Goal: Communication & Community: Participate in discussion

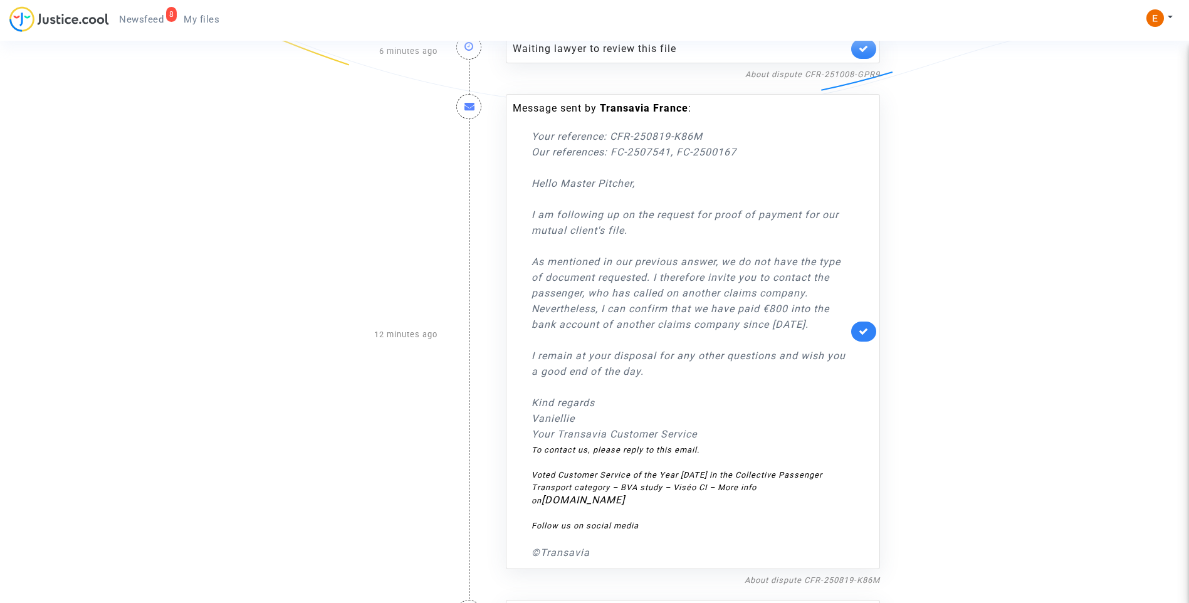
scroll to position [376, 0]
click at [863, 328] on icon at bounding box center [863, 328] width 10 height 9
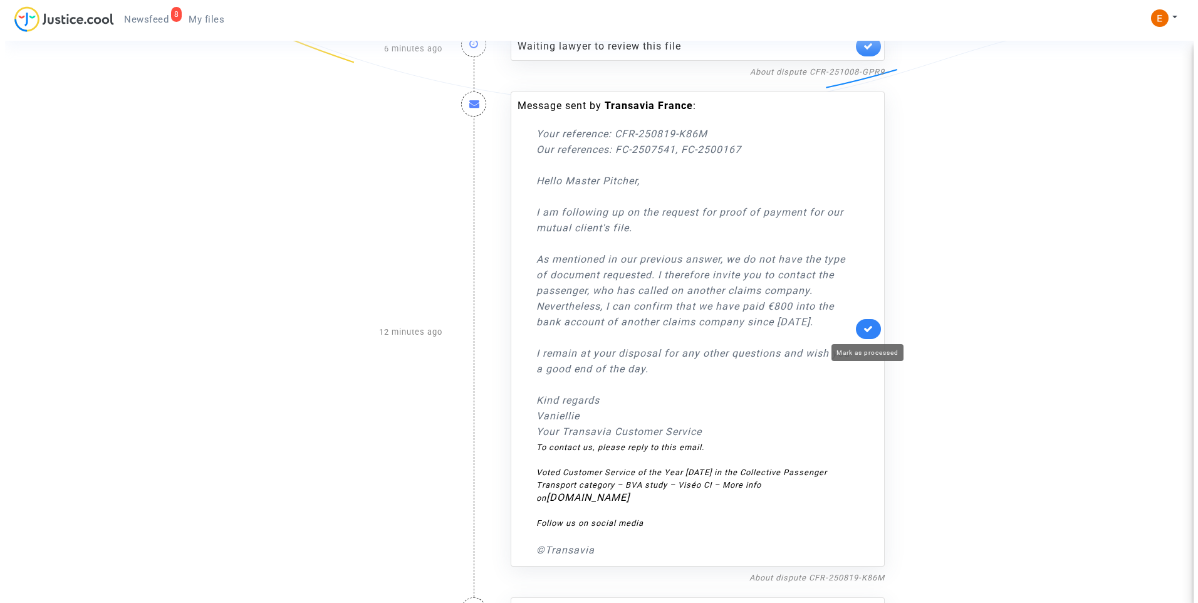
scroll to position [0, 0]
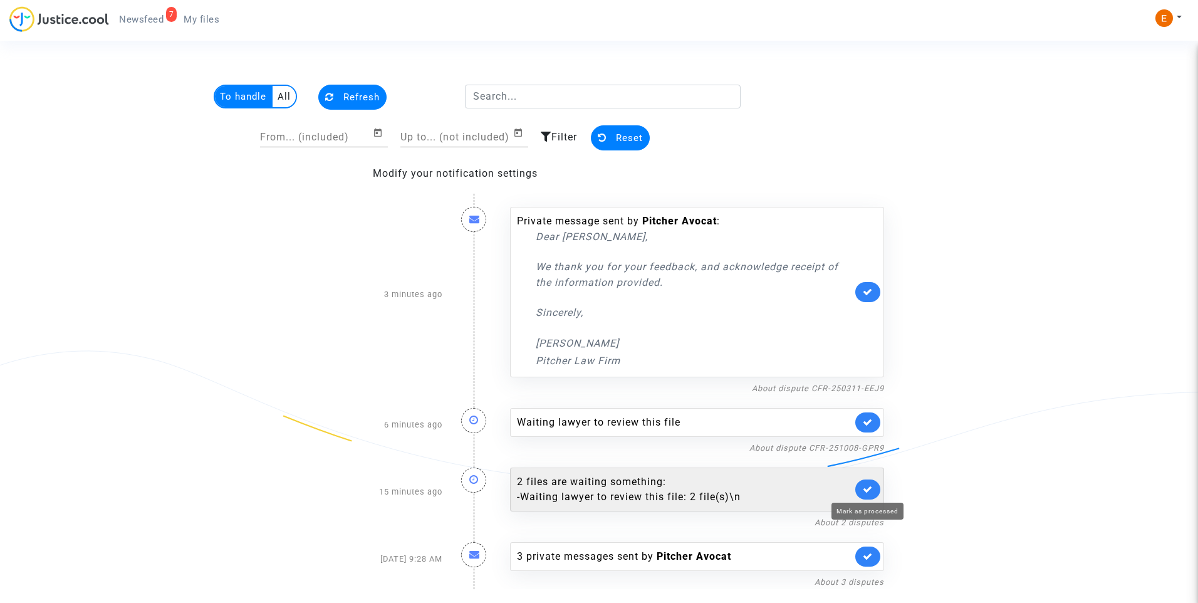
click at [865, 487] on icon at bounding box center [868, 488] width 10 height 9
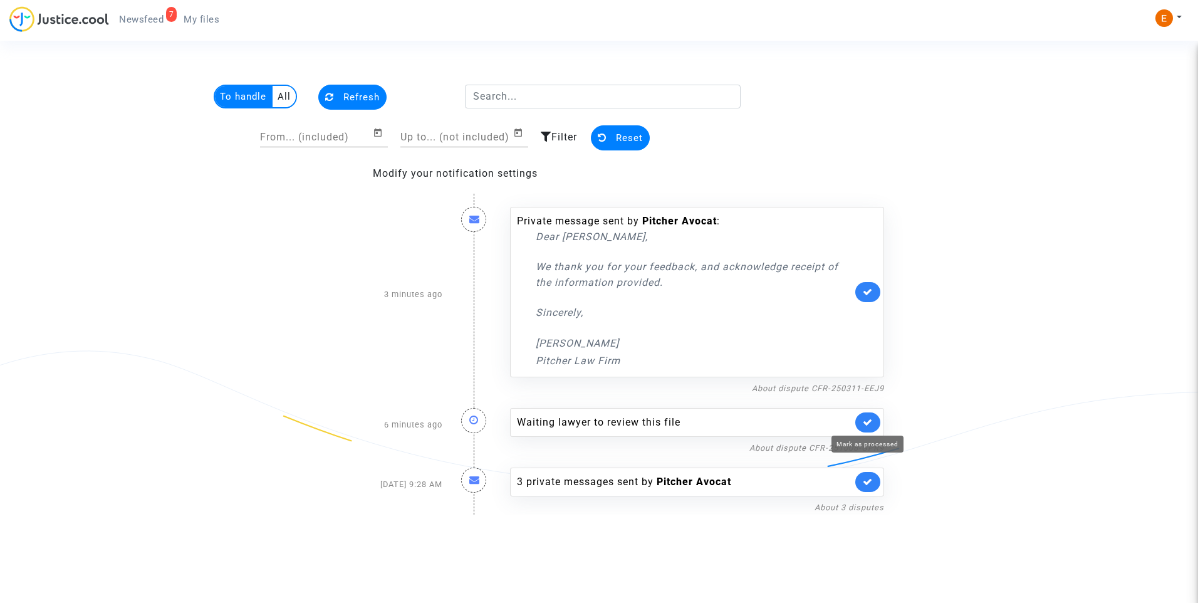
click at [872, 420] on icon at bounding box center [868, 421] width 10 height 9
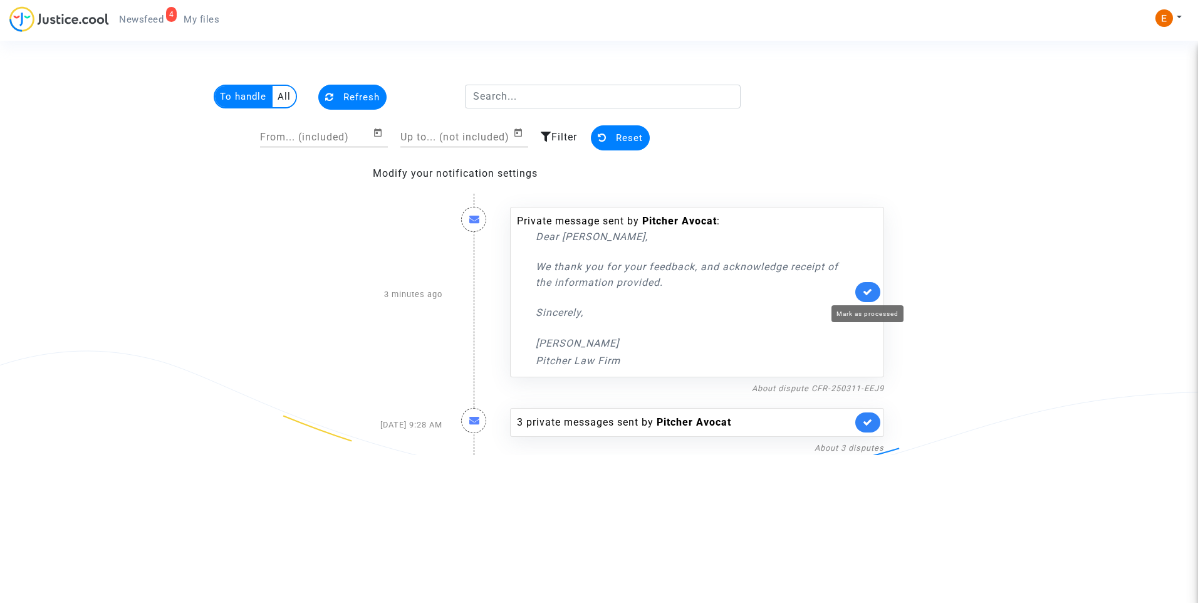
click at [867, 294] on icon at bounding box center [868, 291] width 10 height 9
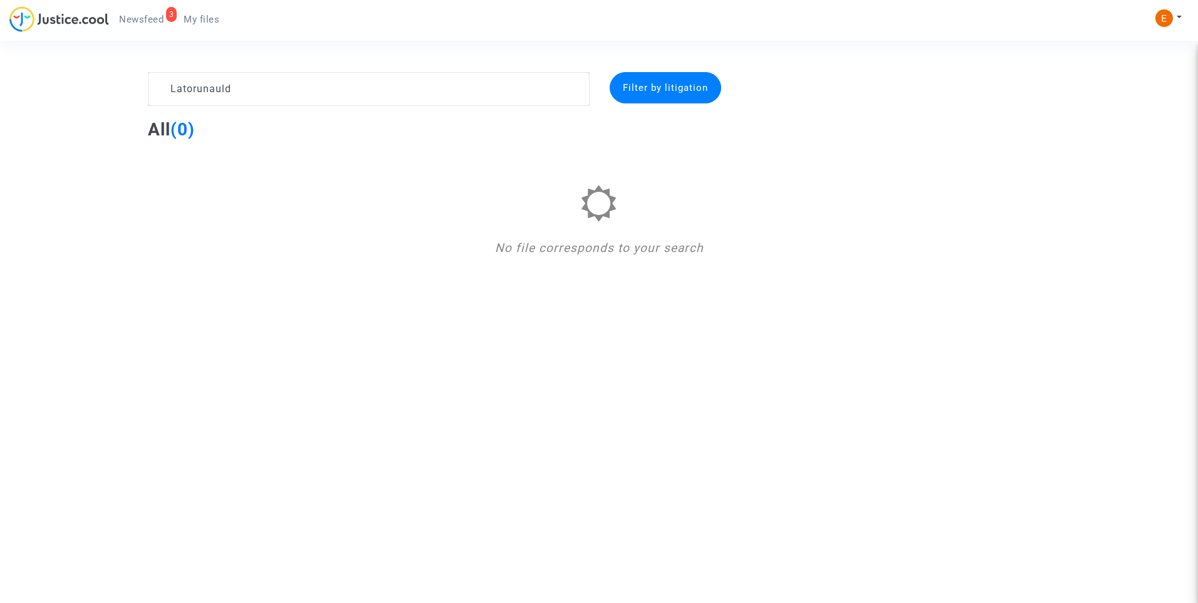
drag, startPoint x: 191, startPoint y: 89, endPoint x: 202, endPoint y: 88, distance: 11.3
click at [202, 88] on textarea at bounding box center [369, 89] width 442 height 34
click at [219, 90] on textarea at bounding box center [369, 89] width 442 height 34
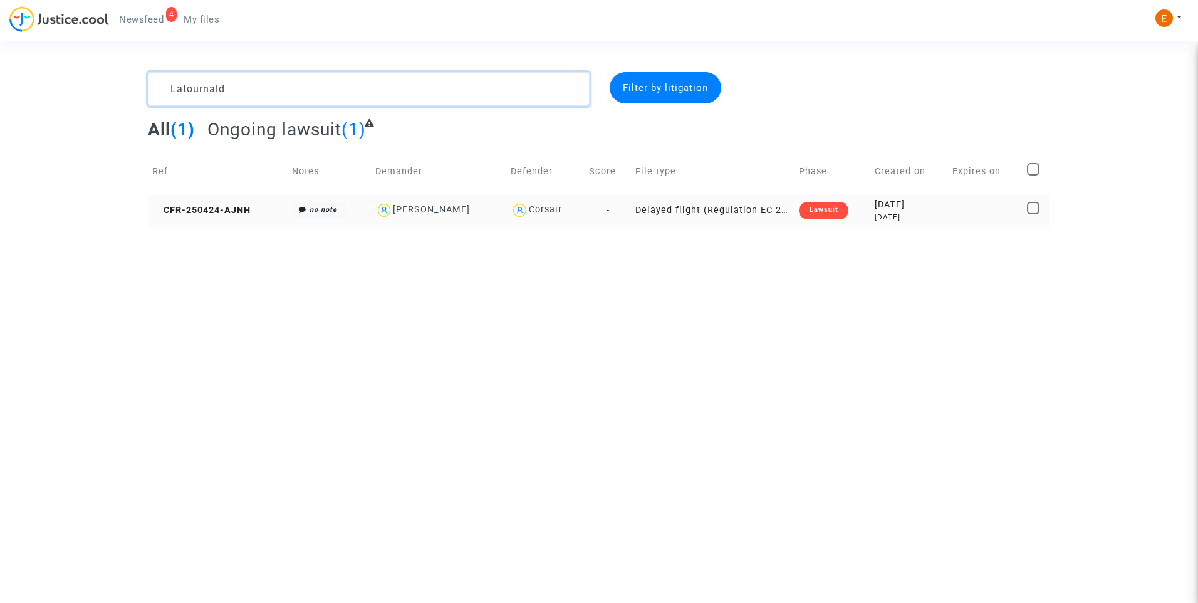
type textarea "Latournald"
click at [819, 221] on td "Lawsuit" at bounding box center [832, 210] width 76 height 33
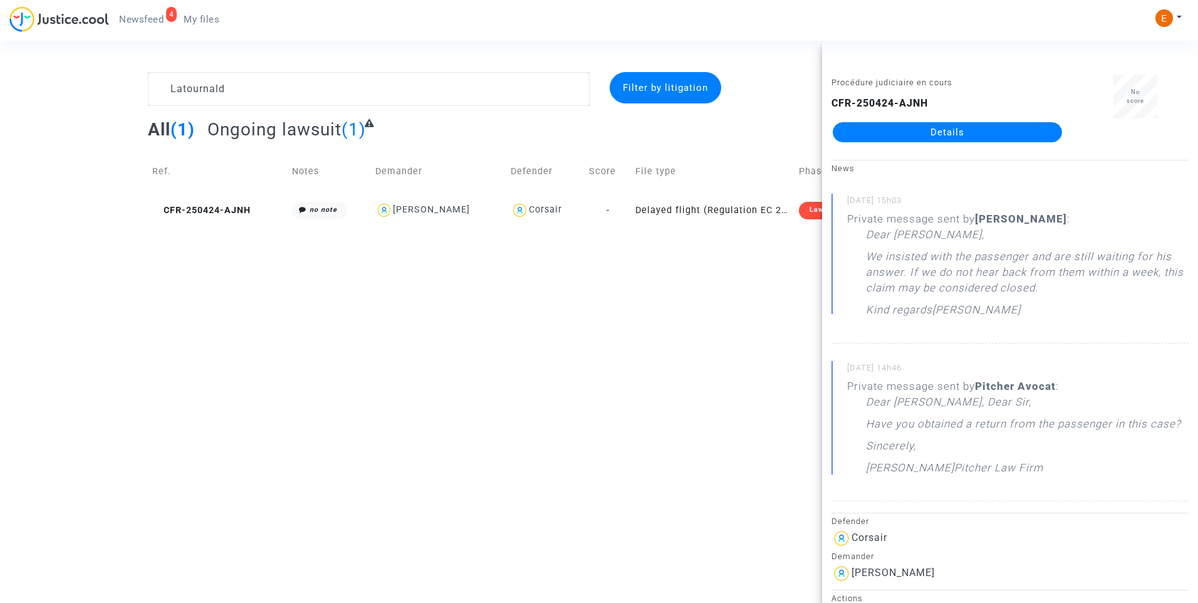
click at [896, 130] on link "Details" at bounding box center [947, 132] width 229 height 20
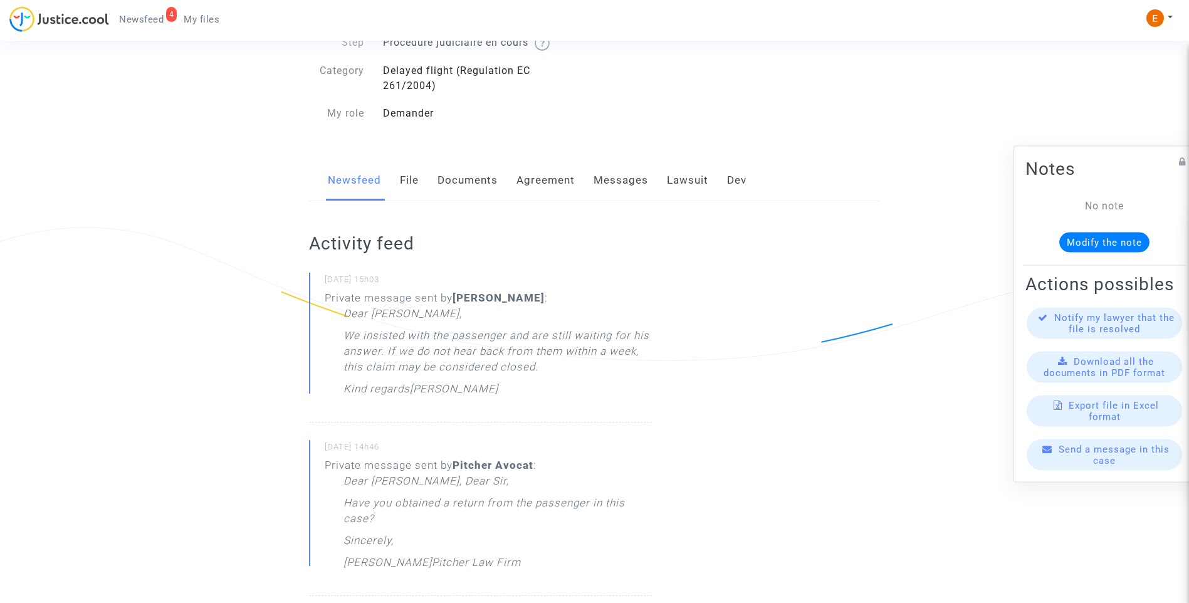
scroll to position [125, 0]
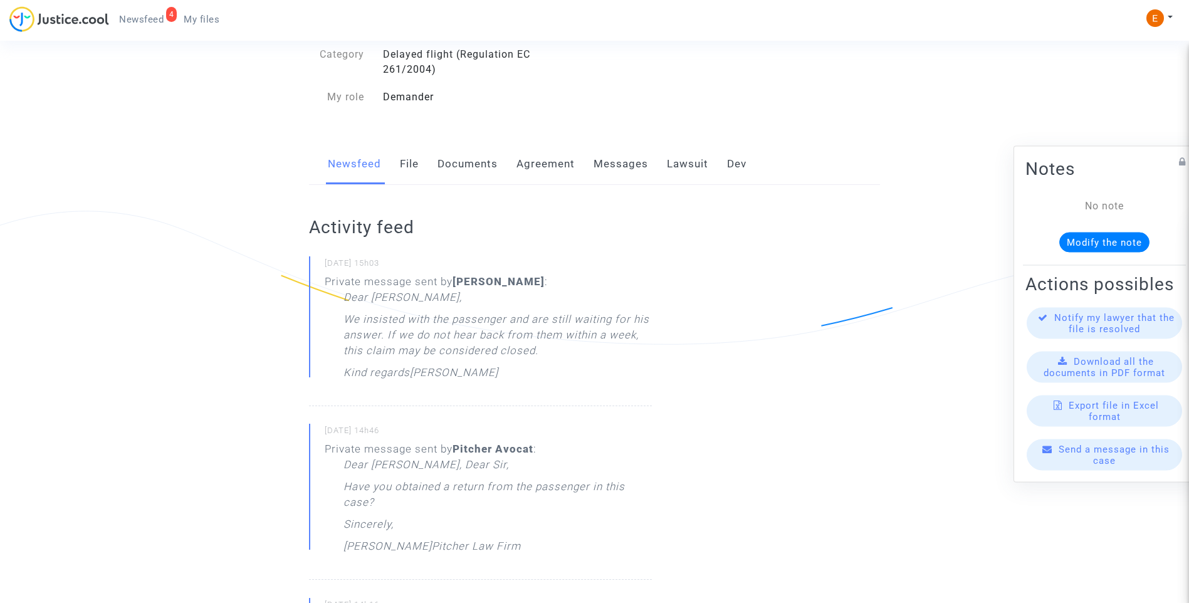
click at [615, 166] on link "Messages" at bounding box center [620, 163] width 55 height 41
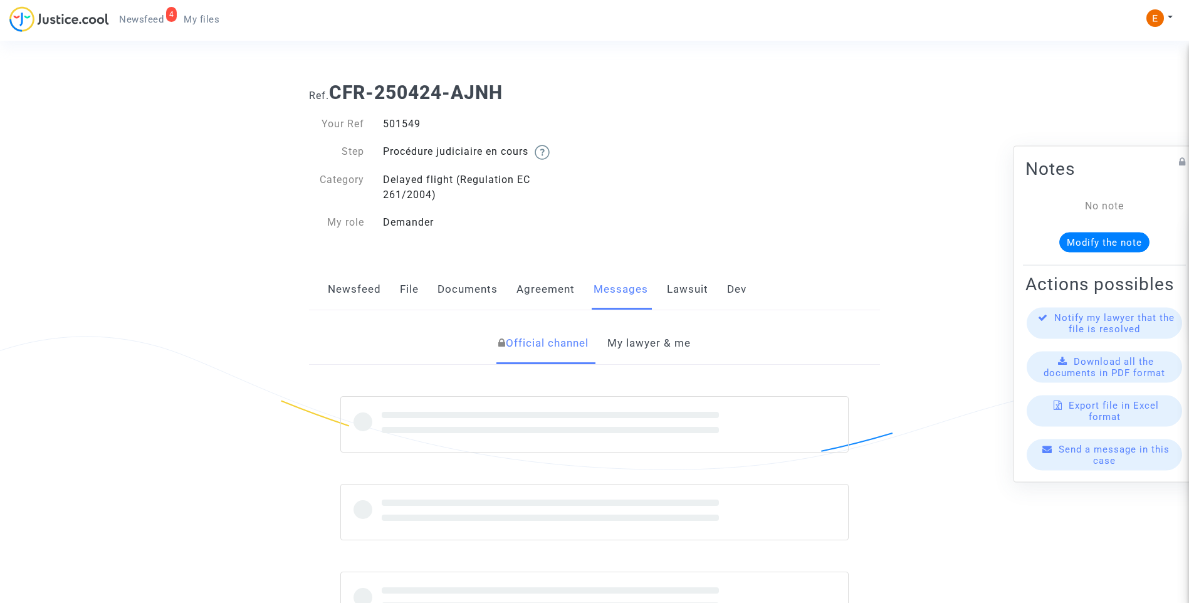
click at [631, 339] on link "My lawyer & me" at bounding box center [648, 343] width 83 height 41
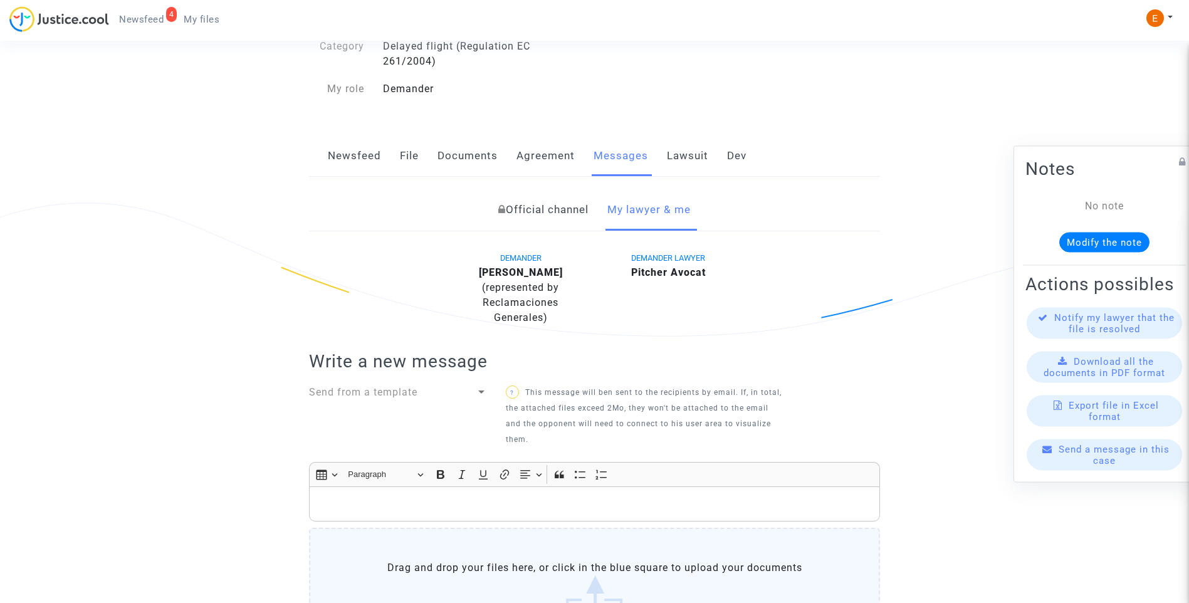
scroll to position [313, 0]
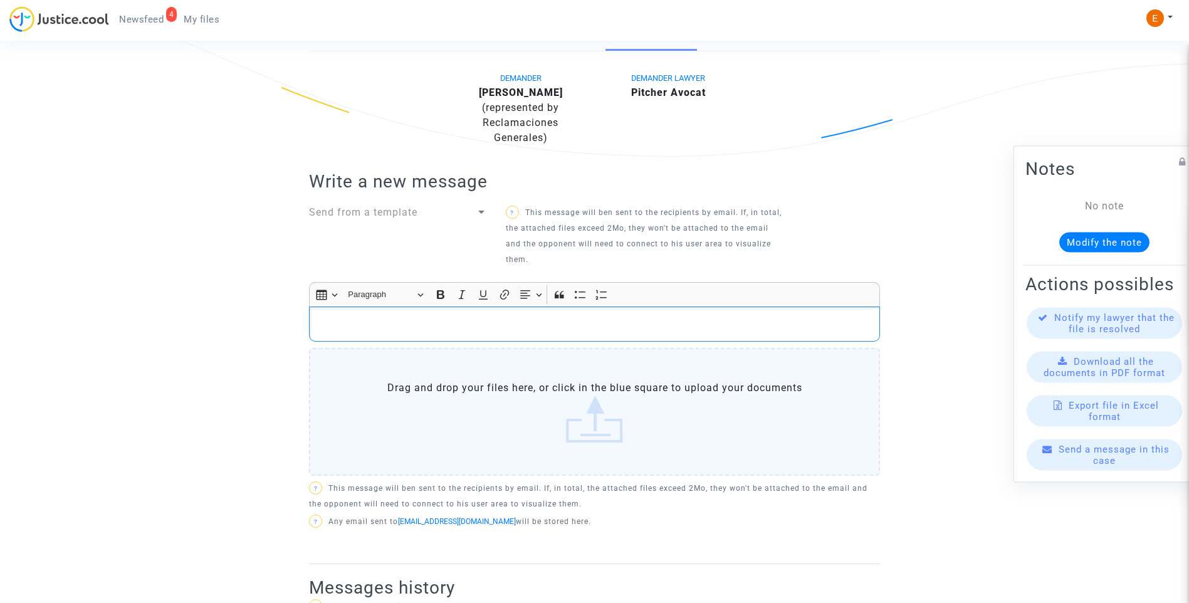
click at [466, 331] on p "Rich Text Editor, main" at bounding box center [595, 324] width 558 height 16
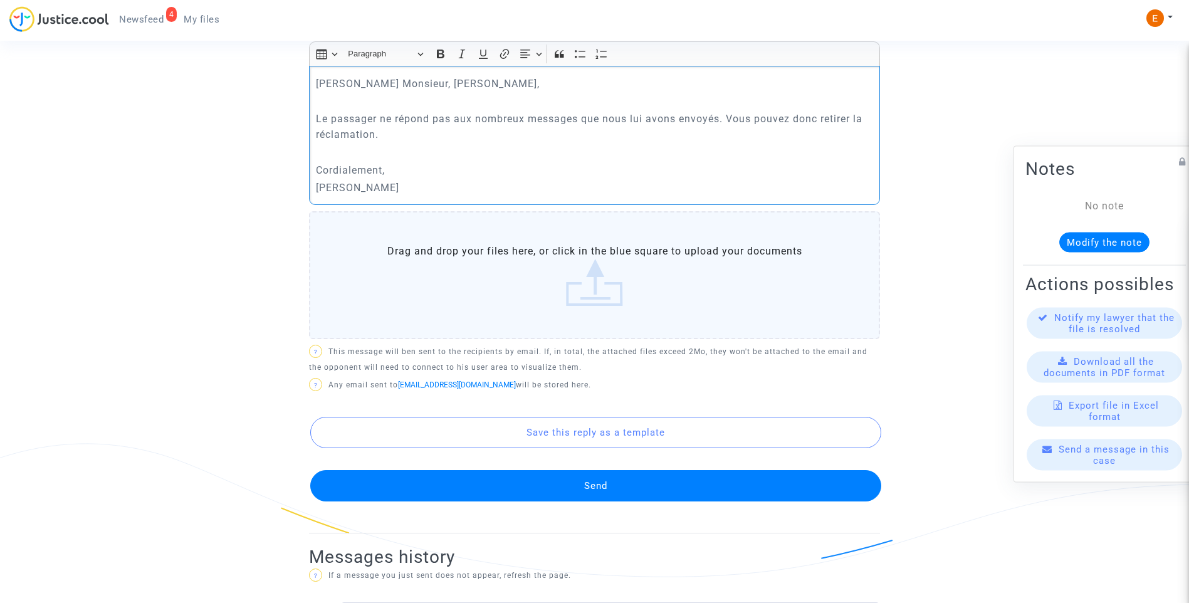
scroll to position [564, 0]
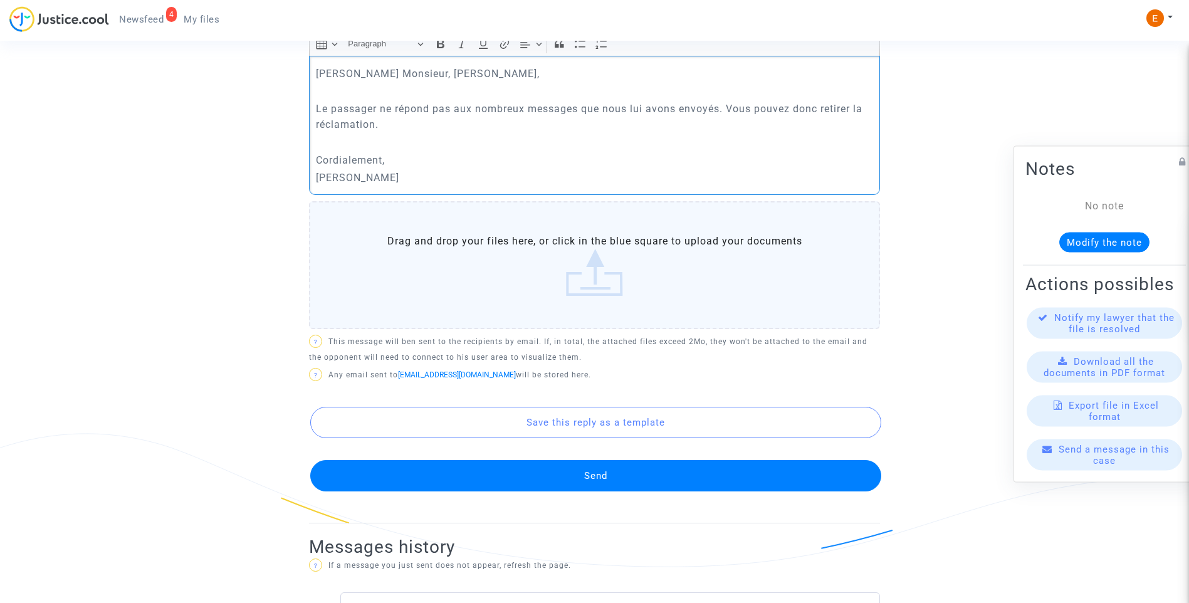
click at [600, 466] on button "Send" at bounding box center [595, 475] width 571 height 31
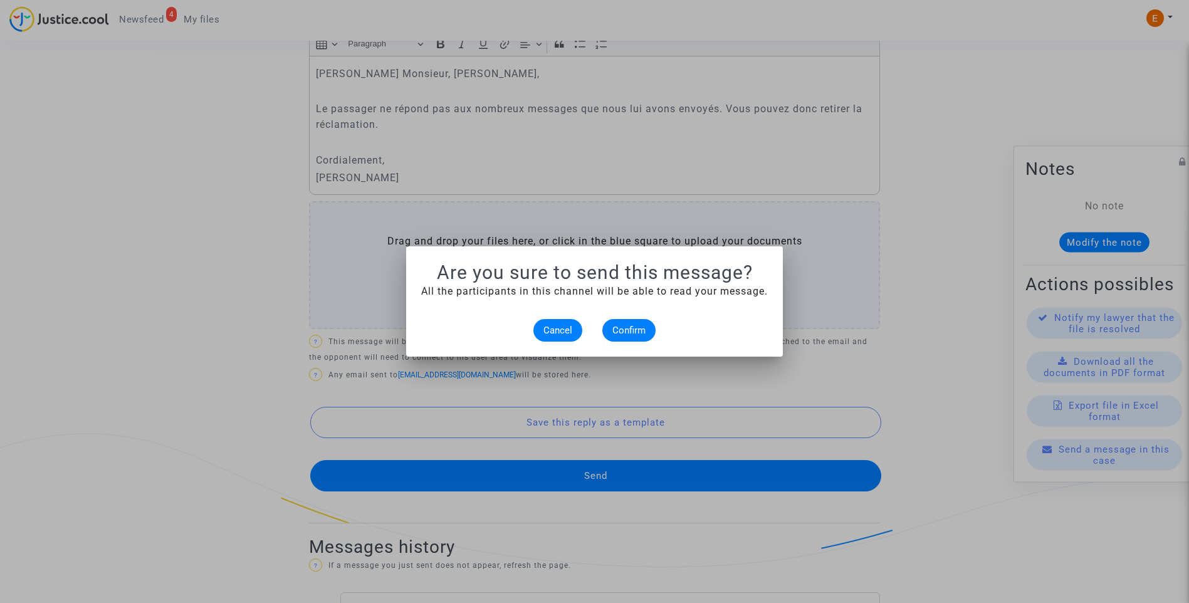
scroll to position [0, 0]
click at [632, 338] on button "Confirm" at bounding box center [628, 330] width 53 height 23
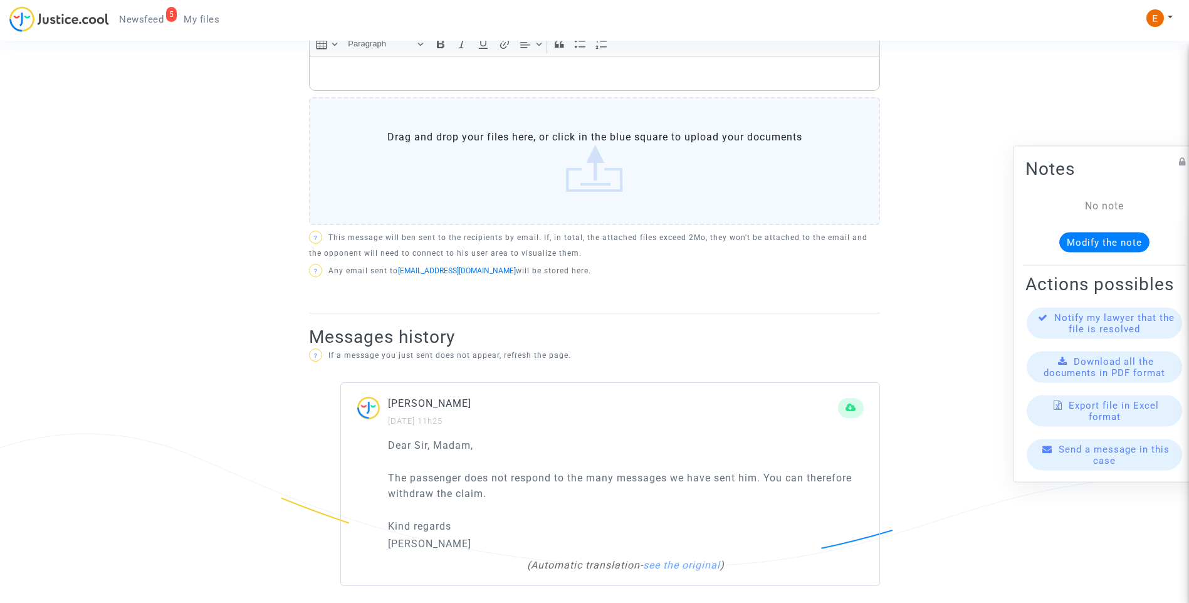
click at [211, 18] on span "My files" at bounding box center [202, 19] width 36 height 11
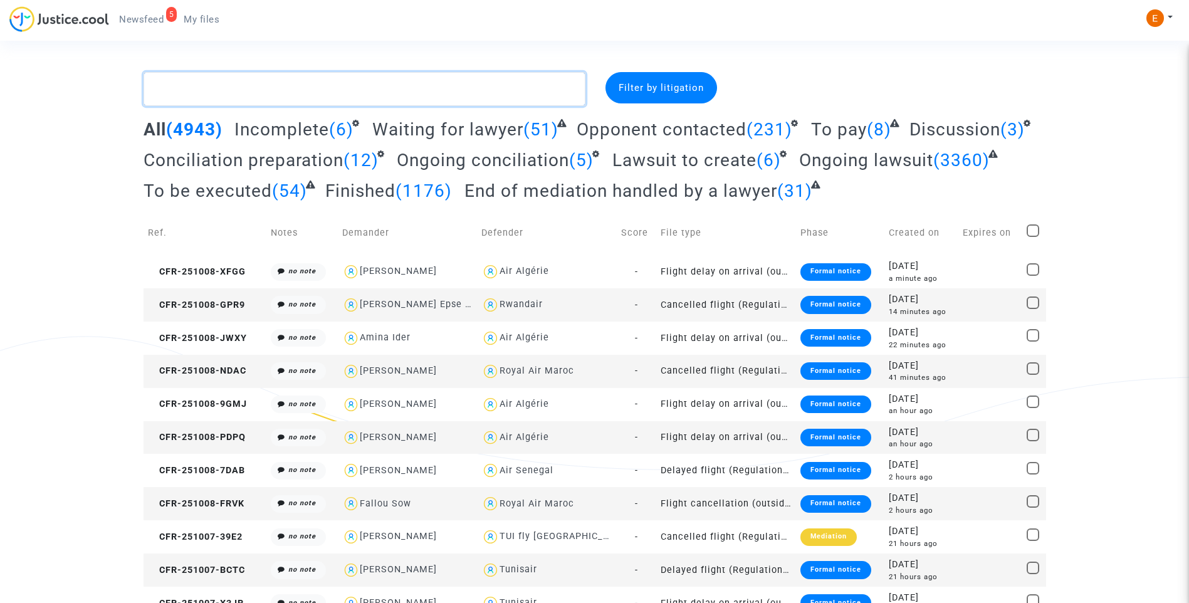
paste textarea "Da Roxa"
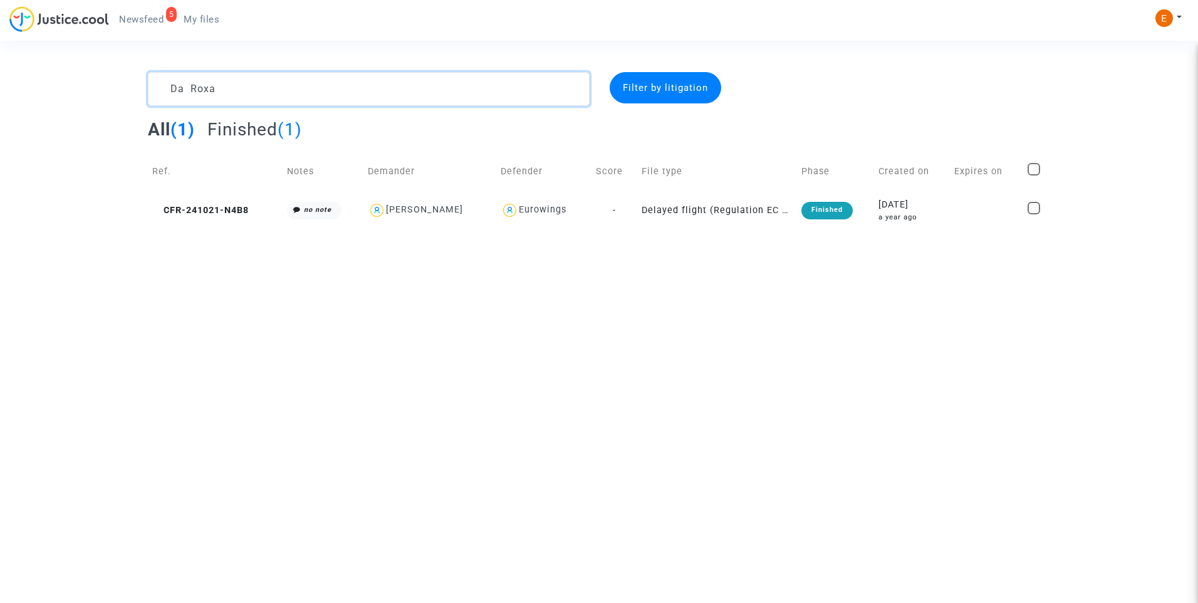
click at [90, 94] on div "Da Roxa Filter by litigation All (1) Finished (1) Ref. Notes Demander Defender …" at bounding box center [599, 149] width 1198 height 155
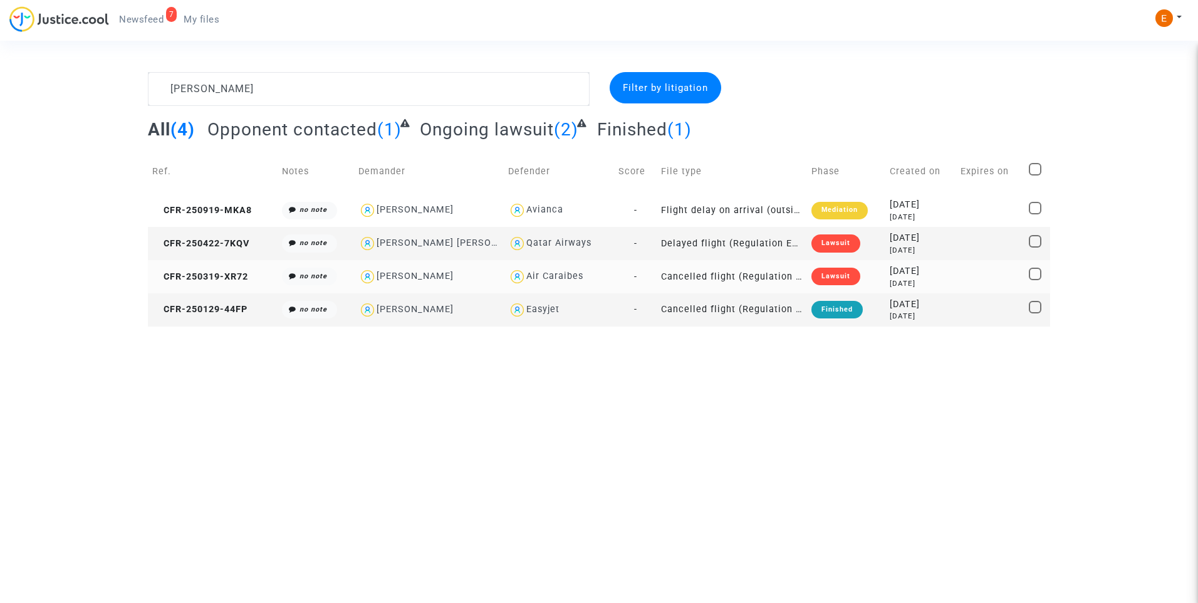
click at [449, 277] on div "Fernando Da rocha" at bounding box center [415, 276] width 77 height 11
type textarea "Fernando @"Fernando Da rocha" @"Pitcher Avocat""
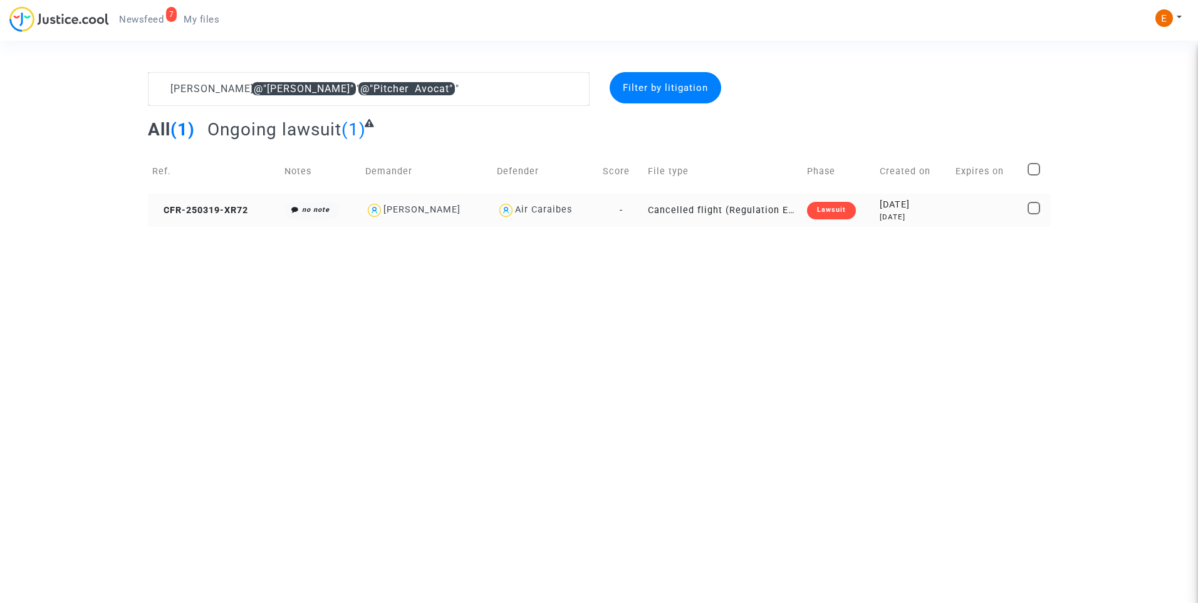
click at [850, 214] on div "Lawsuit" at bounding box center [831, 211] width 49 height 18
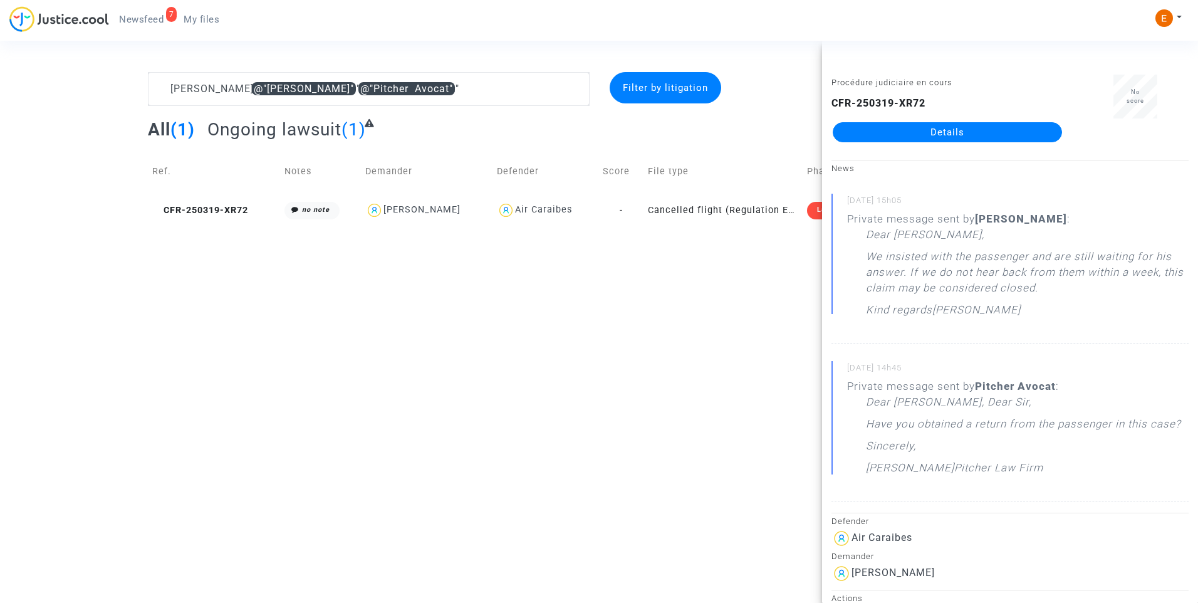
click at [967, 134] on link "Details" at bounding box center [947, 132] width 229 height 20
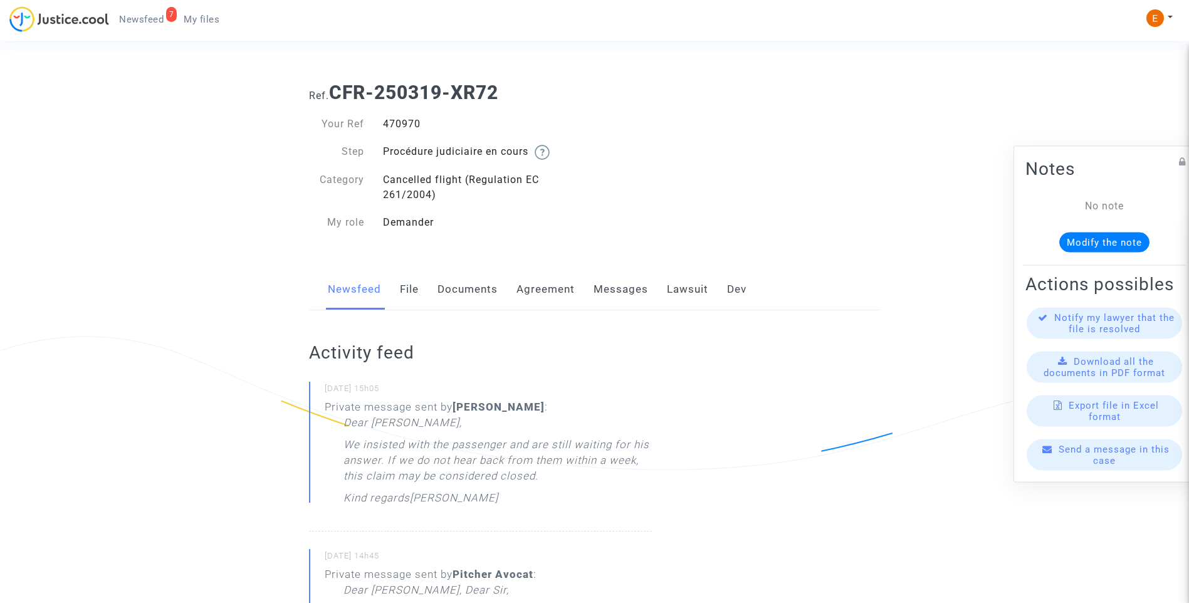
click at [626, 293] on link "Messages" at bounding box center [620, 289] width 55 height 41
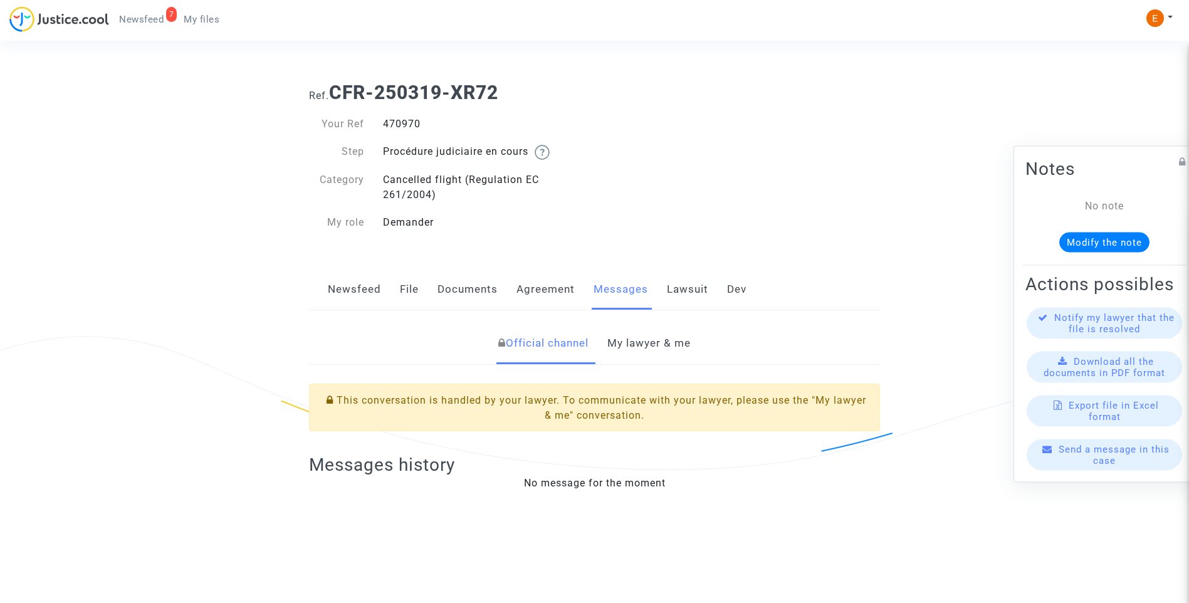
click at [652, 349] on link "My lawyer & me" at bounding box center [648, 343] width 83 height 41
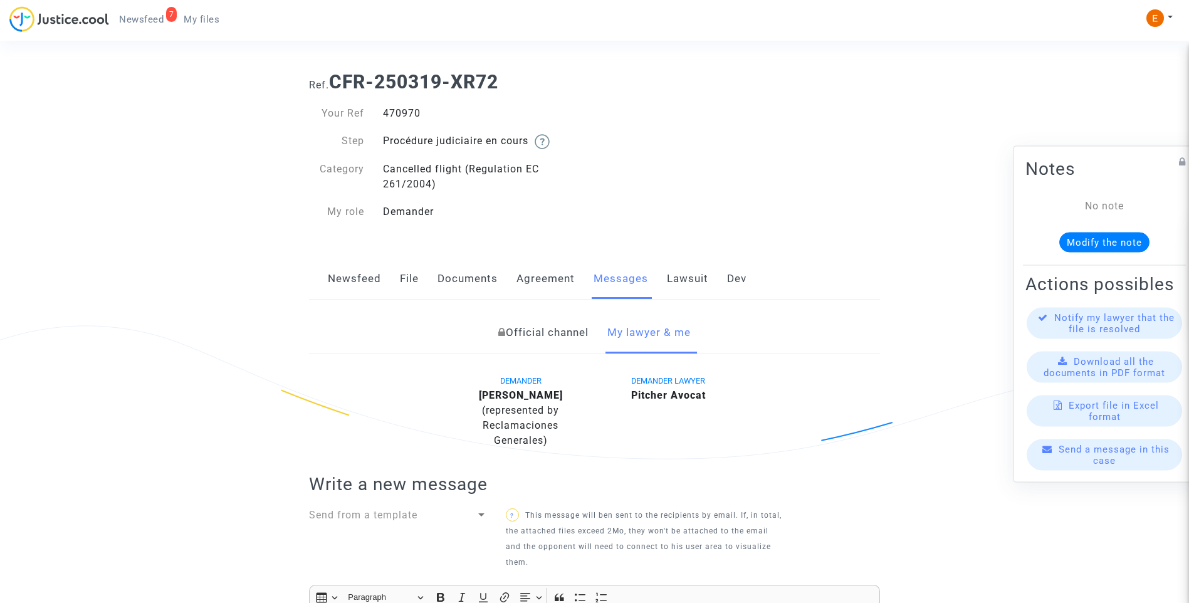
scroll to position [376, 0]
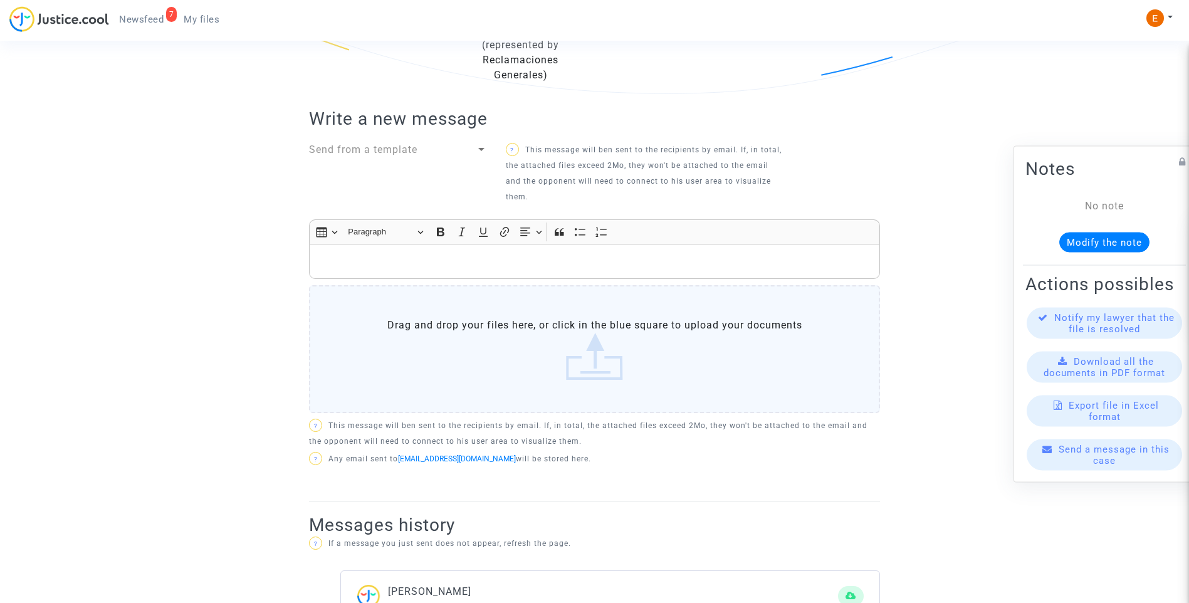
click at [457, 281] on div "Rich Text Editor Insert table Insert table Heading Paragraph Paragraph Heading …" at bounding box center [594, 318] width 571 height 199
click at [454, 249] on div "Rich Text Editor, main" at bounding box center [594, 261] width 571 height 35
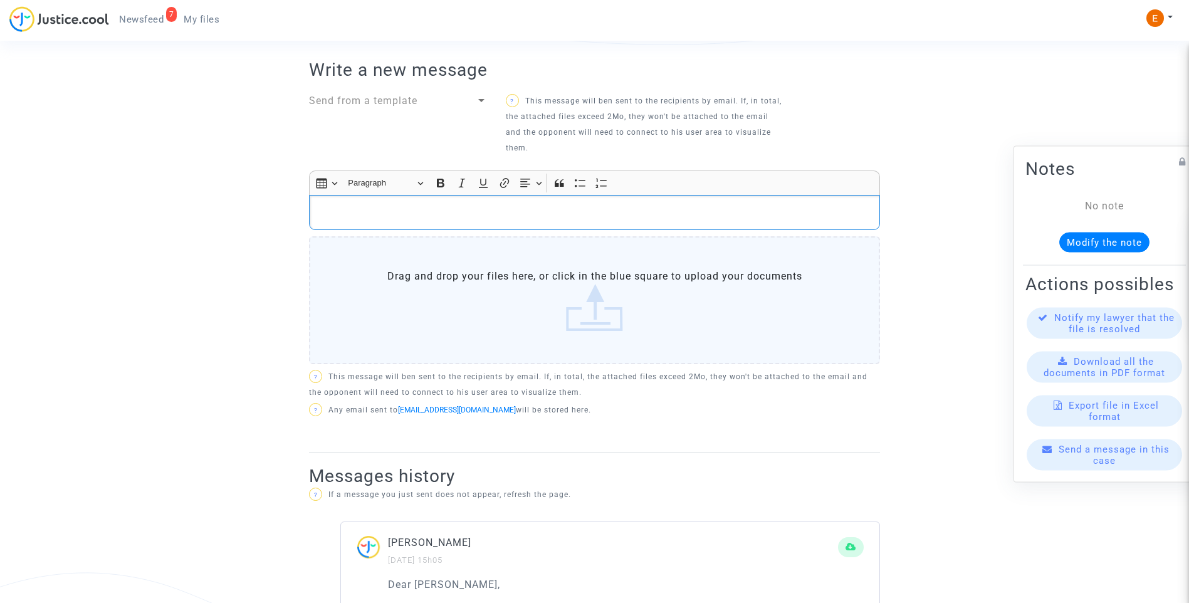
scroll to position [501, 0]
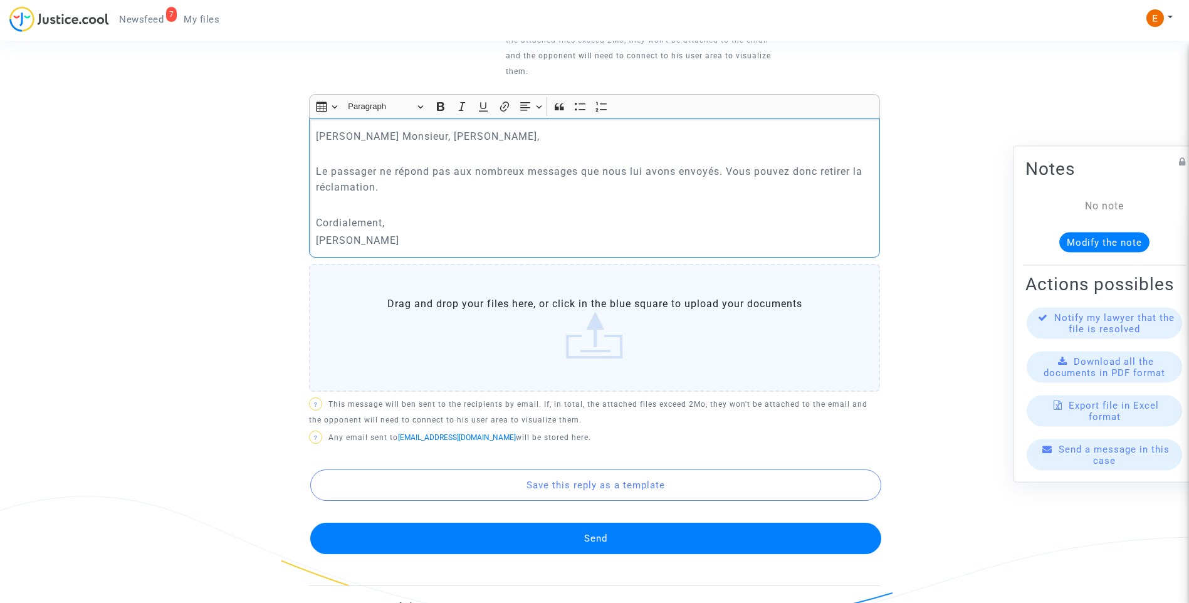
click at [605, 543] on button "Send" at bounding box center [595, 538] width 571 height 31
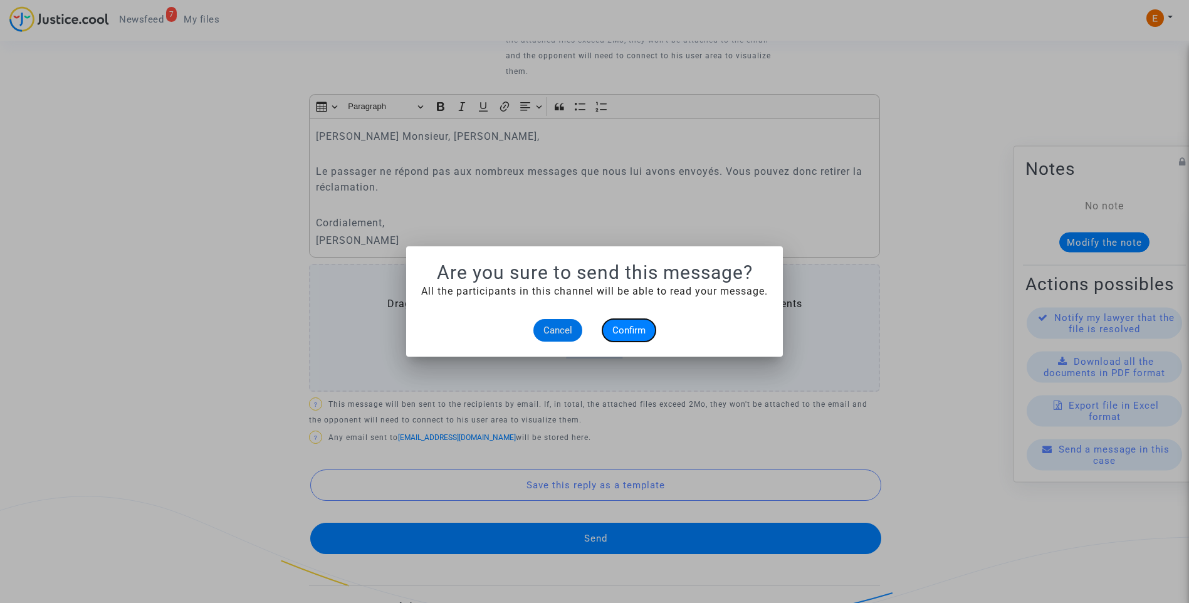
click at [618, 331] on span "Confirm" at bounding box center [628, 330] width 33 height 11
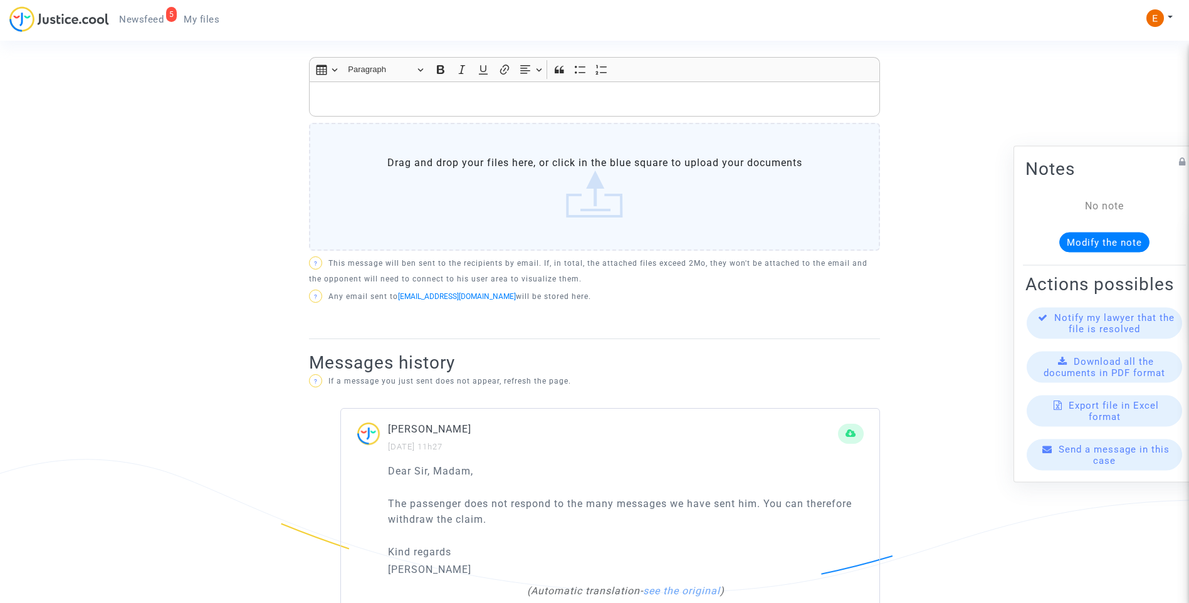
scroll to position [501, 0]
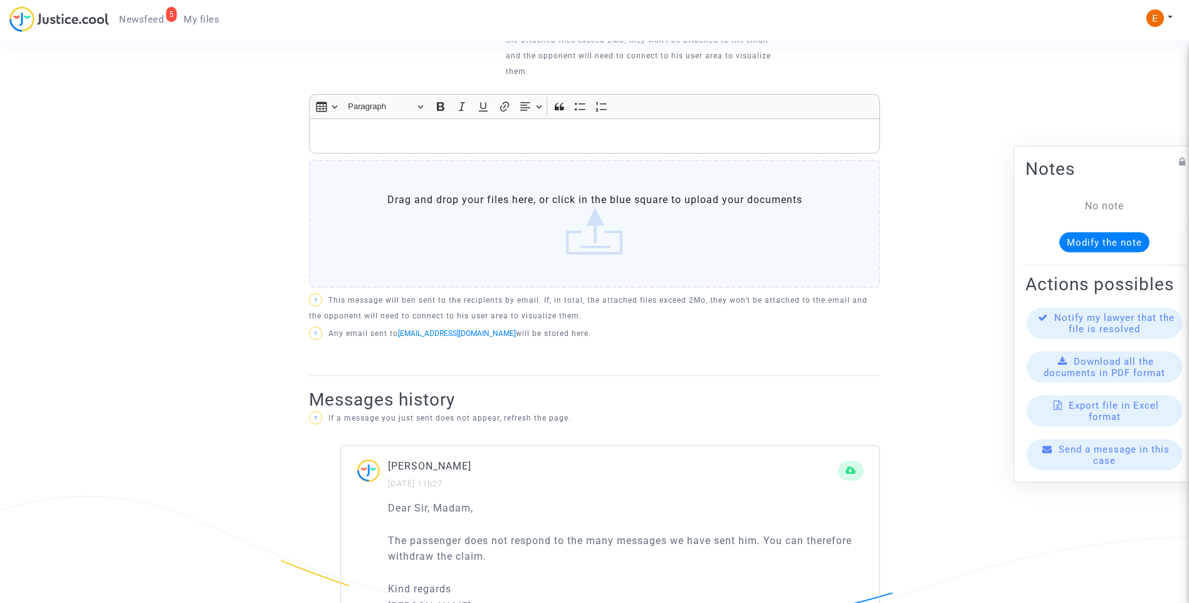
drag, startPoint x: 192, startPoint y: 19, endPoint x: 236, endPoint y: 39, distance: 47.7
click at [192, 19] on span "My files" at bounding box center [202, 19] width 36 height 11
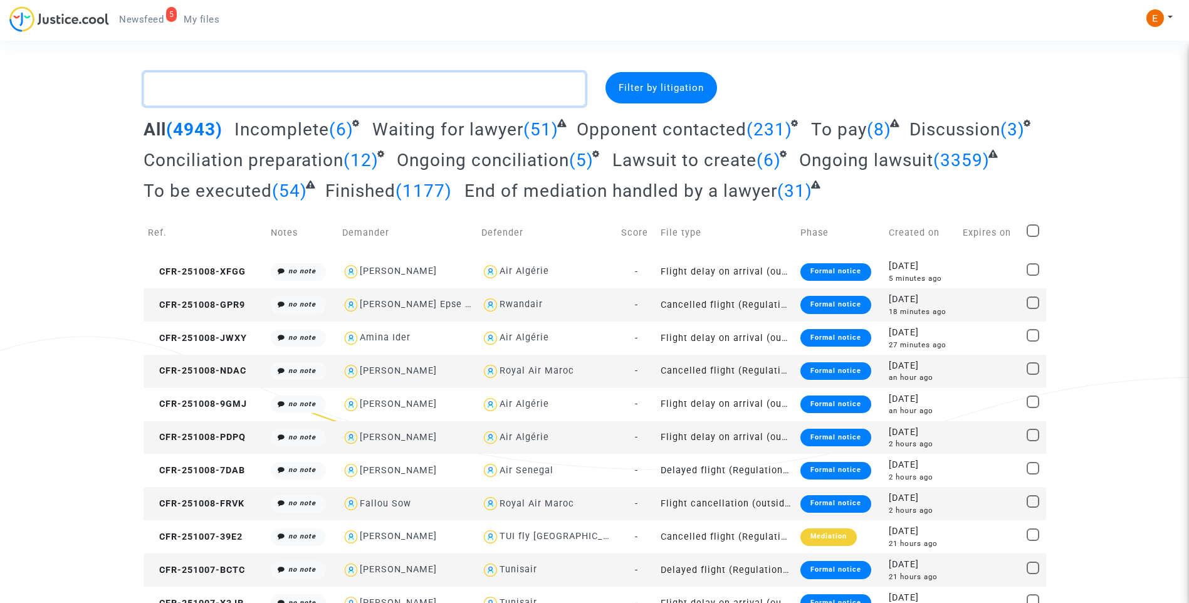
paste textarea "Morabet"
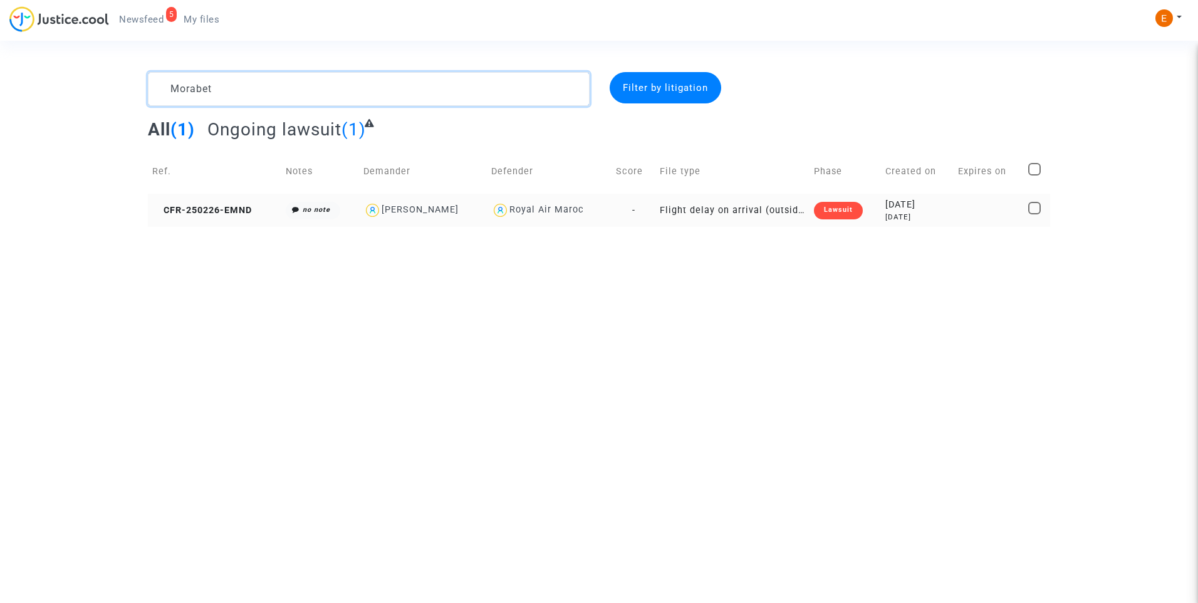
type textarea "Morabet"
click at [847, 207] on div "Lawsuit" at bounding box center [838, 211] width 49 height 18
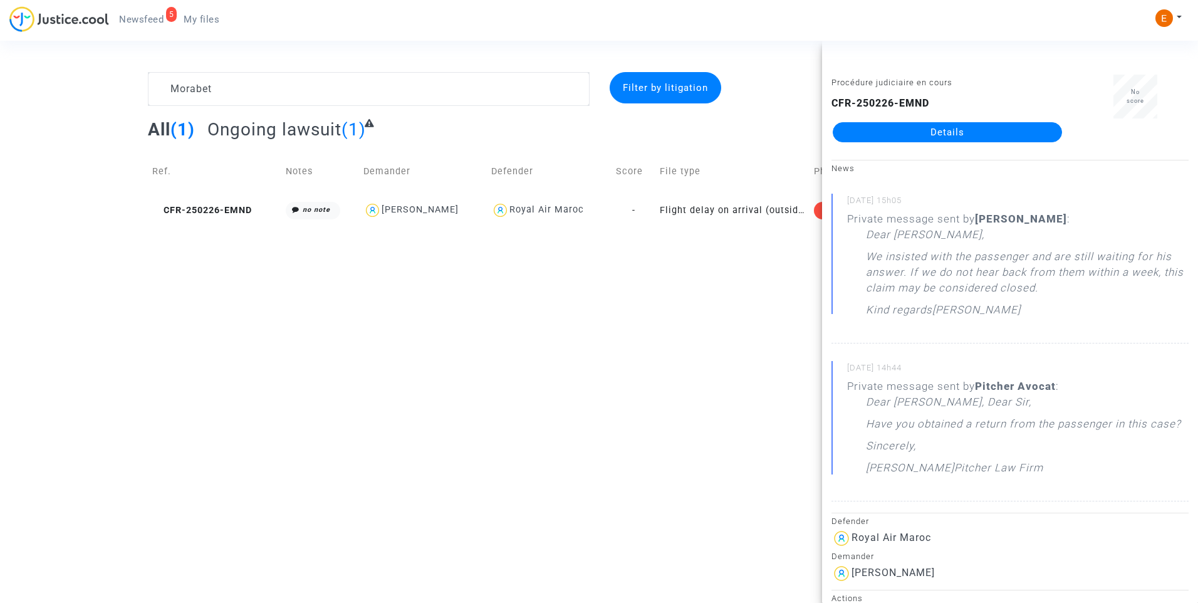
click at [918, 136] on link "Details" at bounding box center [947, 132] width 229 height 20
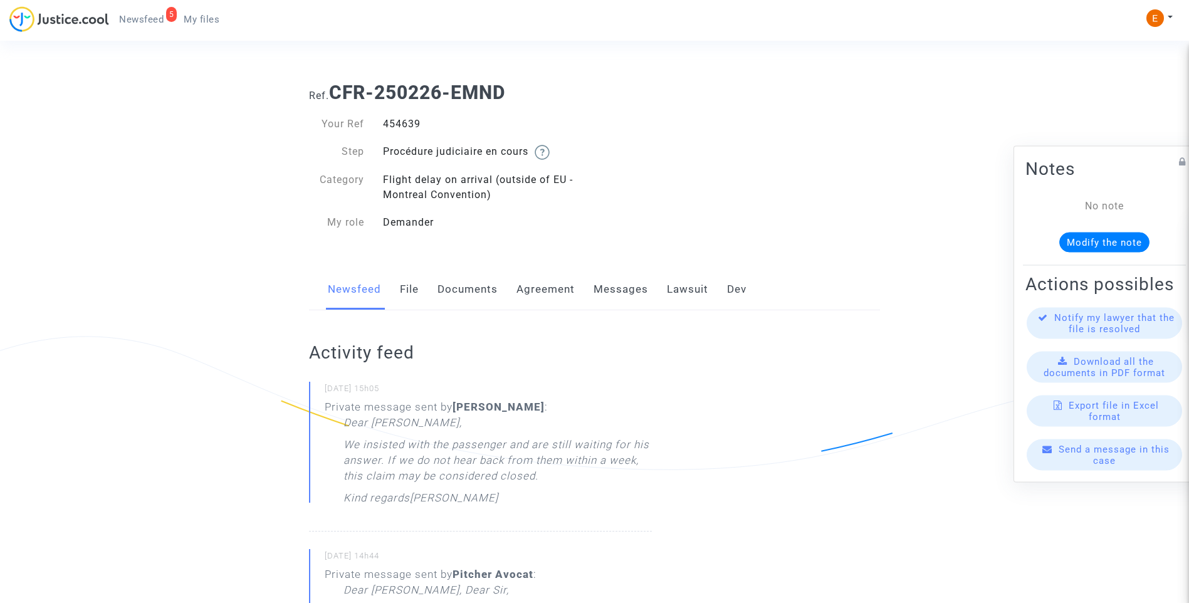
drag, startPoint x: 612, startPoint y: 294, endPoint x: 625, endPoint y: 303, distance: 16.2
click at [612, 294] on link "Messages" at bounding box center [620, 289] width 55 height 41
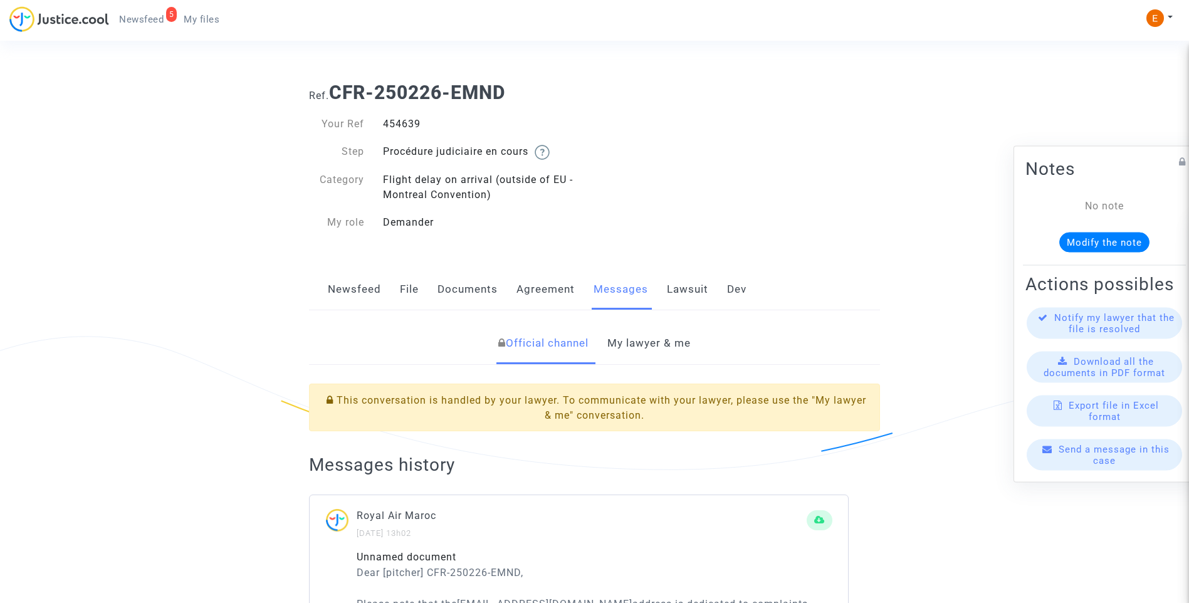
click at [669, 344] on link "My lawyer & me" at bounding box center [648, 343] width 83 height 41
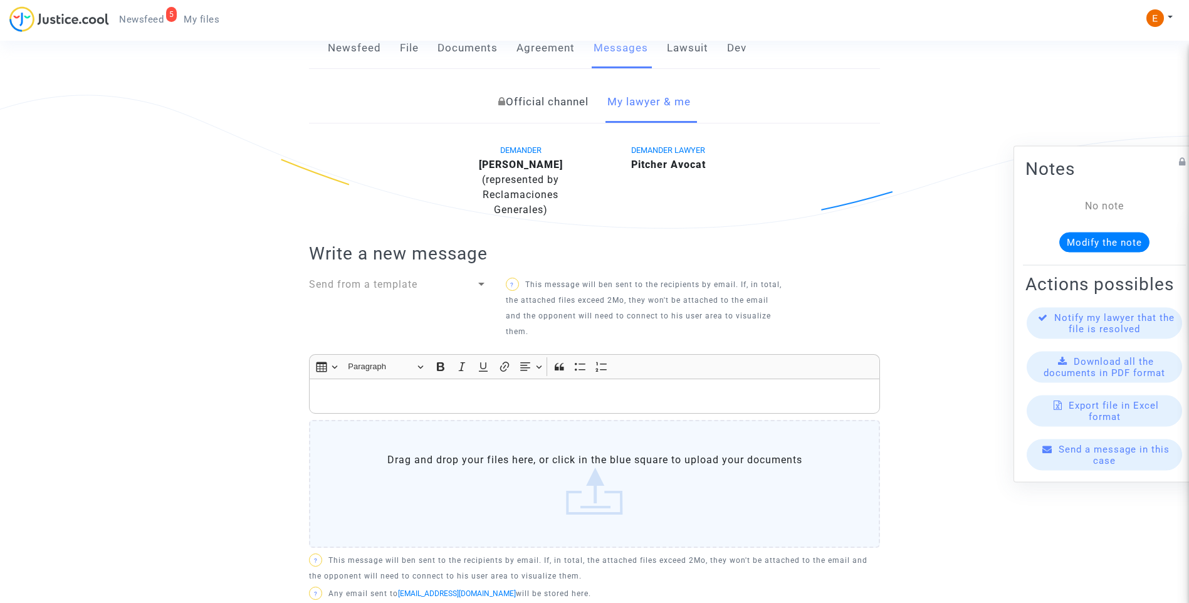
scroll to position [439, 0]
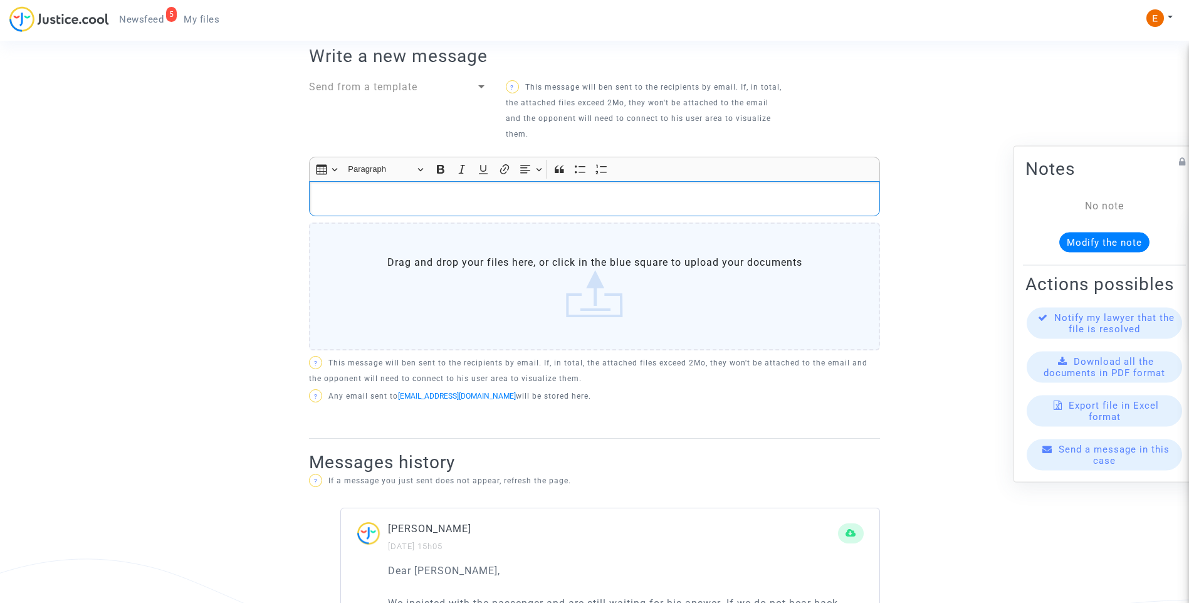
click at [380, 202] on p "Rich Text Editor, main" at bounding box center [595, 199] width 558 height 16
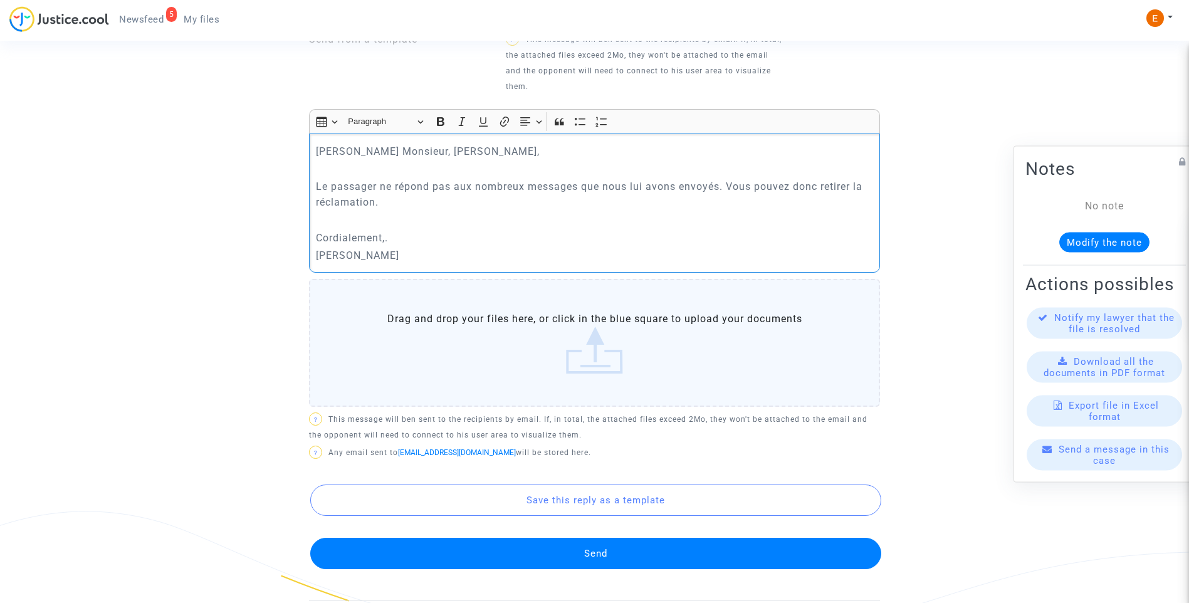
scroll to position [564, 0]
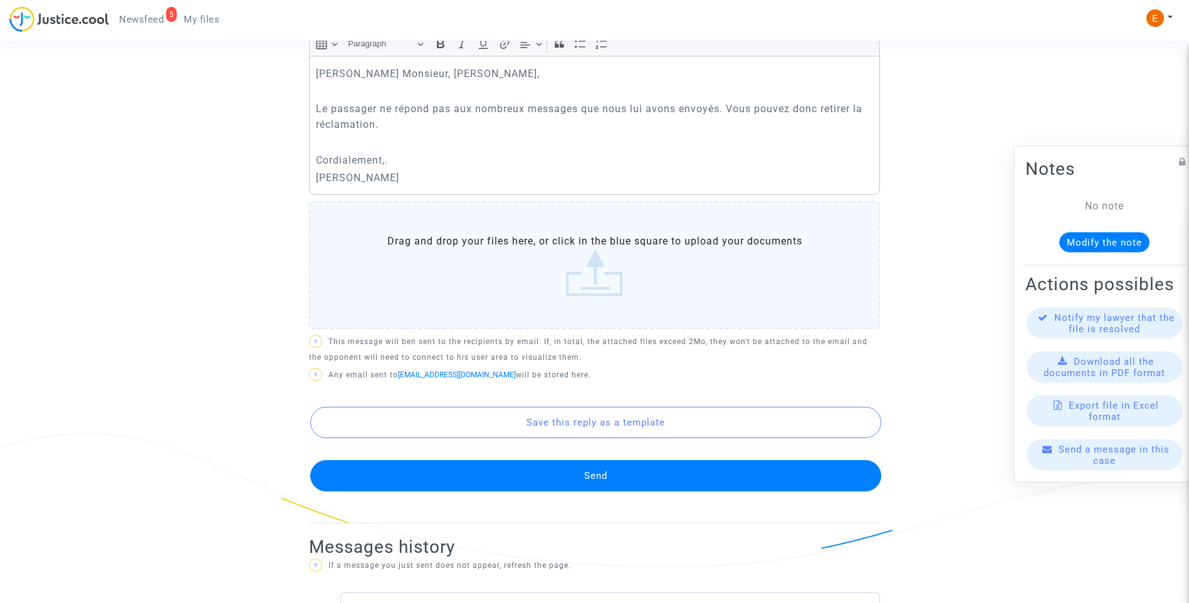
click at [583, 476] on button "Send" at bounding box center [595, 475] width 571 height 31
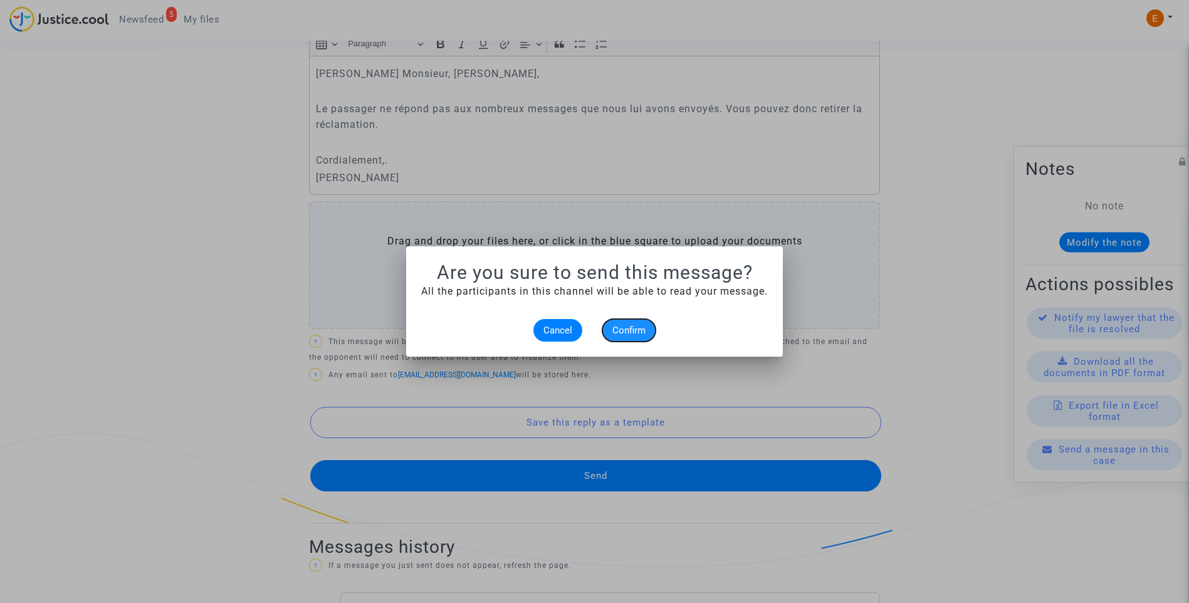
click at [626, 320] on button "Confirm" at bounding box center [628, 330] width 53 height 23
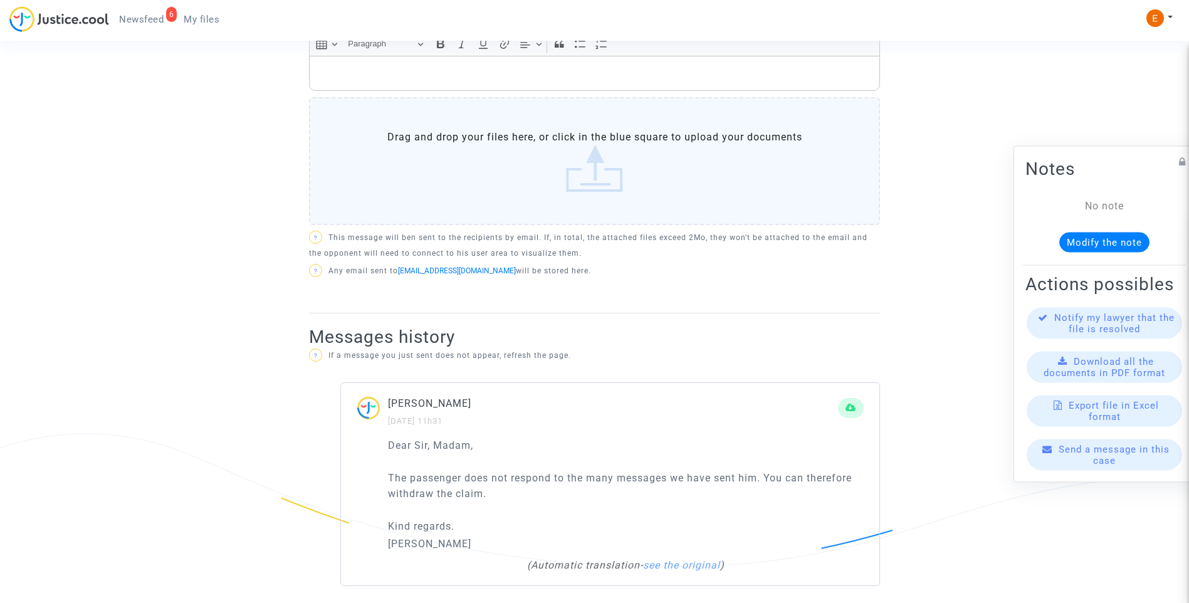
click at [200, 16] on span "My files" at bounding box center [202, 19] width 36 height 11
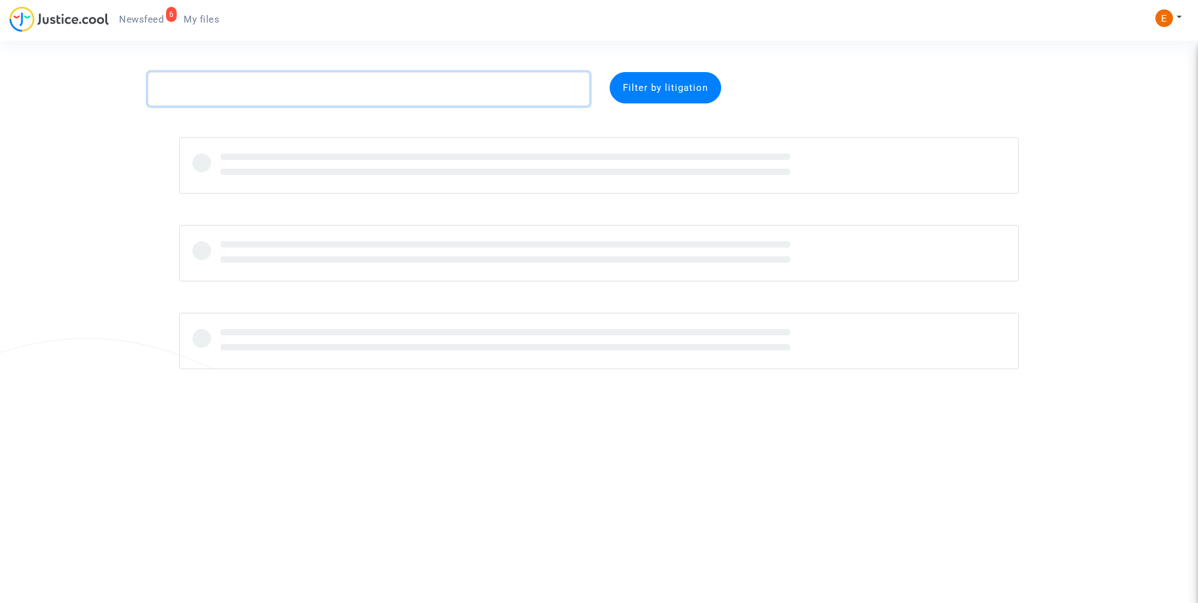
click at [255, 90] on textarea at bounding box center [369, 89] width 442 height 34
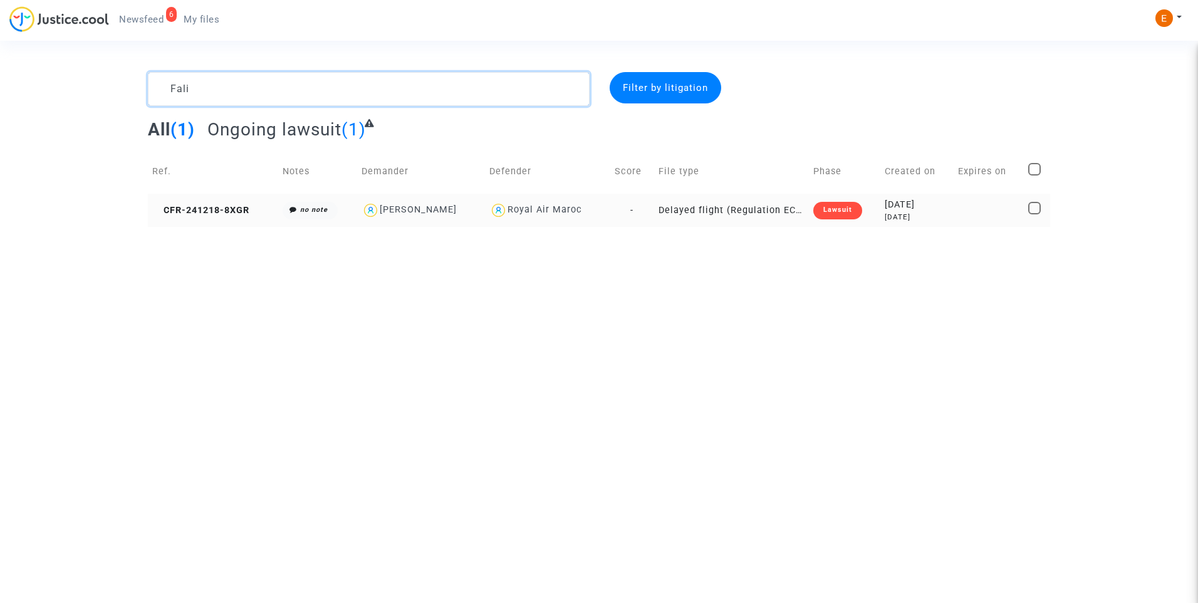
type textarea "Fali"
click at [839, 212] on div "Lawsuit" at bounding box center [837, 211] width 49 height 18
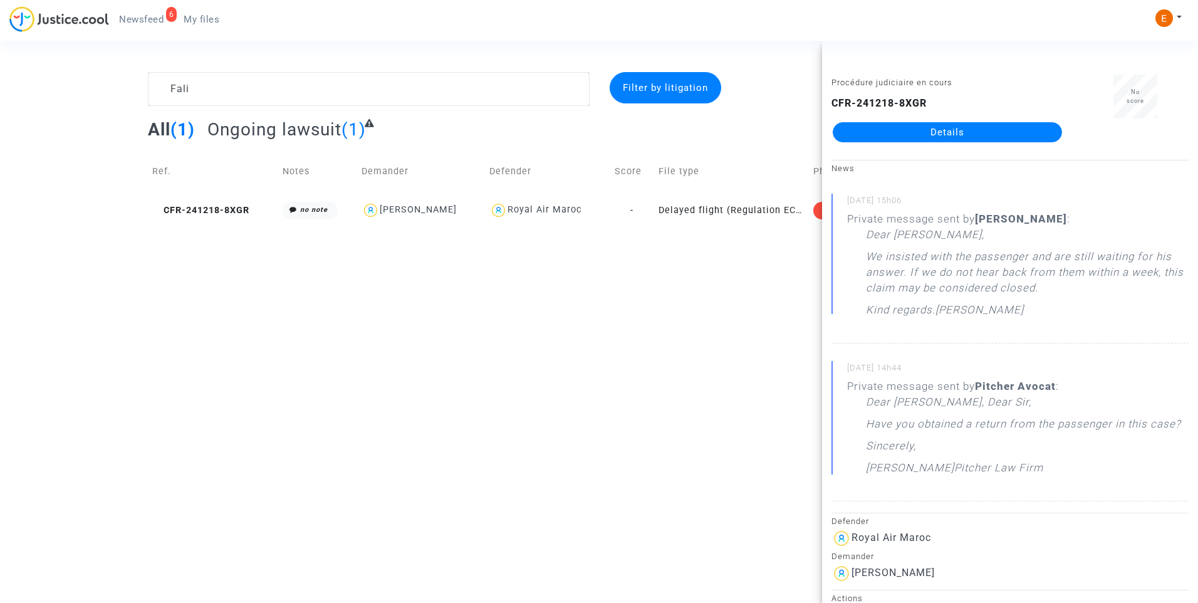
click at [892, 135] on link "Details" at bounding box center [947, 132] width 229 height 20
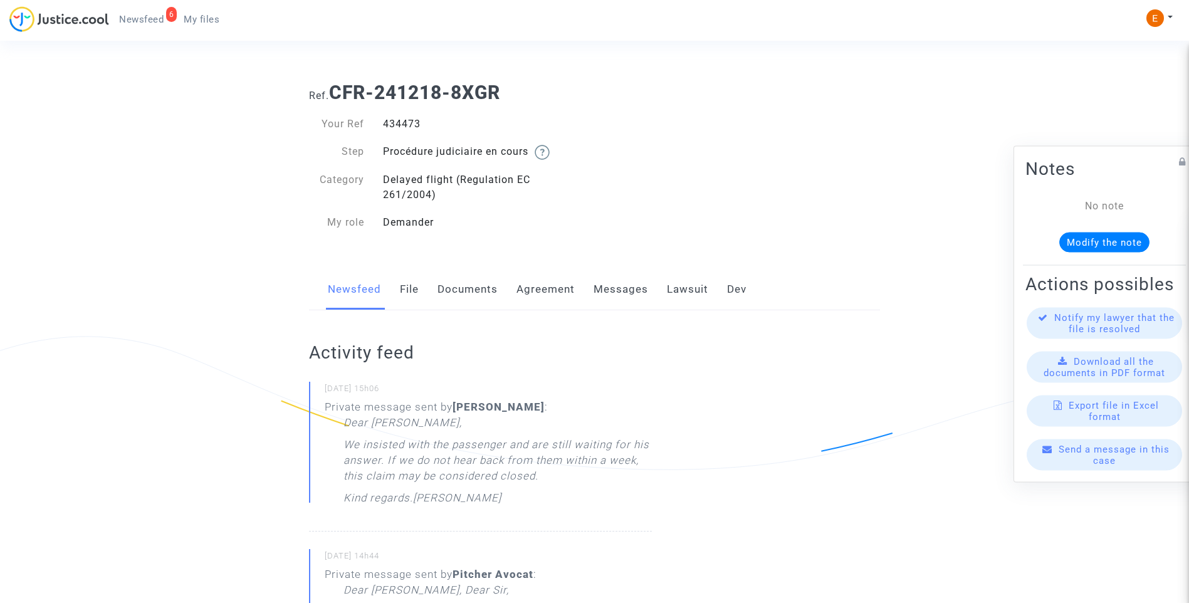
click at [633, 286] on link "Messages" at bounding box center [620, 289] width 55 height 41
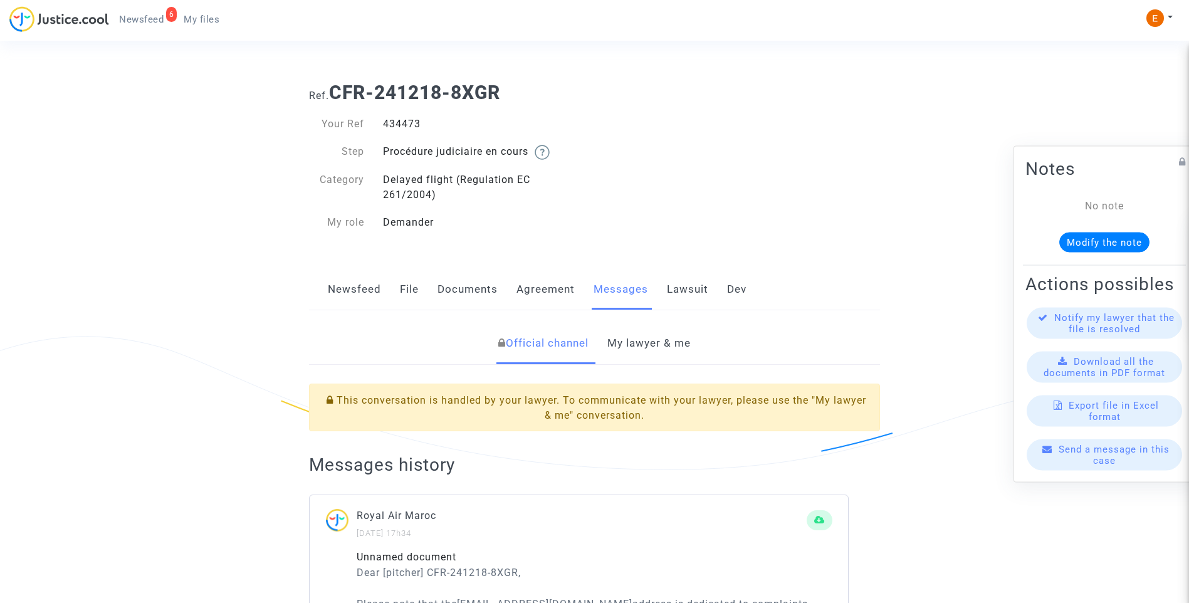
click at [652, 330] on link "My lawyer & me" at bounding box center [648, 343] width 83 height 41
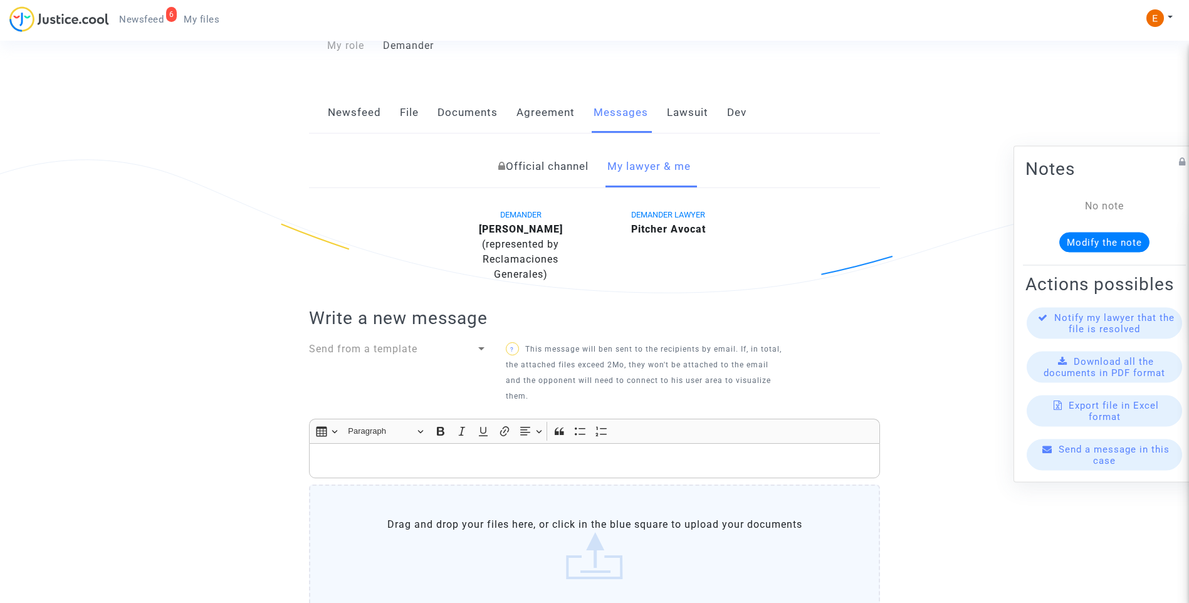
scroll to position [313, 0]
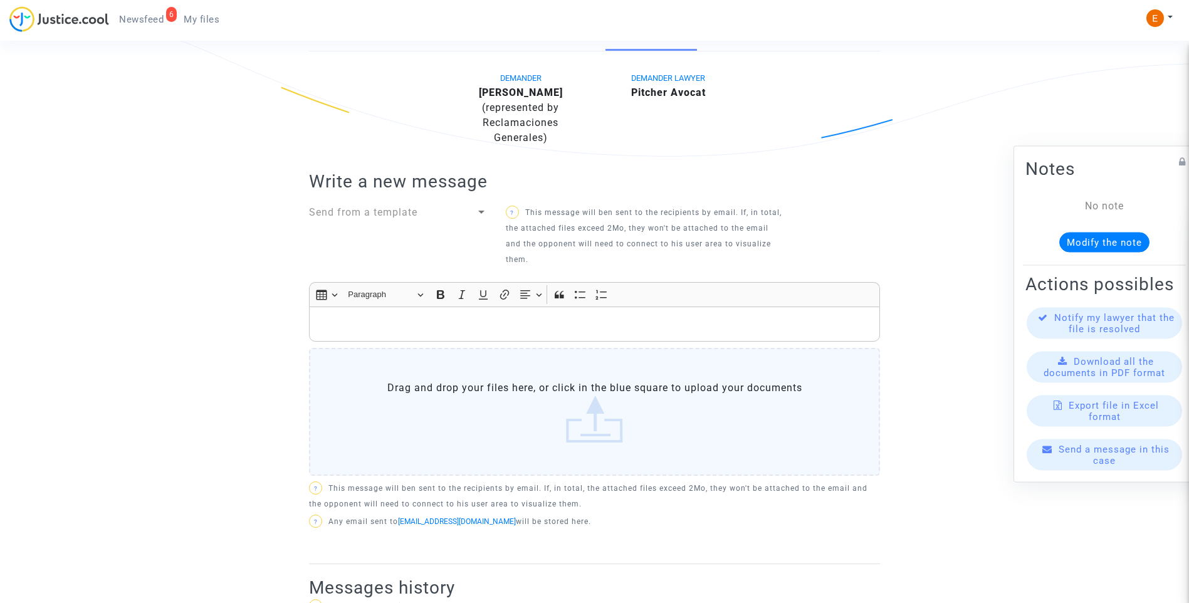
click at [424, 325] on p "Rich Text Editor, main" at bounding box center [595, 324] width 558 height 16
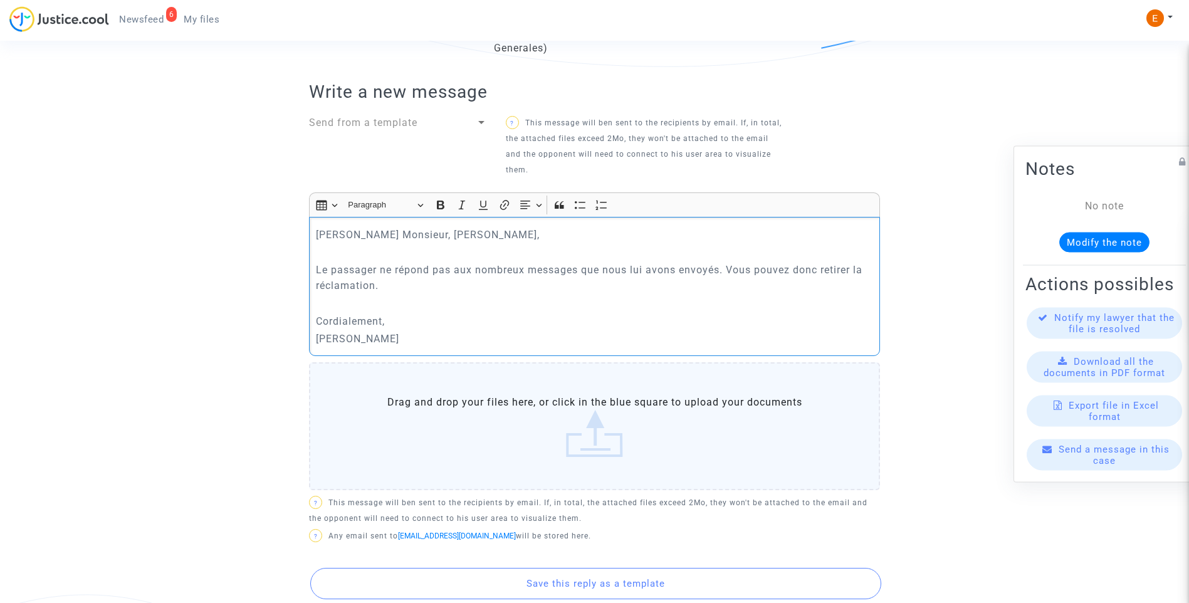
scroll to position [501, 0]
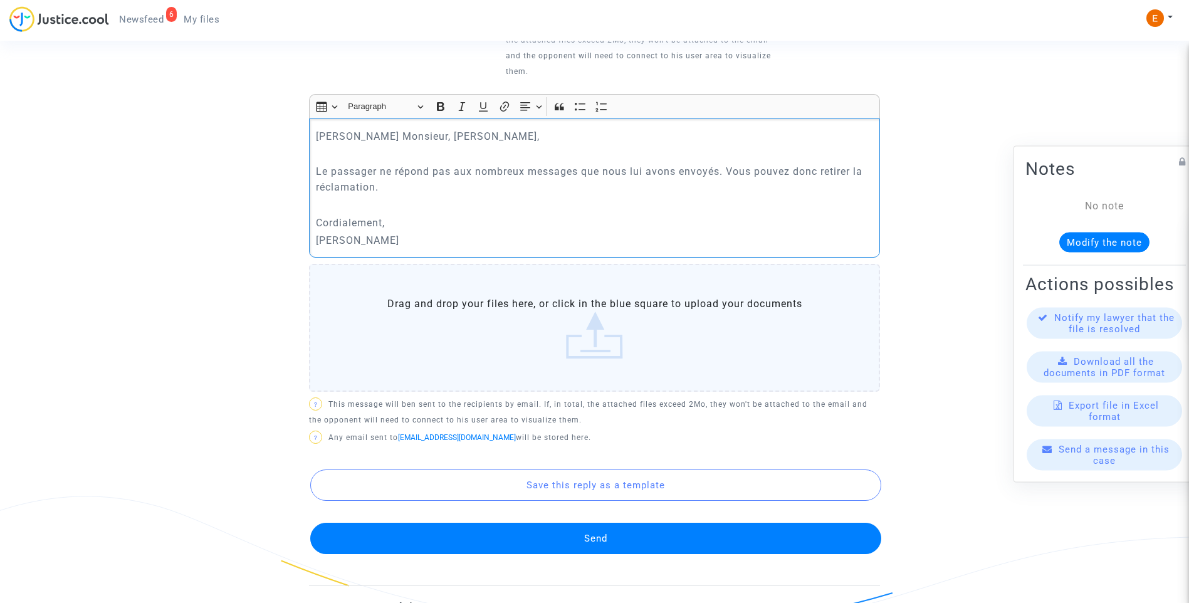
click at [613, 541] on button "Send" at bounding box center [595, 538] width 571 height 31
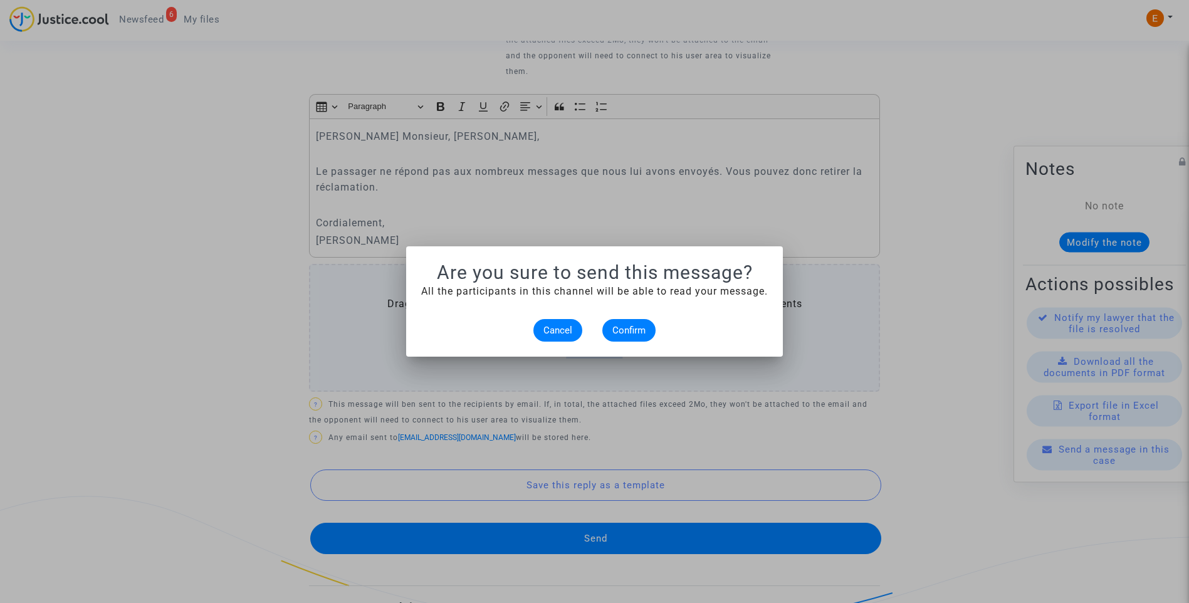
scroll to position [0, 0]
click at [635, 329] on span "Confirm" at bounding box center [628, 330] width 33 height 11
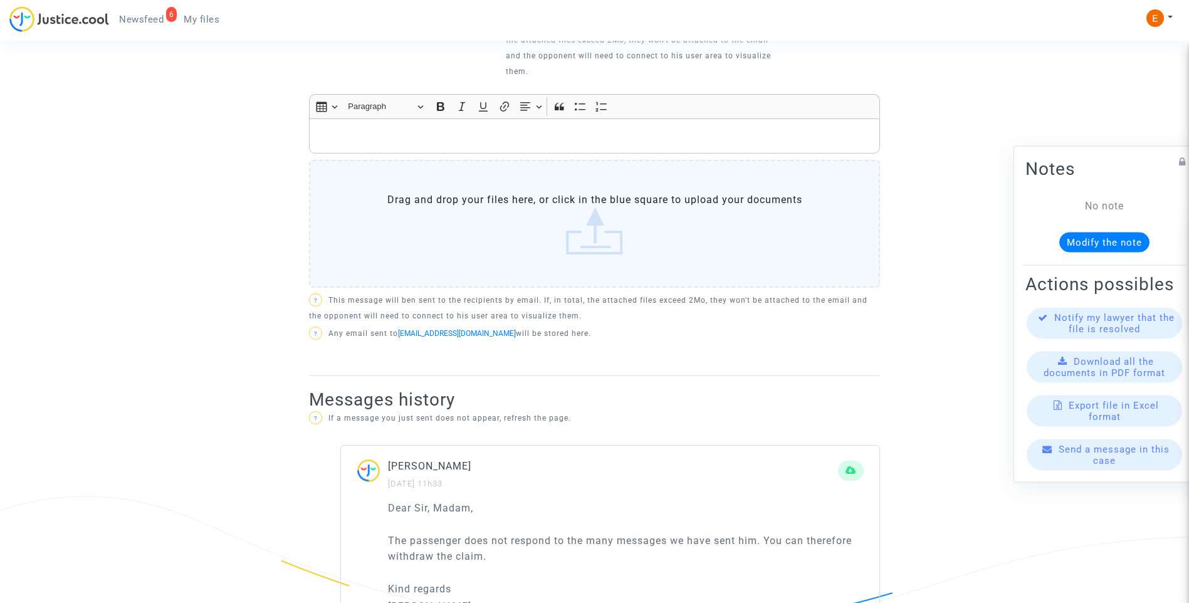
click at [160, 16] on span "Newsfeed" at bounding box center [141, 19] width 44 height 11
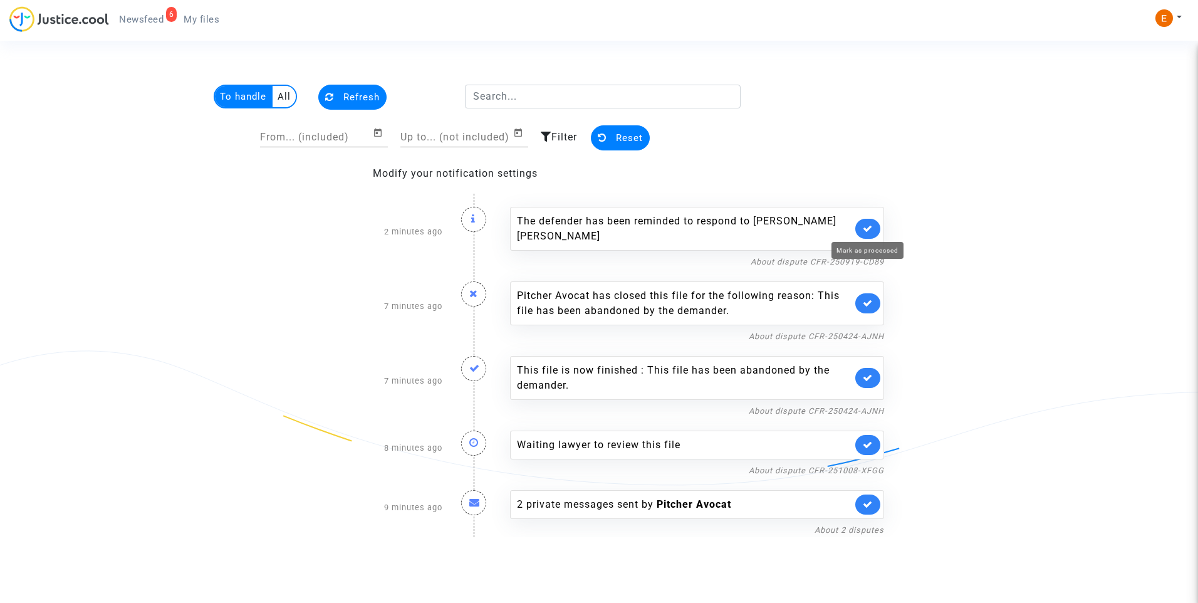
drag, startPoint x: 867, startPoint y: 227, endPoint x: 896, endPoint y: 214, distance: 32.0
click at [868, 227] on icon at bounding box center [868, 228] width 10 height 9
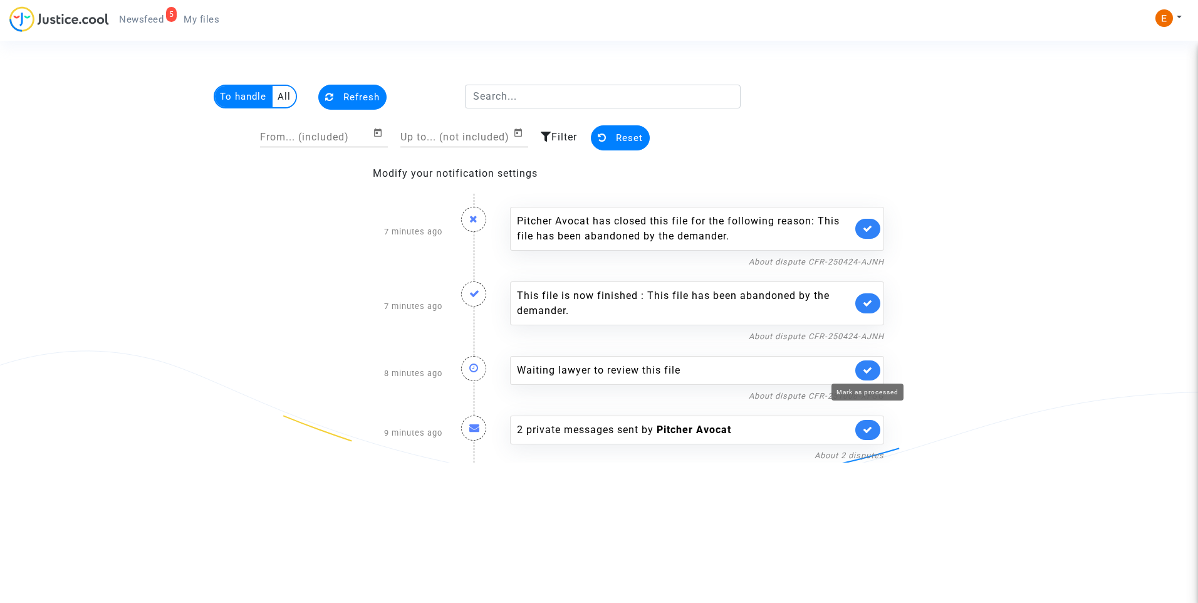
click at [871, 369] on icon at bounding box center [868, 369] width 10 height 9
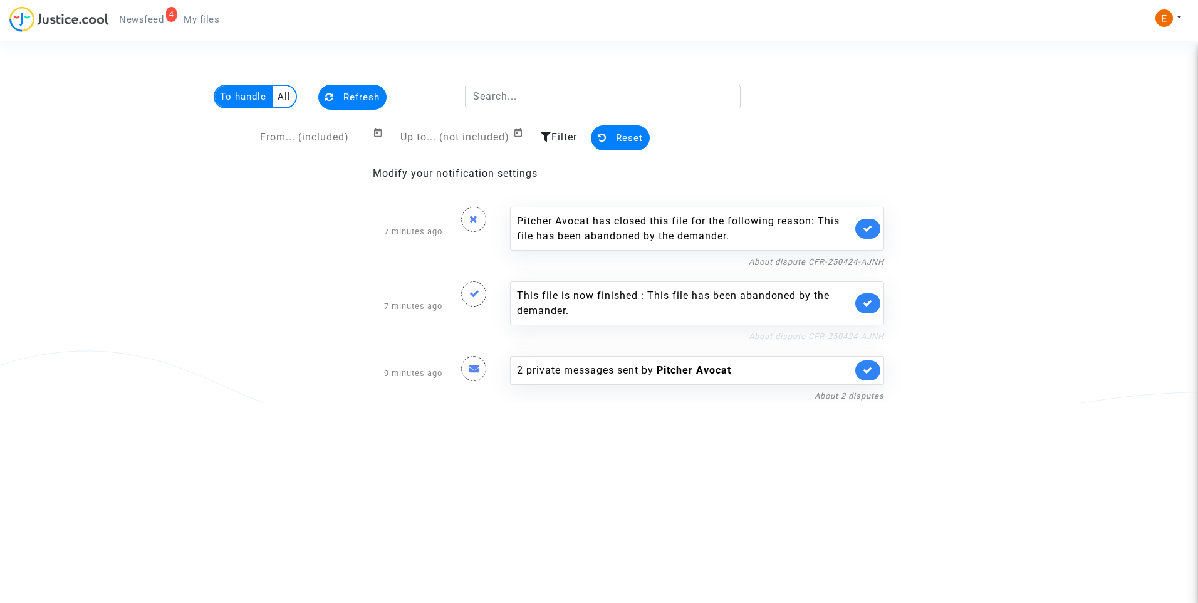
click at [871, 333] on link "About dispute CFR-250424-AJNH" at bounding box center [816, 335] width 135 height 9
click at [870, 298] on icon at bounding box center [868, 302] width 10 height 9
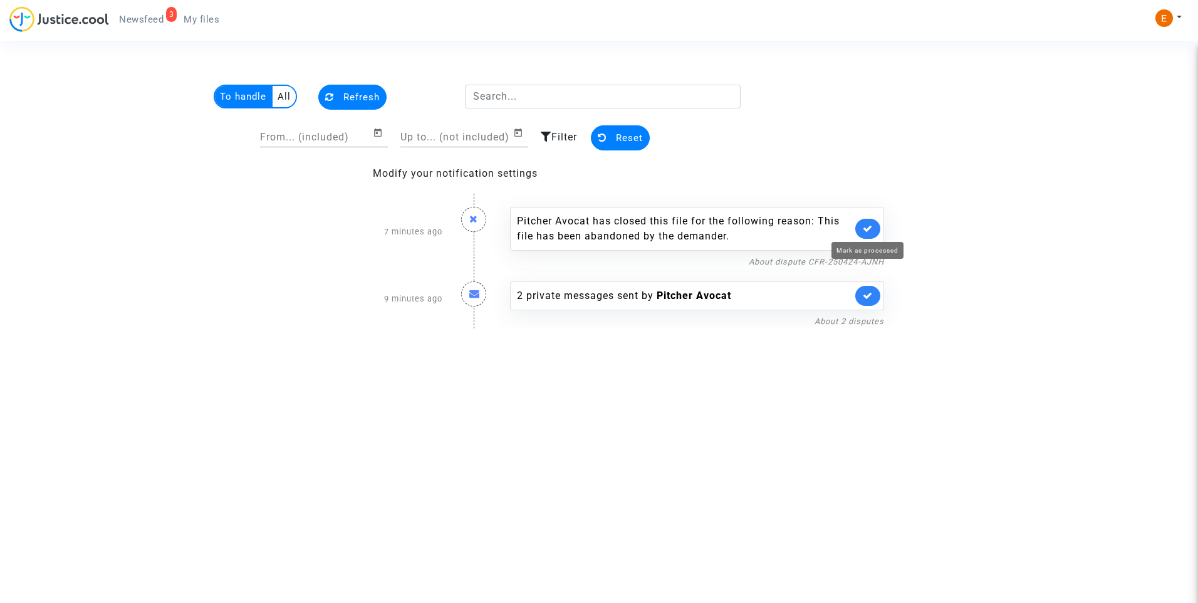
click at [870, 229] on icon at bounding box center [868, 228] width 10 height 9
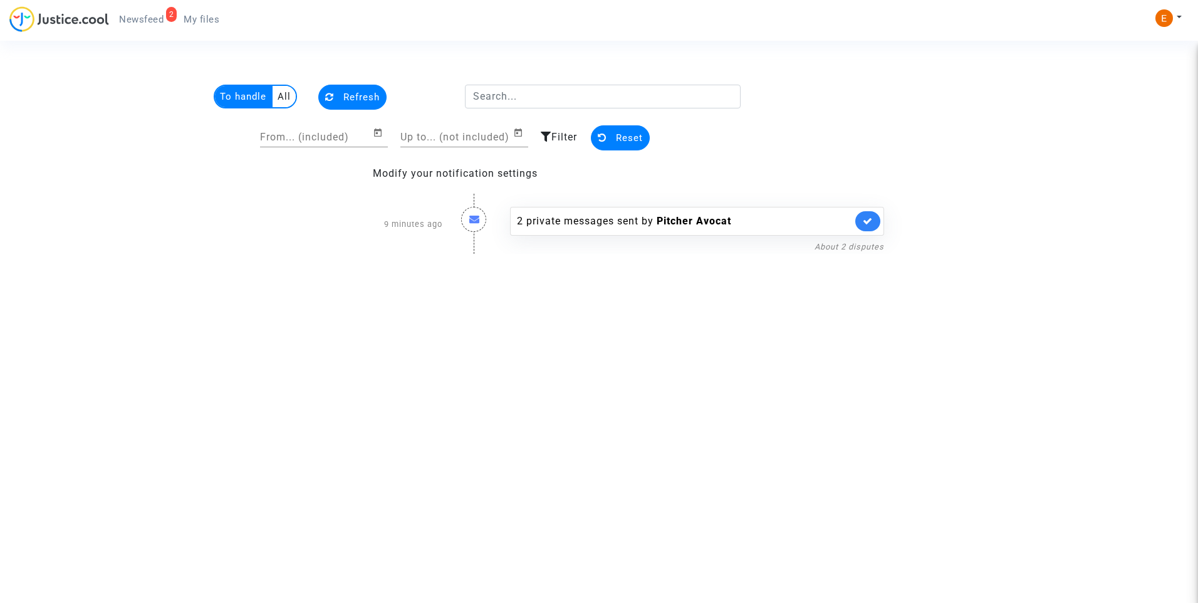
click at [206, 23] on span "My files" at bounding box center [202, 19] width 36 height 11
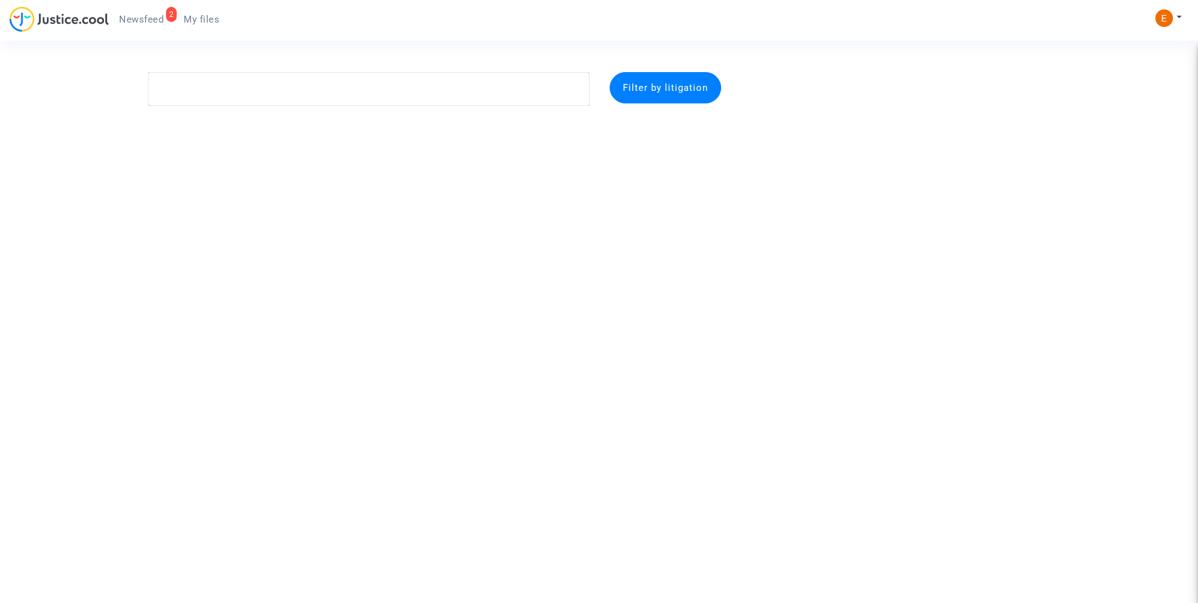
click at [150, 19] on span "Newsfeed" at bounding box center [141, 19] width 44 height 11
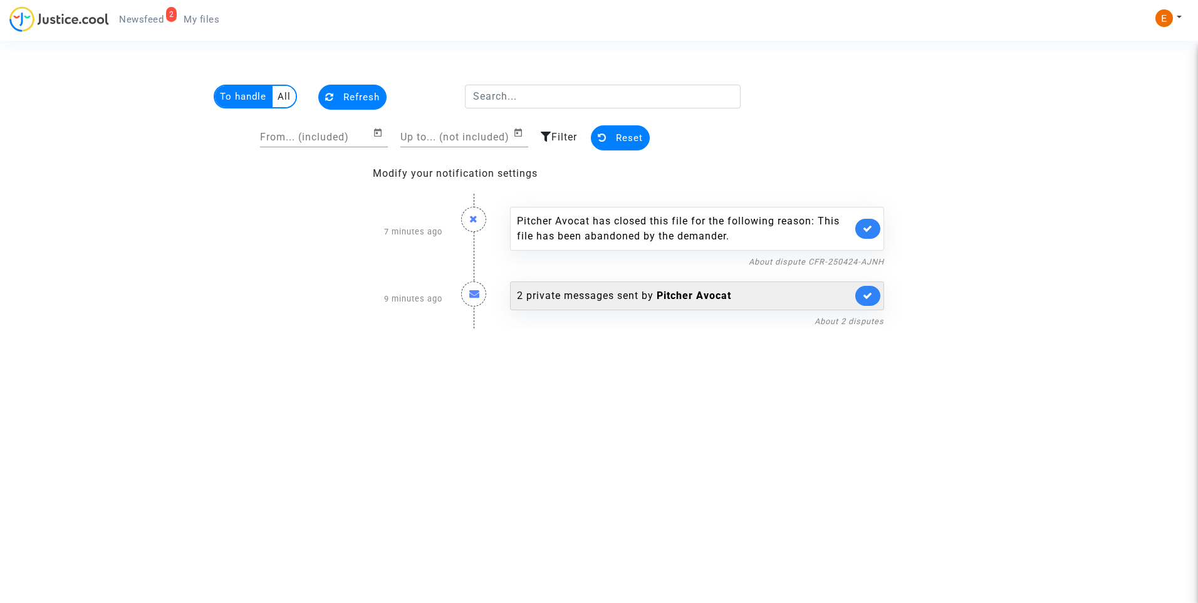
click at [606, 298] on div "2 private messages sent by Pitcher Avocat" at bounding box center [684, 295] width 335 height 15
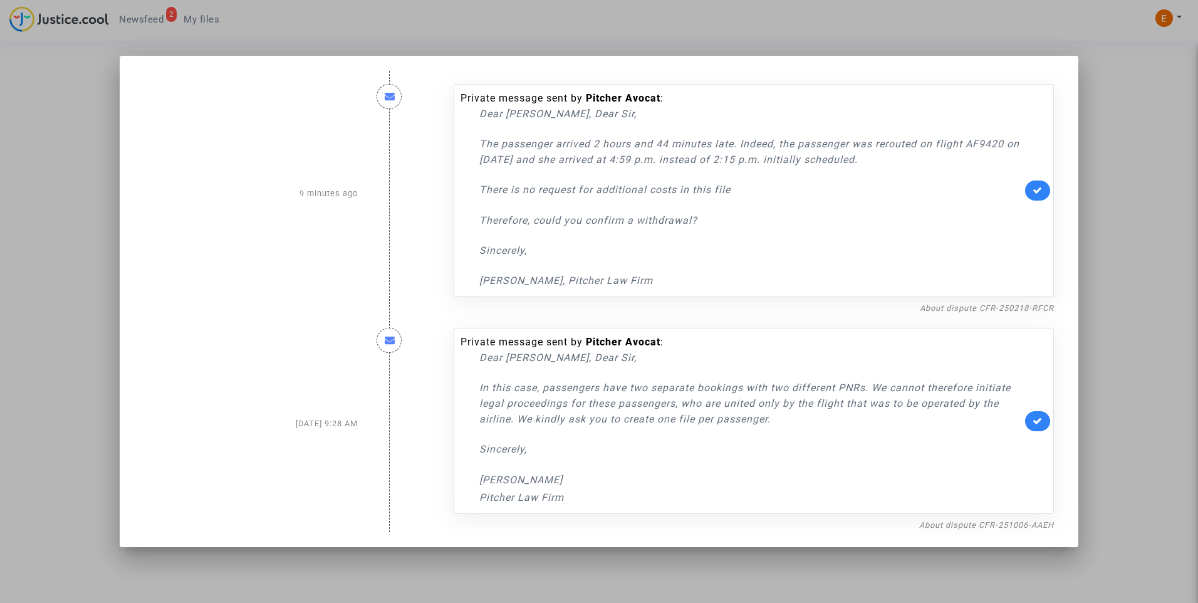
click at [16, 220] on div at bounding box center [599, 301] width 1198 height 603
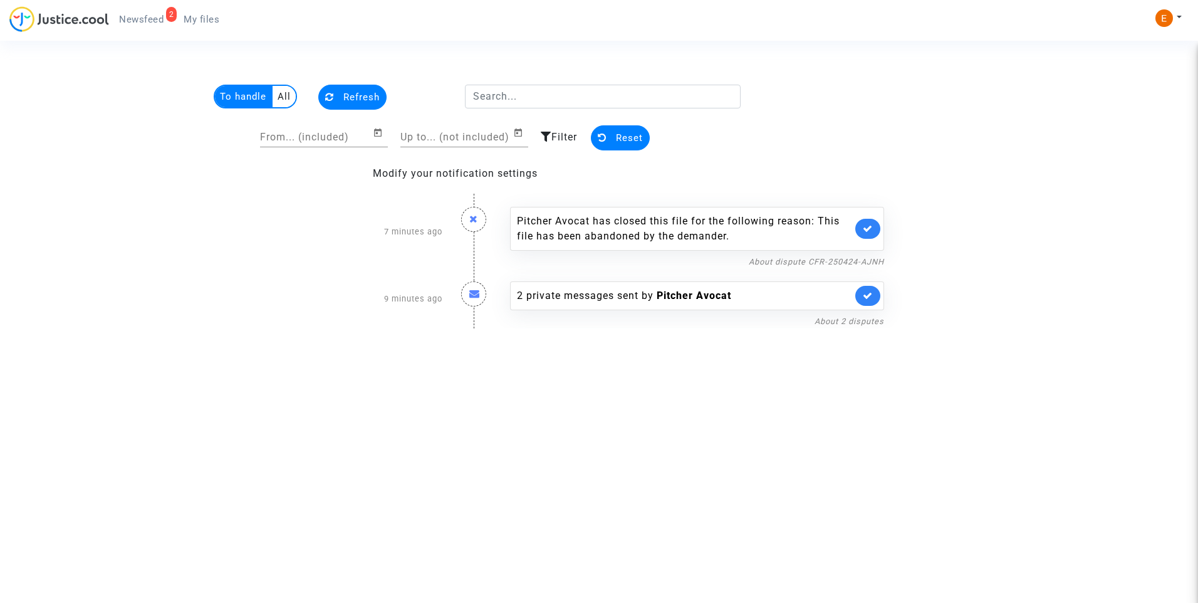
click at [199, 14] on span "My files" at bounding box center [202, 19] width 36 height 11
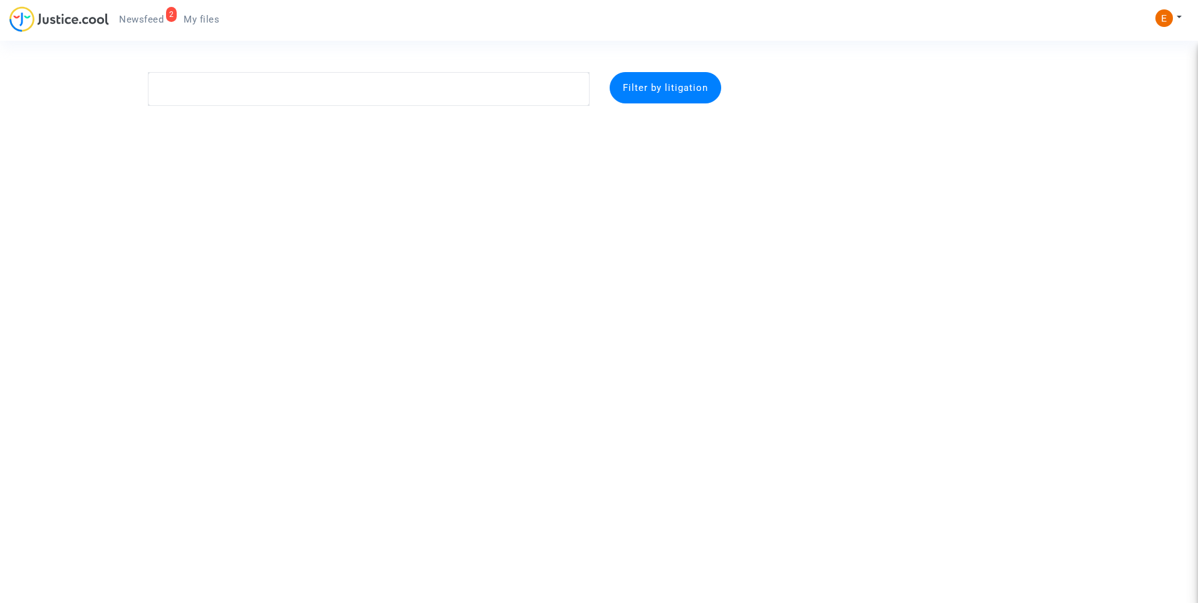
click at [143, 19] on span "Newsfeed" at bounding box center [141, 19] width 44 height 11
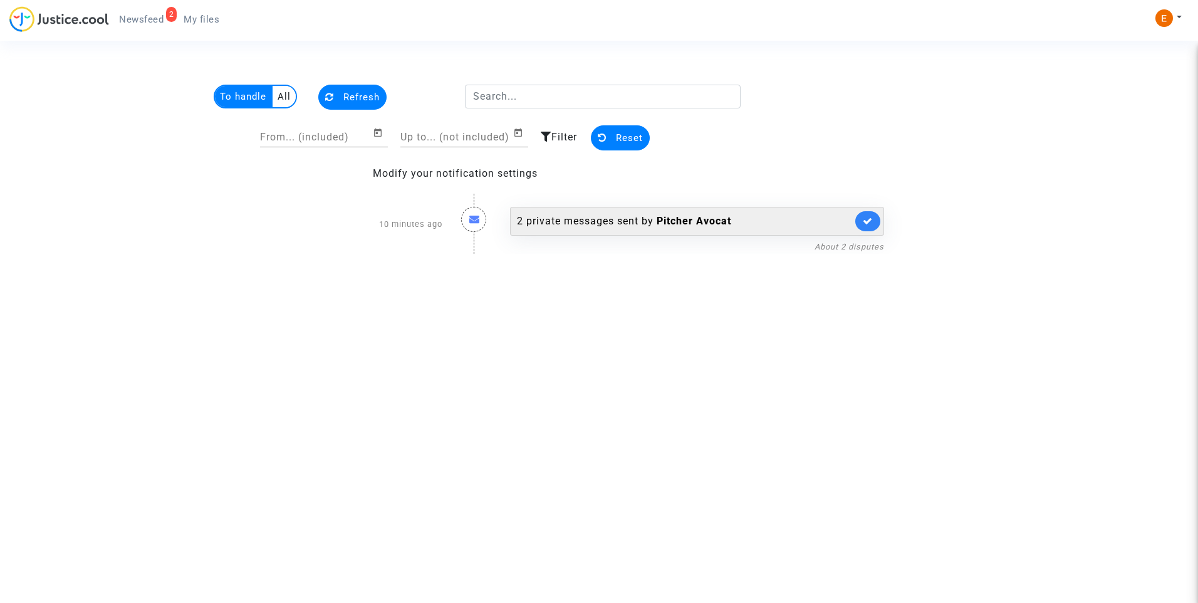
click at [613, 224] on div "2 private messages sent by Pitcher Avocat" at bounding box center [684, 221] width 335 height 15
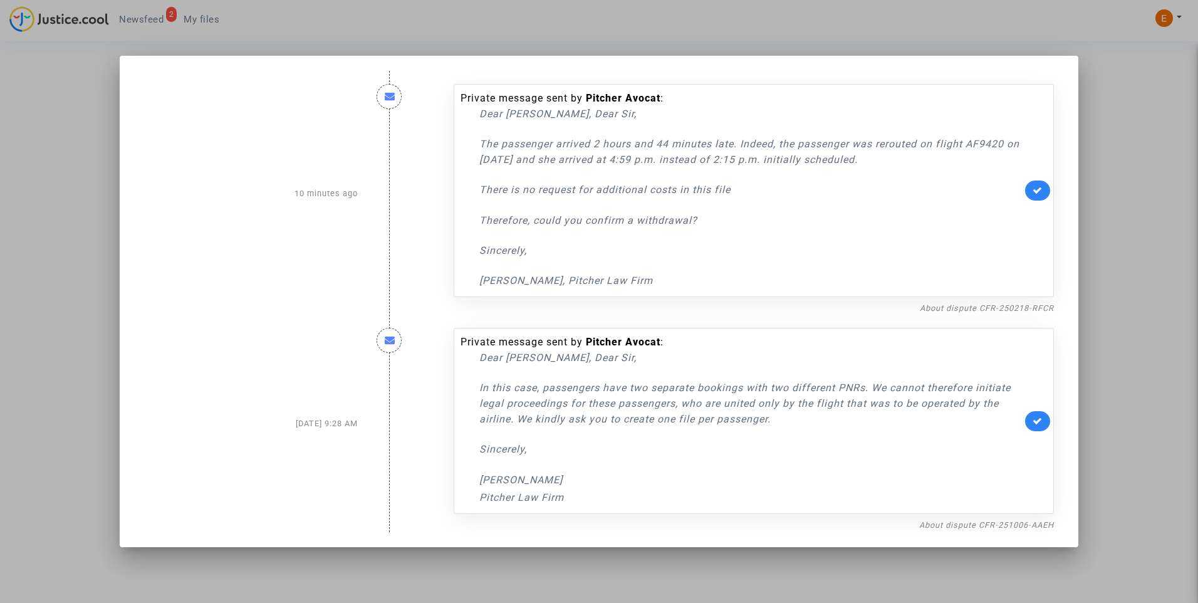
click at [72, 301] on div at bounding box center [599, 301] width 1198 height 603
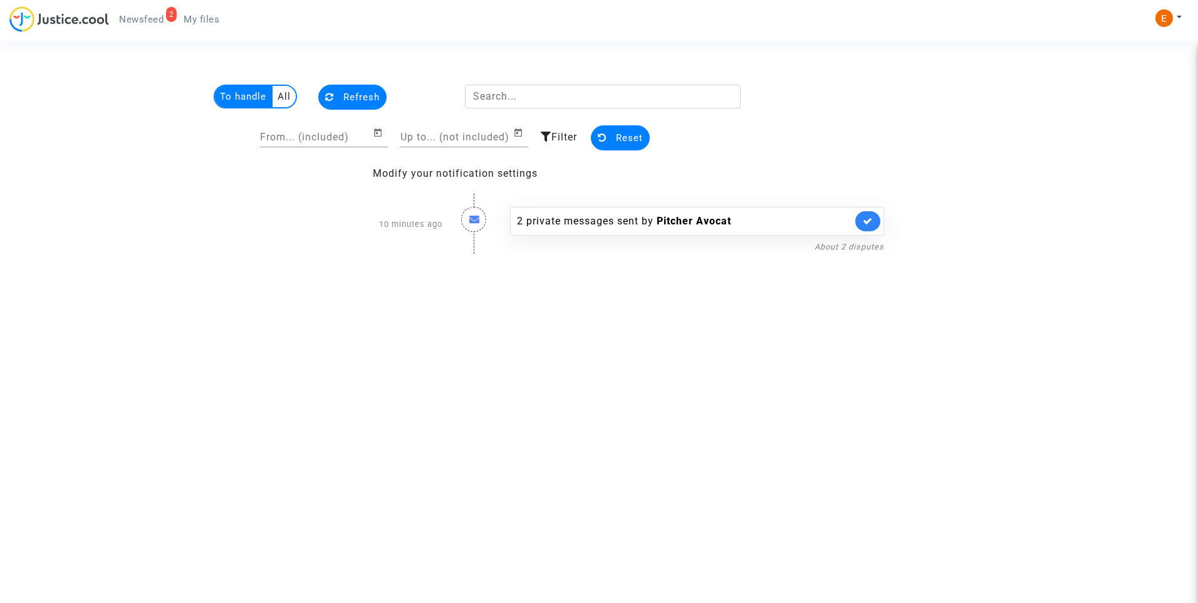
click at [285, 101] on multi-toggle-item "All" at bounding box center [284, 96] width 23 height 21
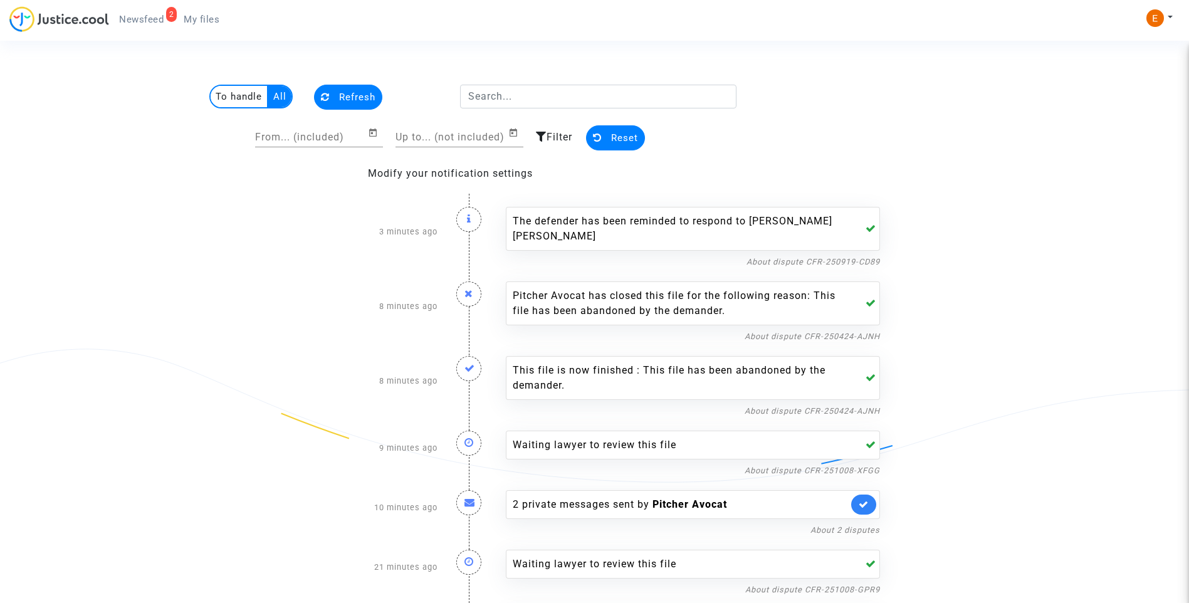
click at [340, 139] on input "From... (included)" at bounding box center [311, 137] width 113 height 11
click at [378, 130] on icon "Open calendar" at bounding box center [373, 132] width 10 height 15
click at [393, 169] on button "Previous month" at bounding box center [399, 173] width 25 height 25
drag, startPoint x: 348, startPoint y: 326, endPoint x: 355, endPoint y: 326, distance: 6.9
click at [349, 326] on div "24" at bounding box center [347, 328] width 23 height 23
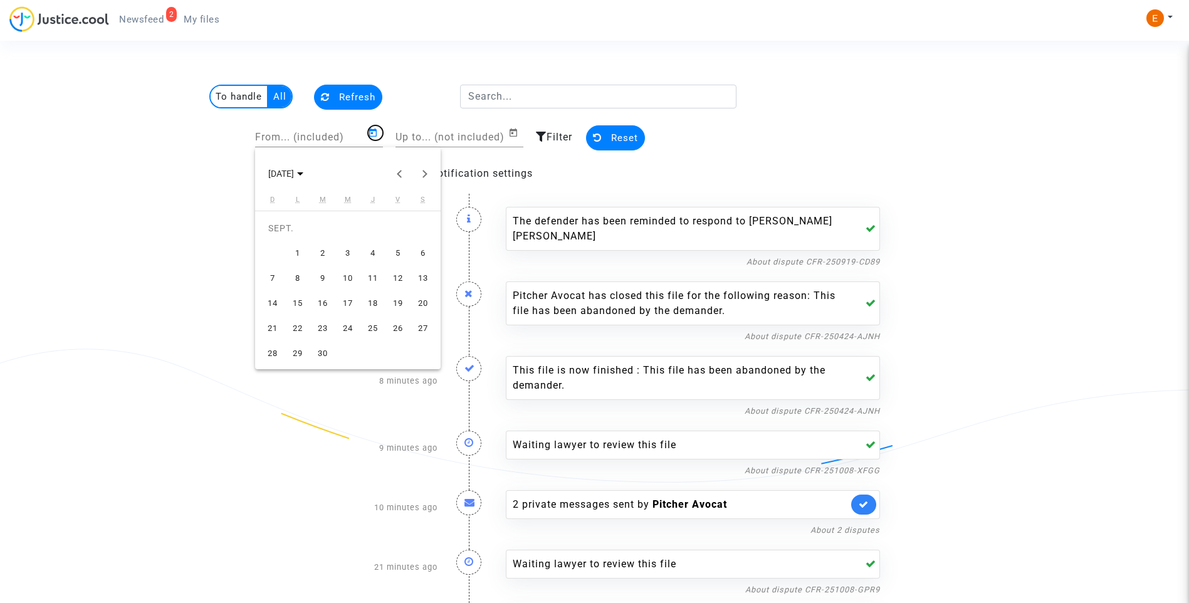
type input "24/09/2025"
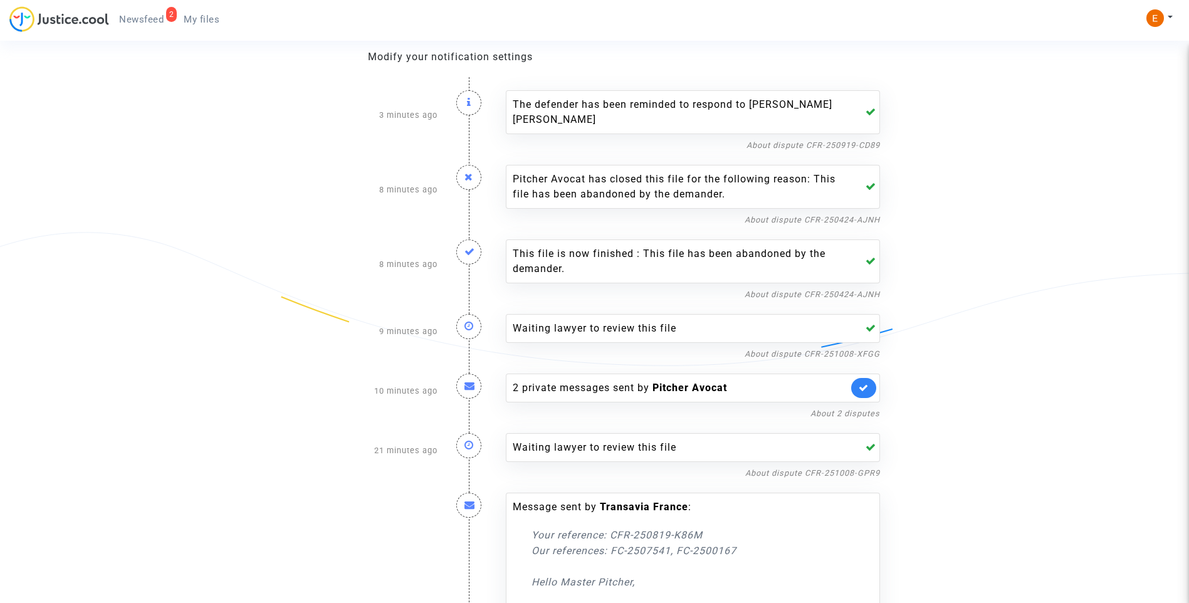
scroll to position [188, 0]
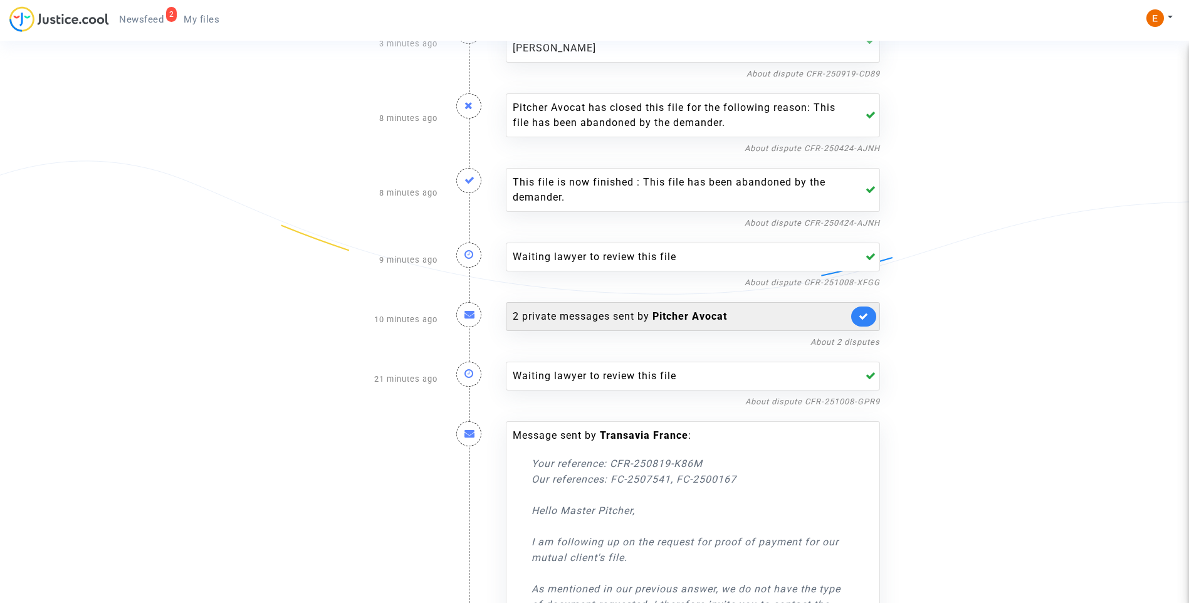
click at [622, 310] on div "2 private messages sent by Pitcher Avocat" at bounding box center [680, 316] width 335 height 15
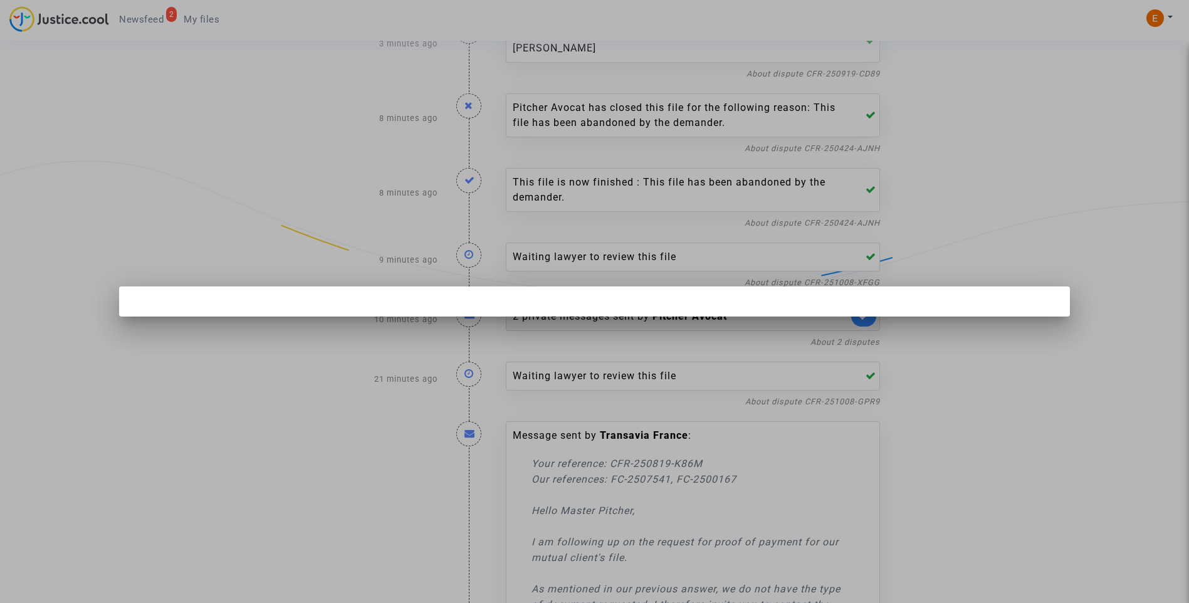
scroll to position [0, 0]
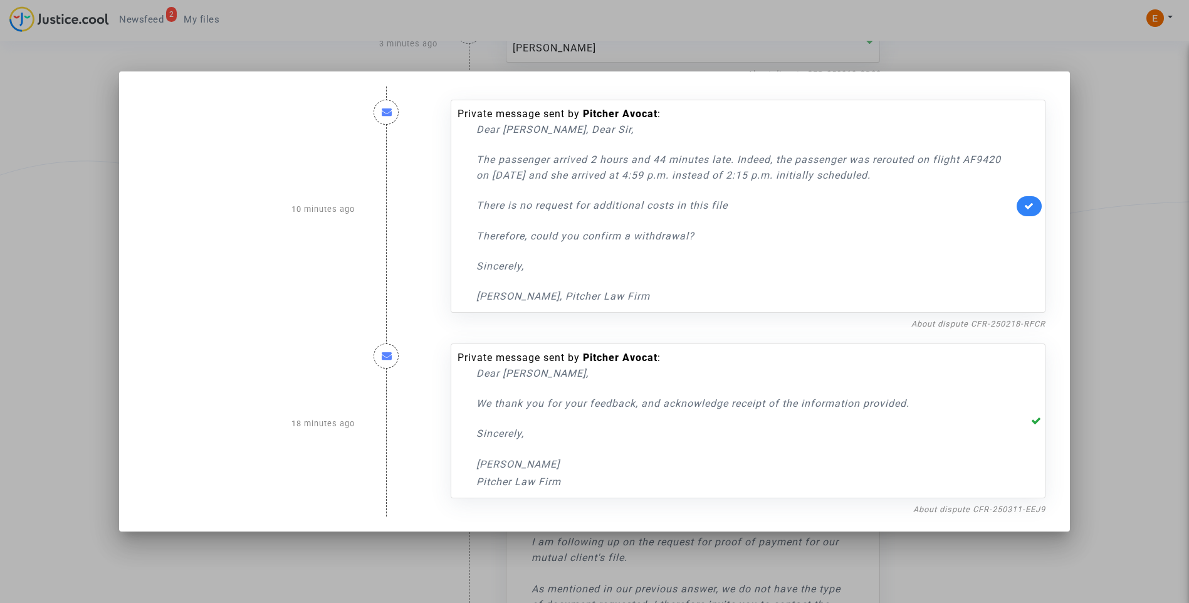
click at [1131, 266] on div at bounding box center [594, 301] width 1189 height 603
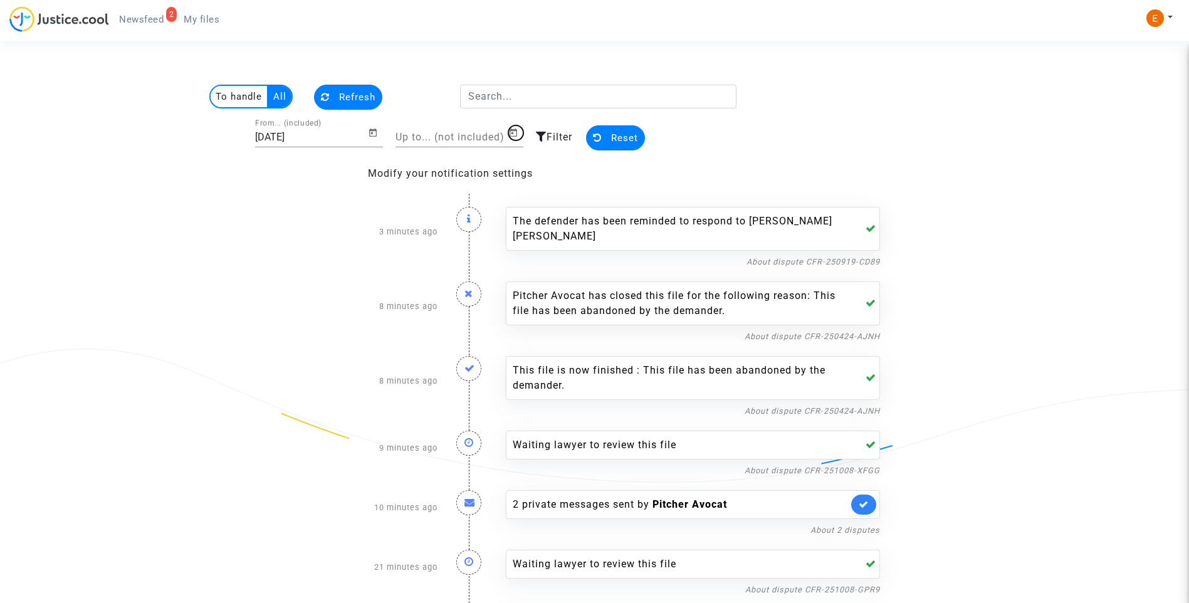
click at [513, 135] on icon "Open calendar" at bounding box center [513, 132] width 10 height 15
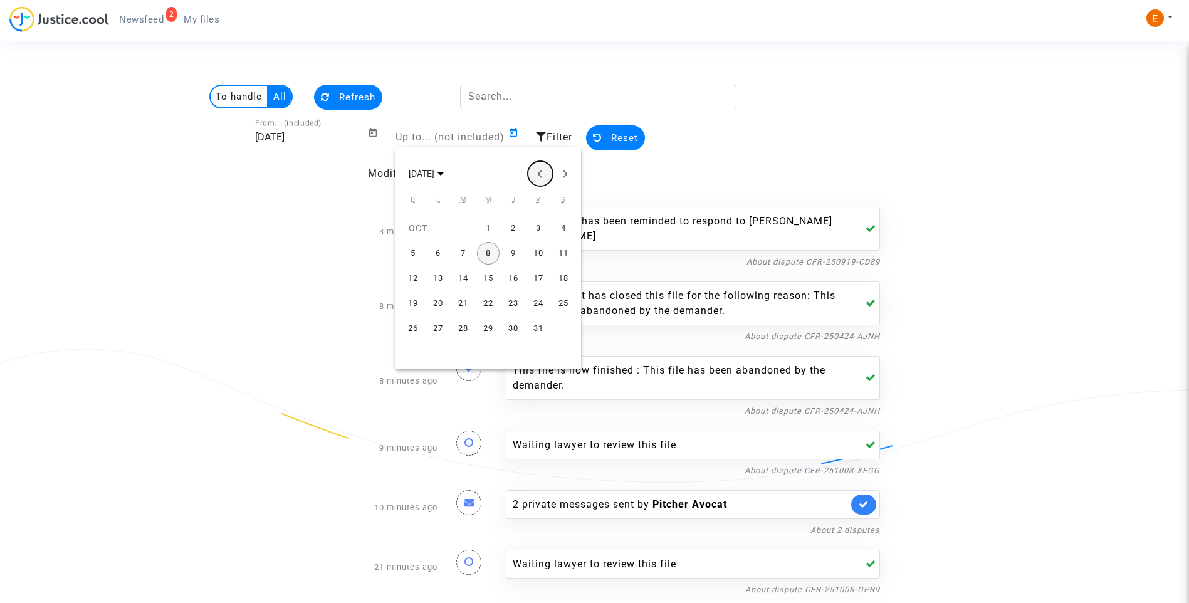
click at [539, 172] on button "Previous month" at bounding box center [540, 173] width 25 height 25
click at [484, 326] on div "24" at bounding box center [488, 328] width 23 height 23
type input "24/09/2025"
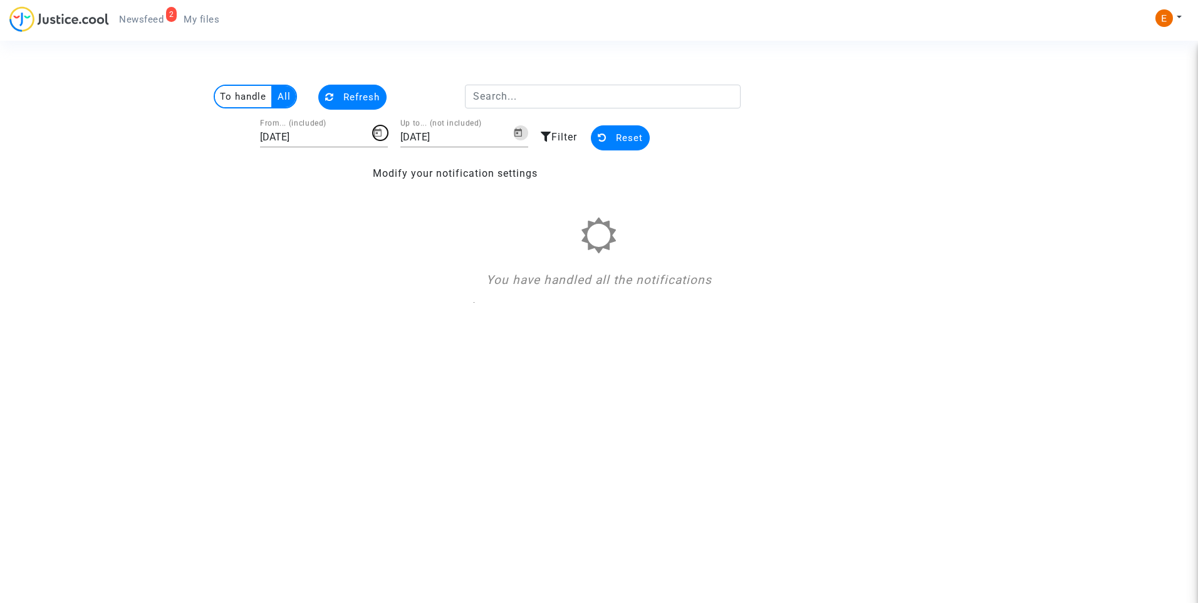
click at [381, 135] on icon "Open calendar" at bounding box center [378, 132] width 8 height 8
click at [333, 326] on div "23" at bounding box center [327, 328] width 23 height 23
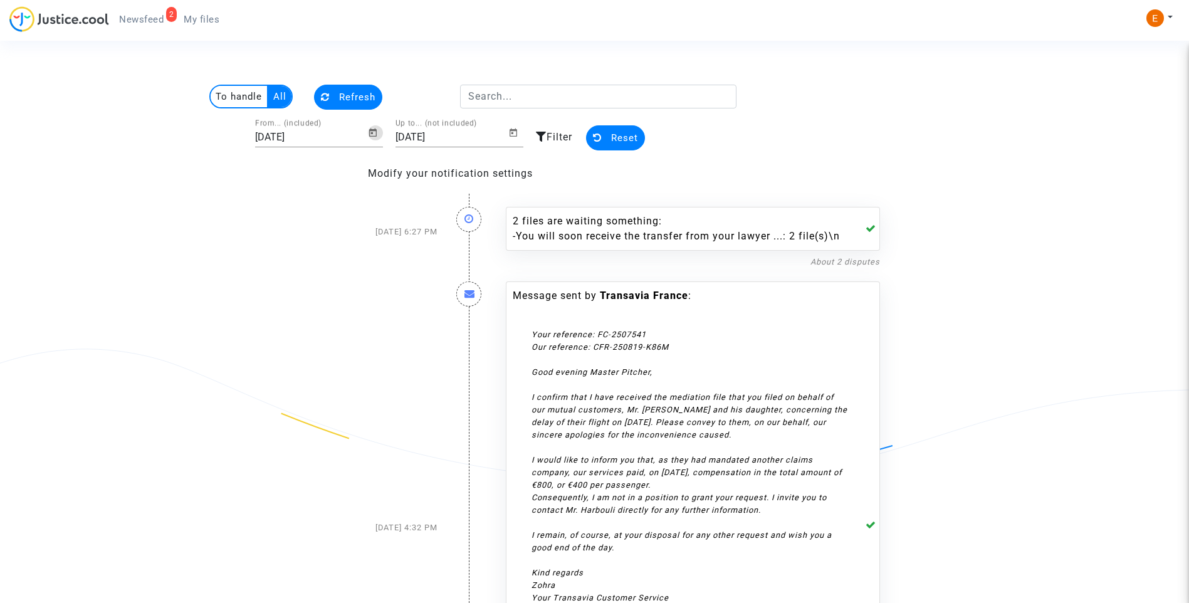
click at [320, 135] on input "23/09/2025" at bounding box center [311, 137] width 113 height 11
click at [375, 133] on icon "Open calendar" at bounding box center [373, 132] width 10 height 15
click at [347, 330] on div "24" at bounding box center [347, 328] width 23 height 23
type input "24/09/2025"
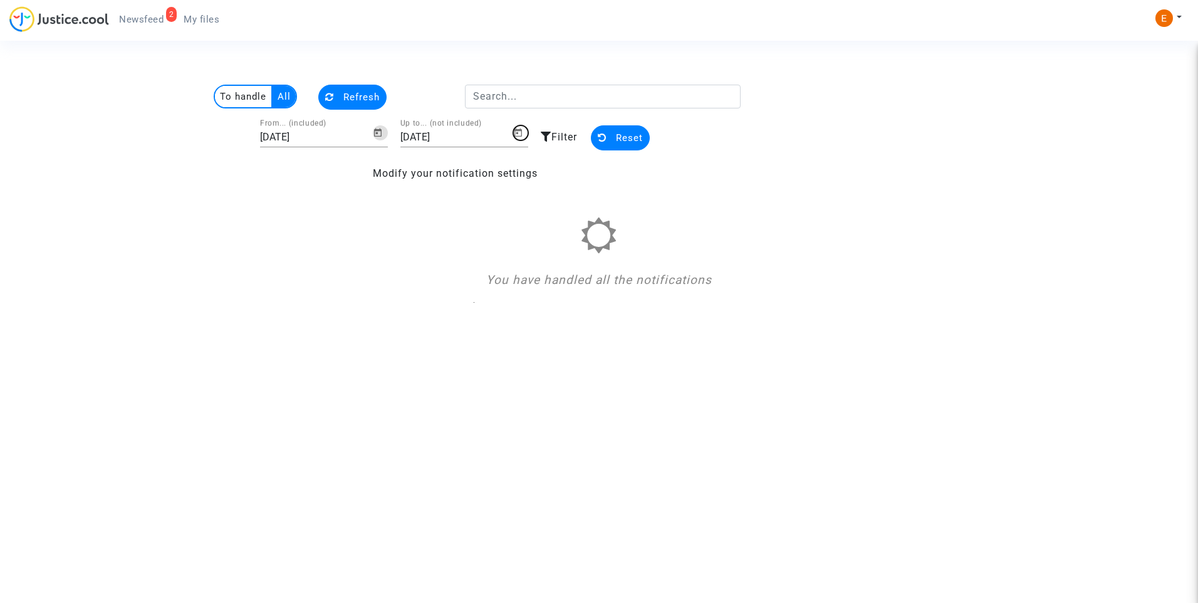
click at [519, 136] on icon "Open calendar" at bounding box center [518, 132] width 8 height 8
click at [519, 323] on div "25" at bounding box center [518, 328] width 23 height 23
type input "25/09/2025"
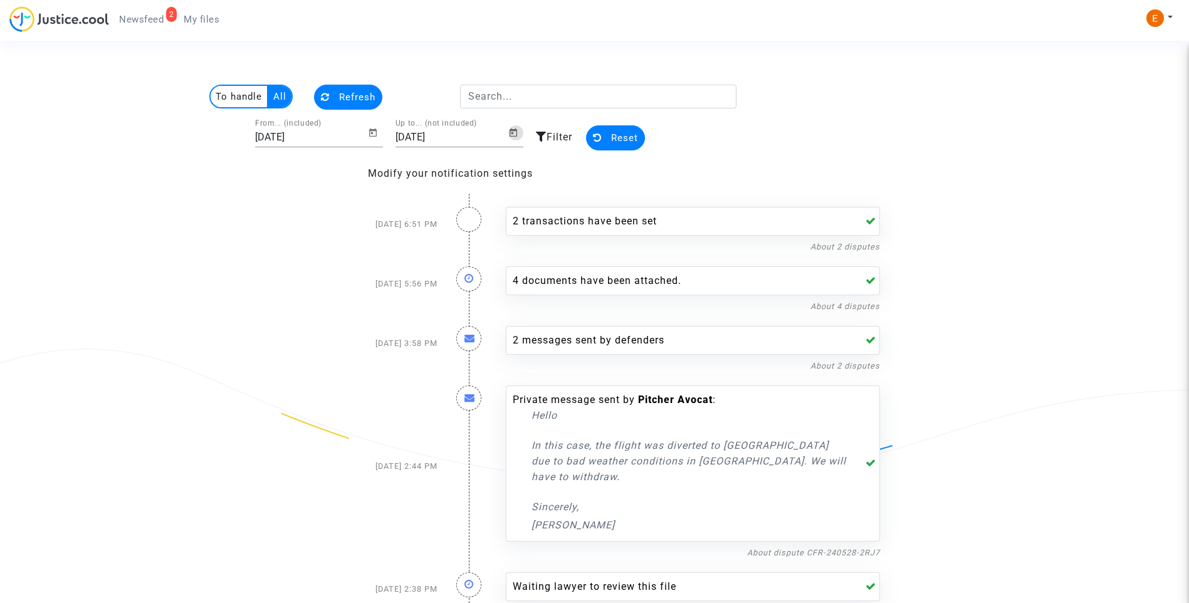
click at [287, 140] on input "24/09/2025" at bounding box center [311, 137] width 113 height 11
click at [370, 136] on icon "Open calendar" at bounding box center [373, 132] width 8 height 8
click at [328, 327] on div "23" at bounding box center [322, 328] width 23 height 23
type input "23/09/2025"
click at [445, 139] on input "25/09/2025" at bounding box center [451, 137] width 113 height 11
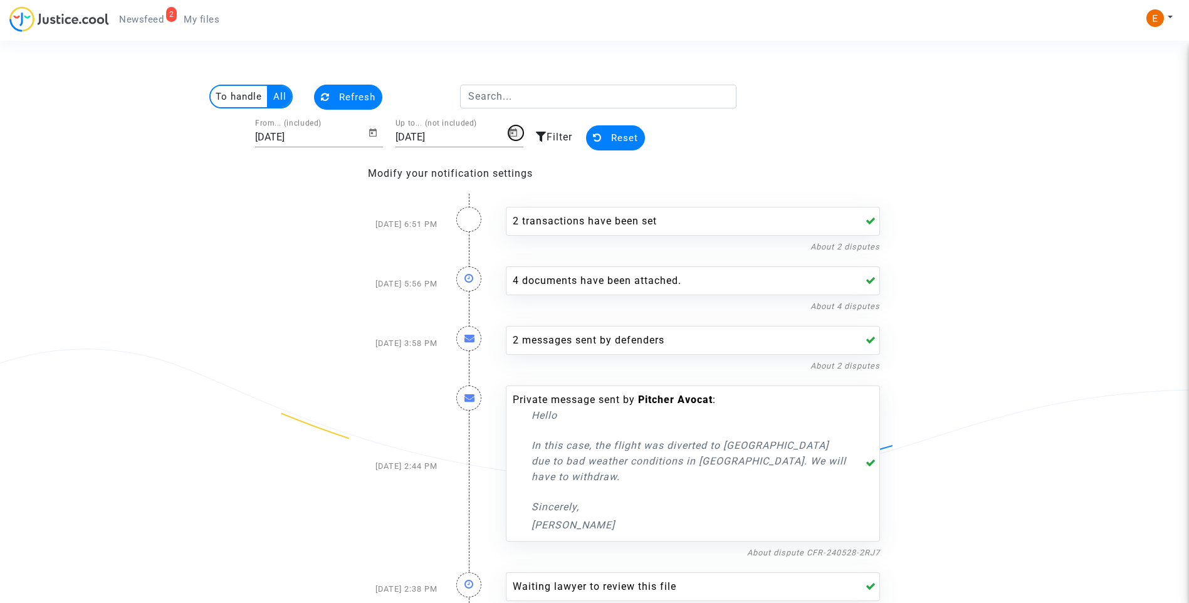
click at [513, 133] on icon "Open calendar" at bounding box center [513, 132] width 8 height 8
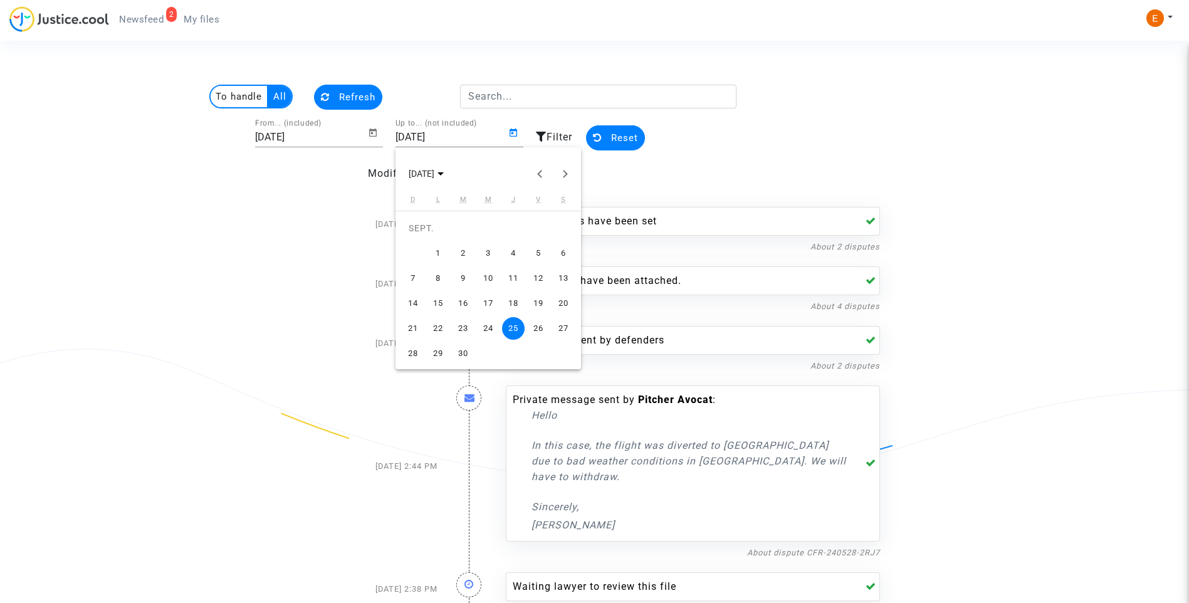
click at [491, 327] on div "24" at bounding box center [488, 328] width 23 height 23
type input "24/09/2025"
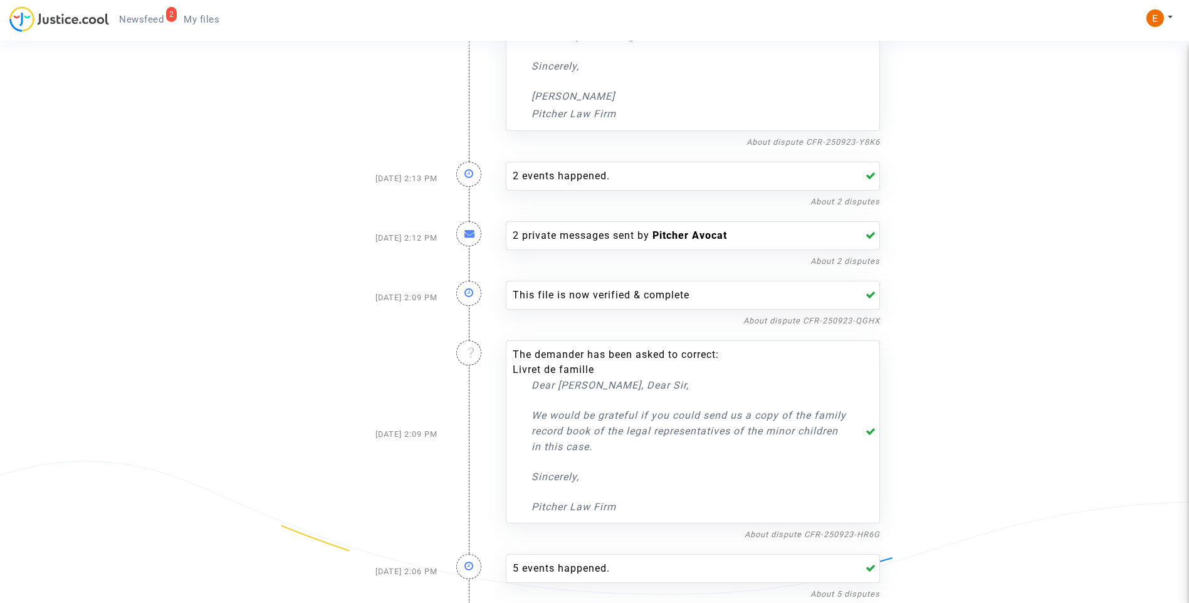
scroll to position [3885, 0]
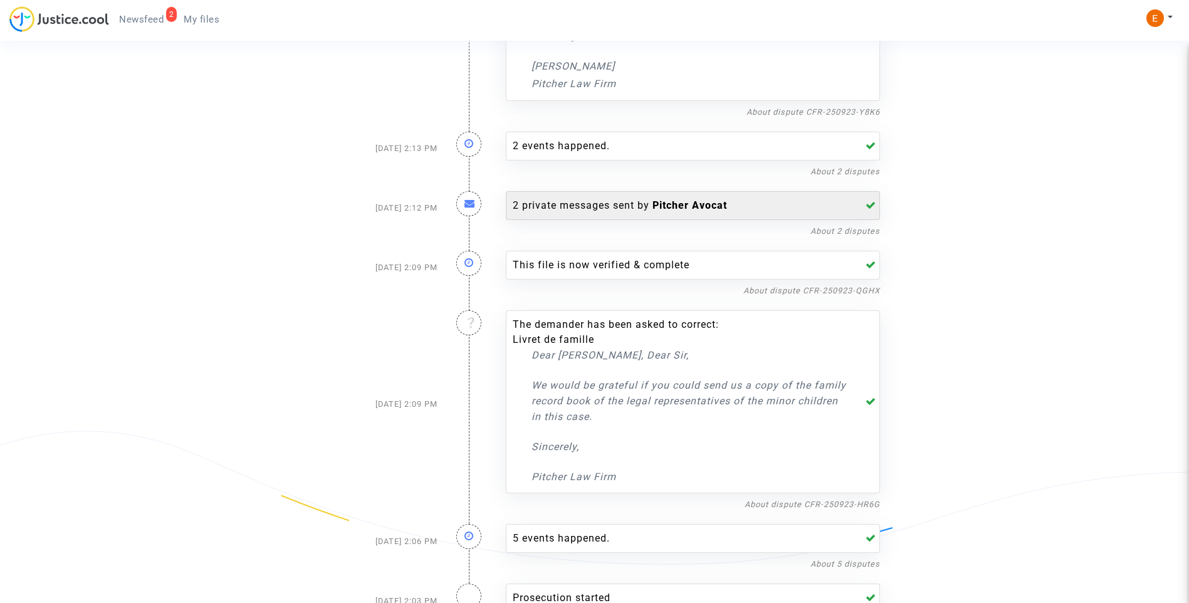
click at [600, 198] on div "2 private messages sent by Pitcher Avocat" at bounding box center [680, 205] width 335 height 15
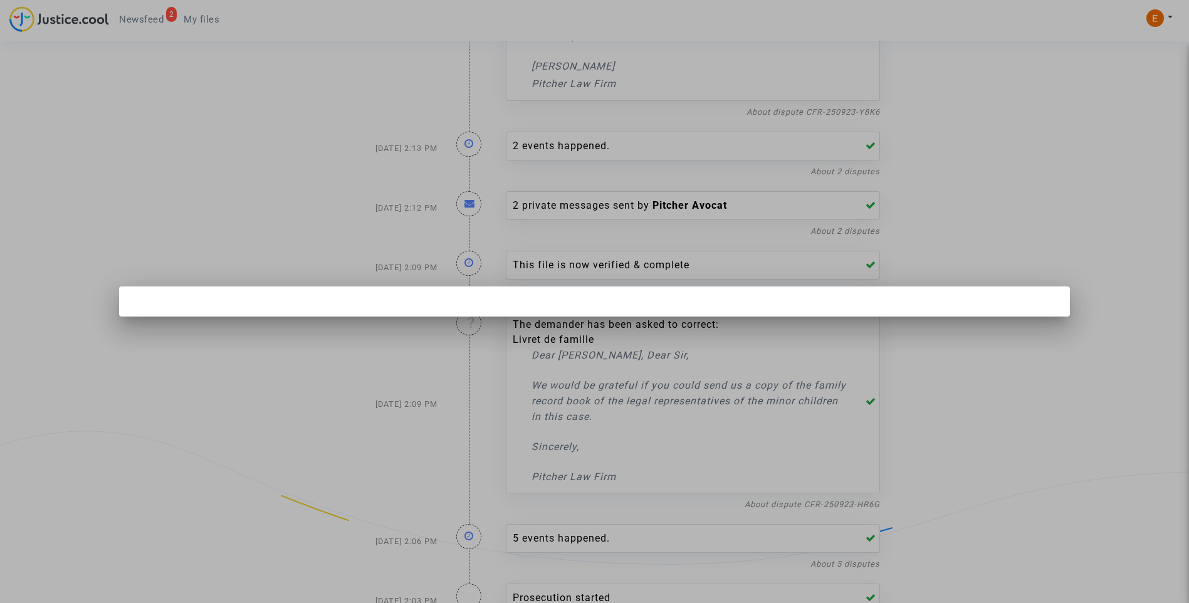
scroll to position [0, 0]
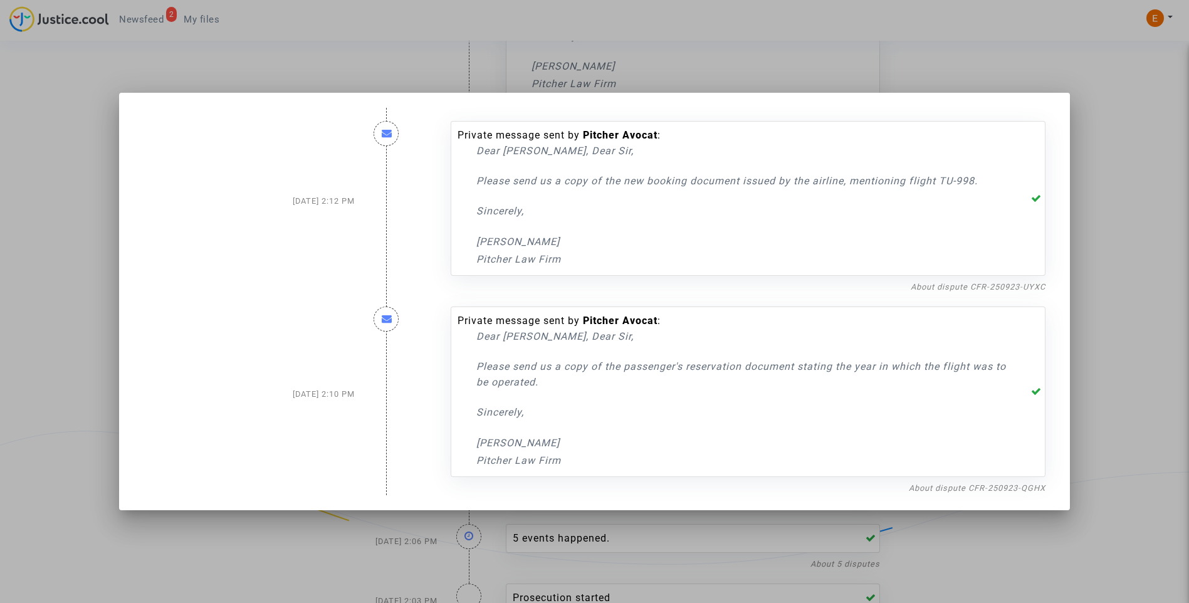
click at [961, 51] on div at bounding box center [594, 301] width 1189 height 603
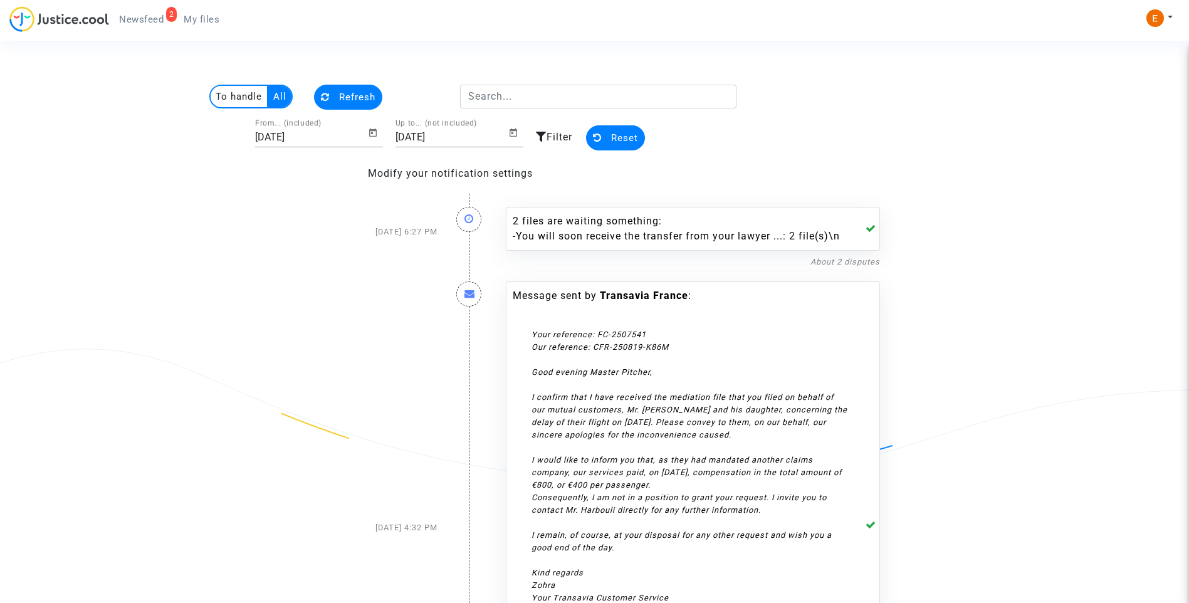
click at [301, 140] on input "23/09/2025" at bounding box center [311, 137] width 113 height 11
click at [372, 138] on icon "Open calendar" at bounding box center [373, 132] width 10 height 15
click at [300, 327] on div "22" at bounding box center [297, 328] width 23 height 23
type input "22/09/2025"
click at [453, 137] on input "24/09/2025" at bounding box center [451, 137] width 113 height 11
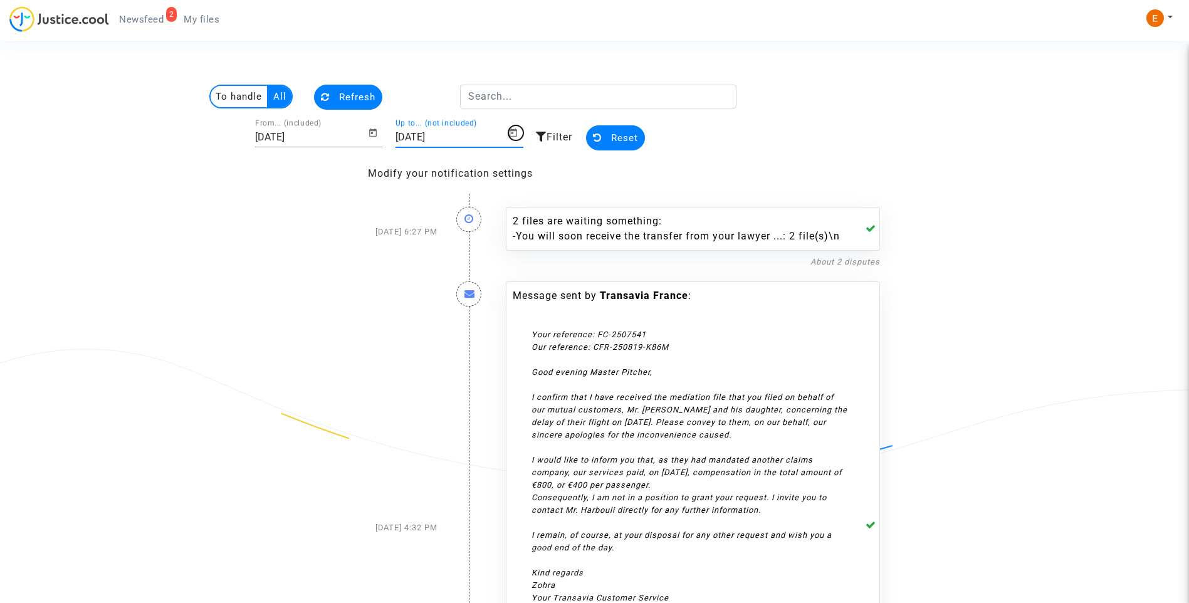
click at [516, 138] on icon "Open calendar" at bounding box center [513, 132] width 10 height 15
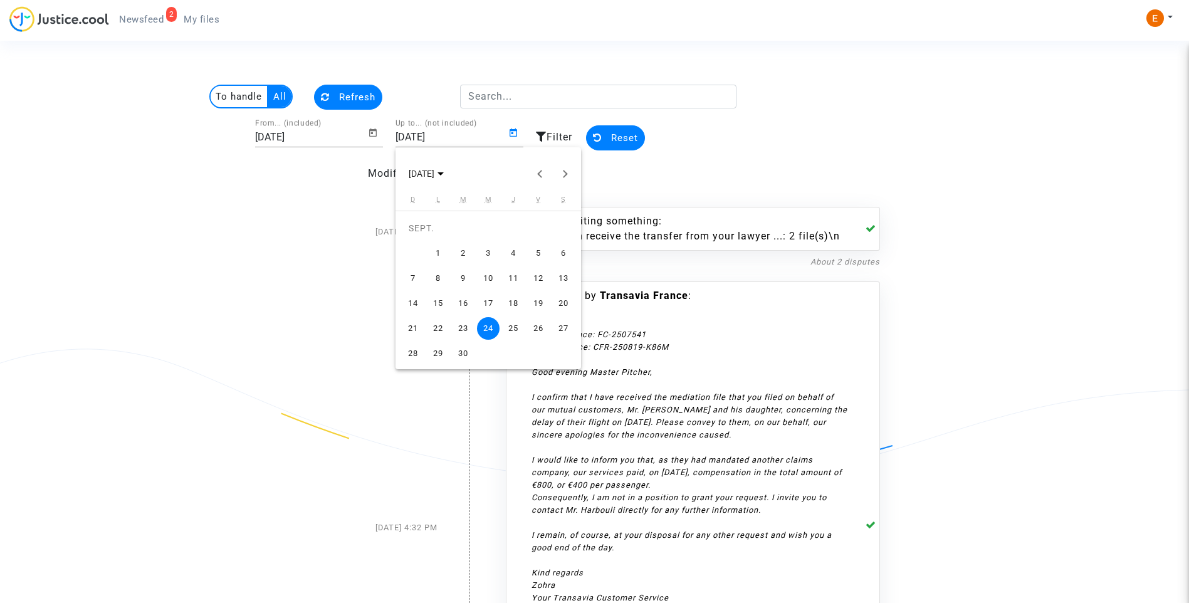
click at [461, 328] on div "23" at bounding box center [463, 328] width 23 height 23
type input "23/09/2025"
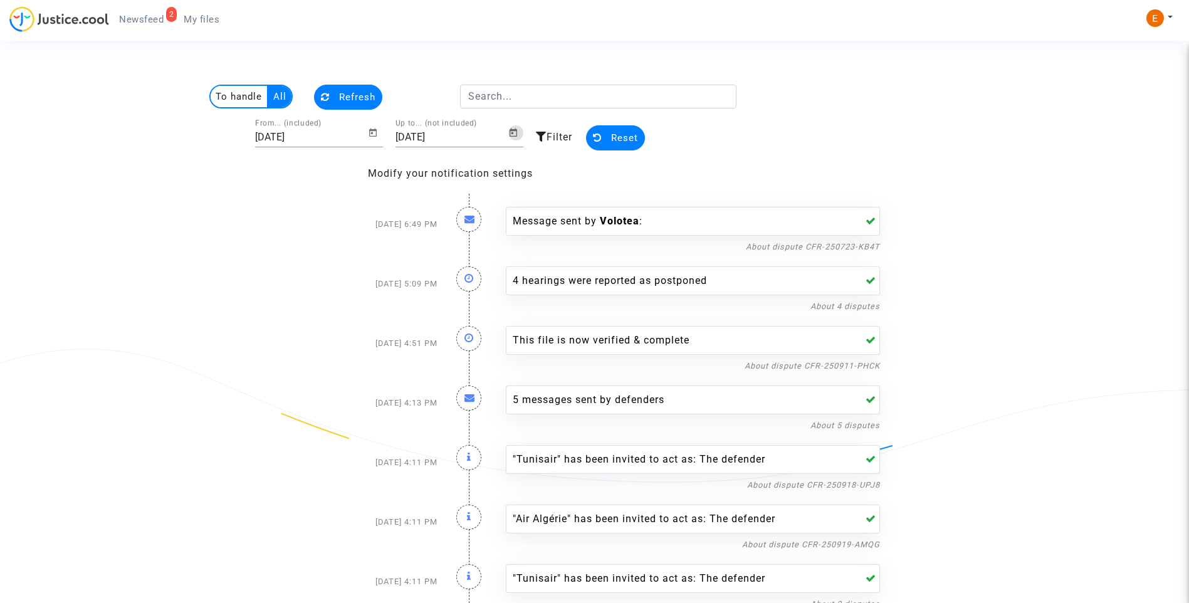
click at [298, 141] on input "22/09/2025" at bounding box center [311, 137] width 113 height 11
click at [371, 133] on div "22/09/2025 From... (included)" at bounding box center [319, 133] width 128 height 28
click at [371, 135] on icon "Open calendar" at bounding box center [373, 132] width 10 height 15
click at [278, 326] on div "21" at bounding box center [272, 328] width 23 height 23
type input "21/09/2025"
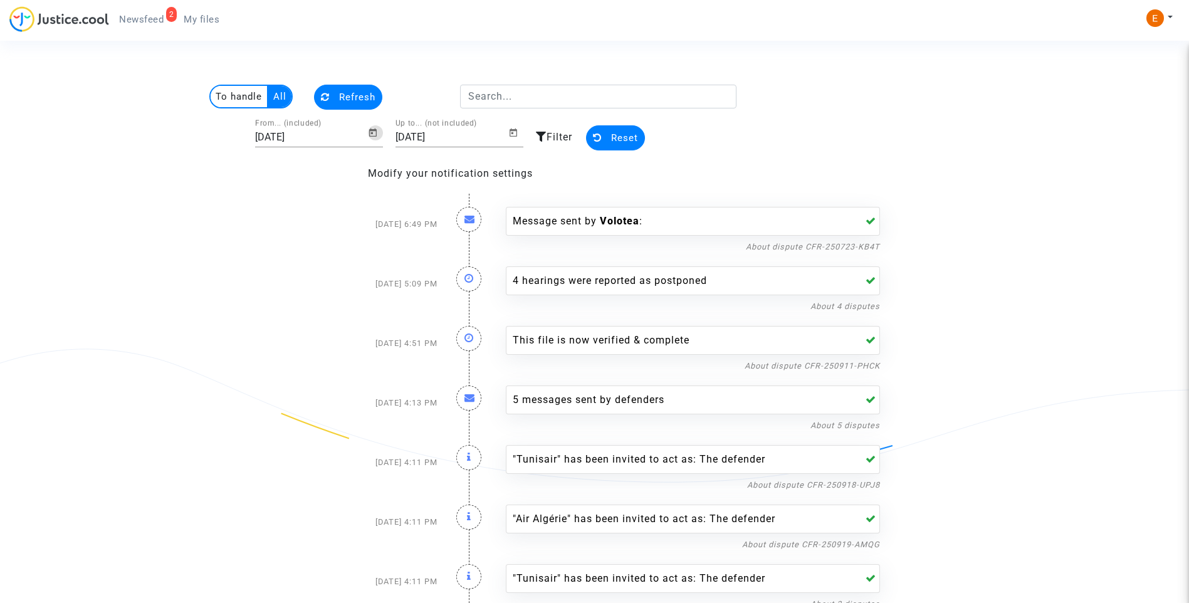
click at [459, 137] on input "23/09/2025" at bounding box center [451, 137] width 113 height 11
click at [514, 131] on div "23/09/2025 Up to... (not included)" at bounding box center [459, 133] width 128 height 28
click at [513, 132] on icon "Open calendar" at bounding box center [513, 132] width 8 height 8
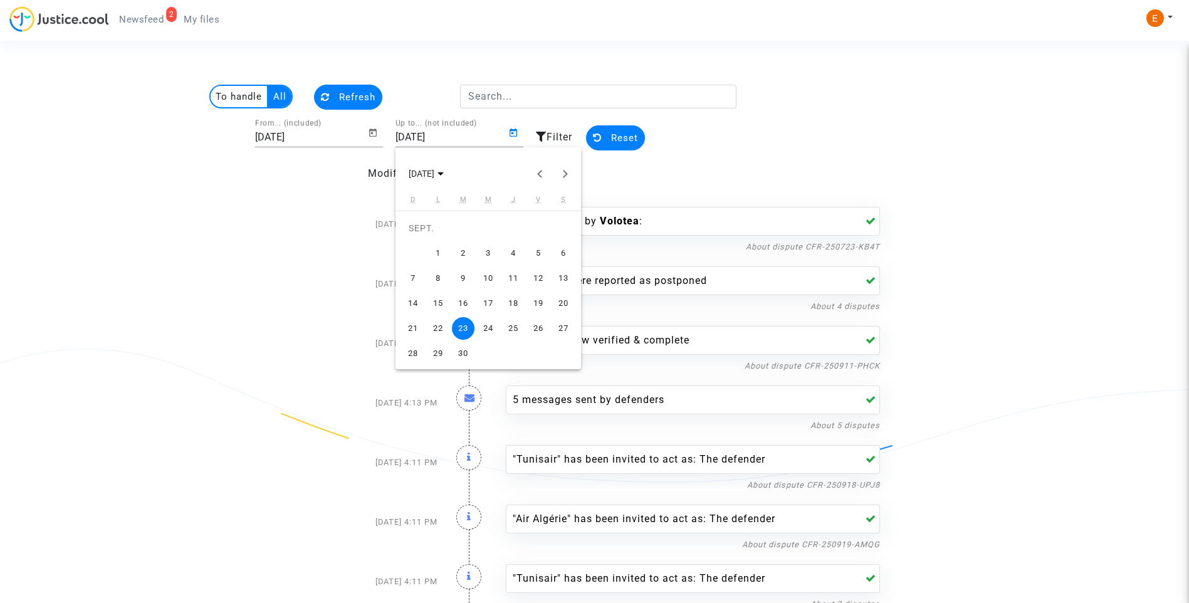
click at [439, 327] on div "22" at bounding box center [438, 328] width 23 height 23
type input "22/09/2025"
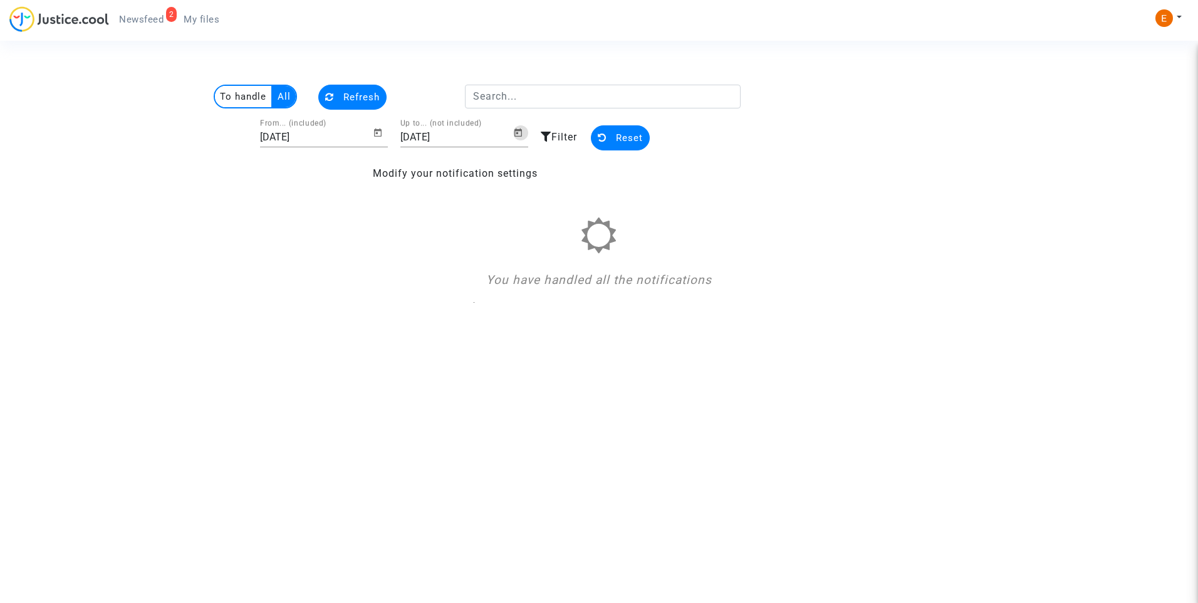
click at [627, 139] on span "Reset" at bounding box center [629, 137] width 27 height 11
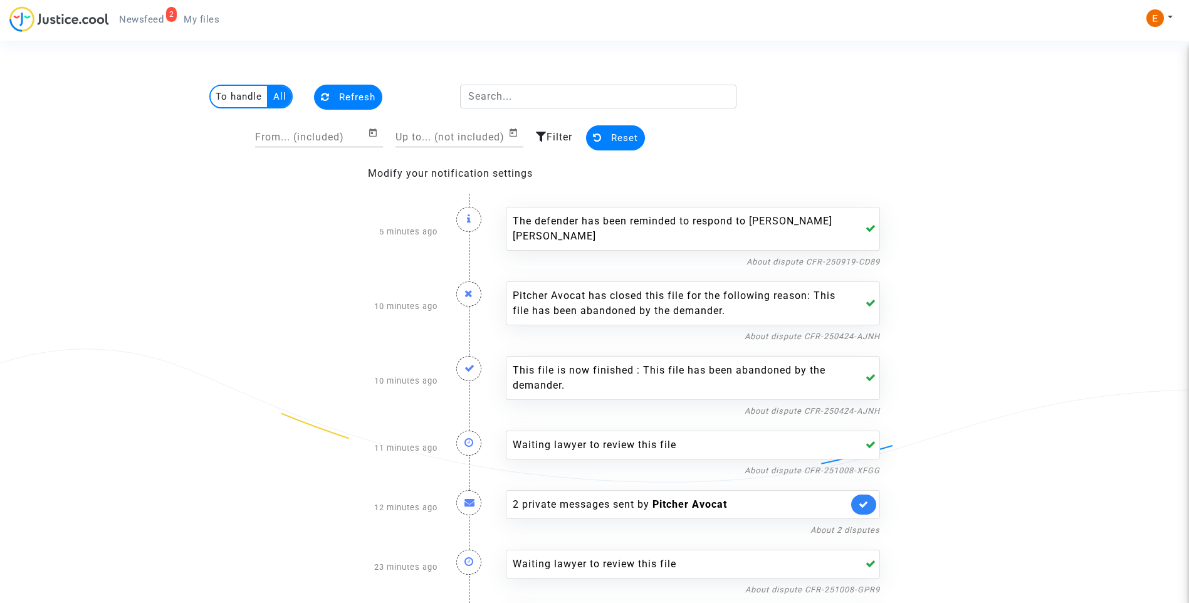
click at [213, 23] on span "My files" at bounding box center [202, 19] width 36 height 11
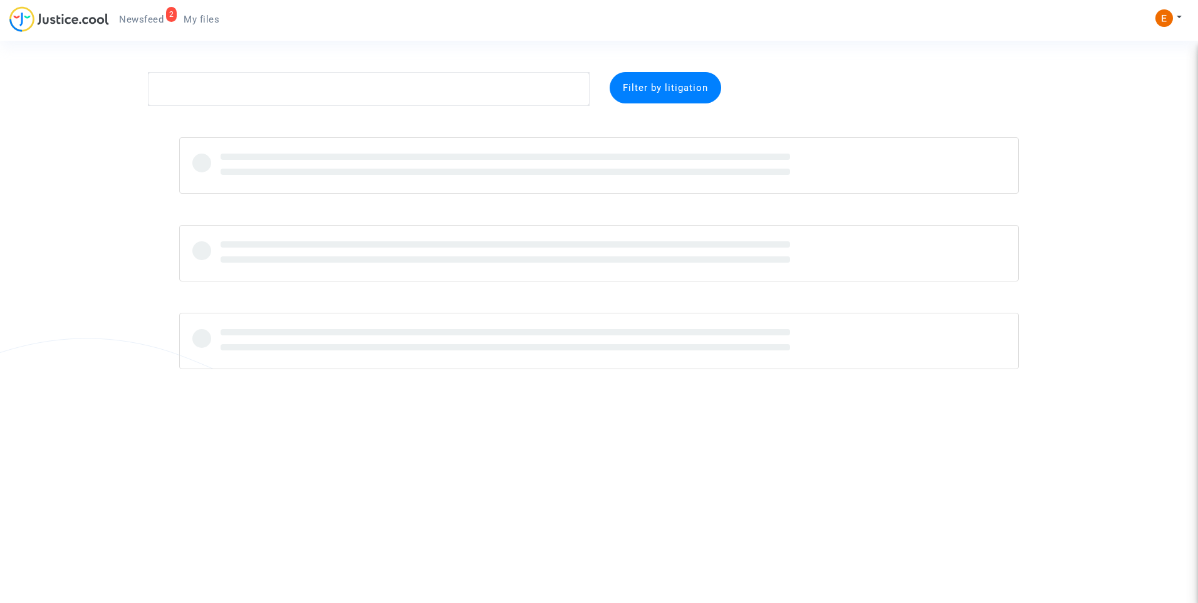
click at [157, 18] on span "Newsfeed" at bounding box center [141, 19] width 44 height 11
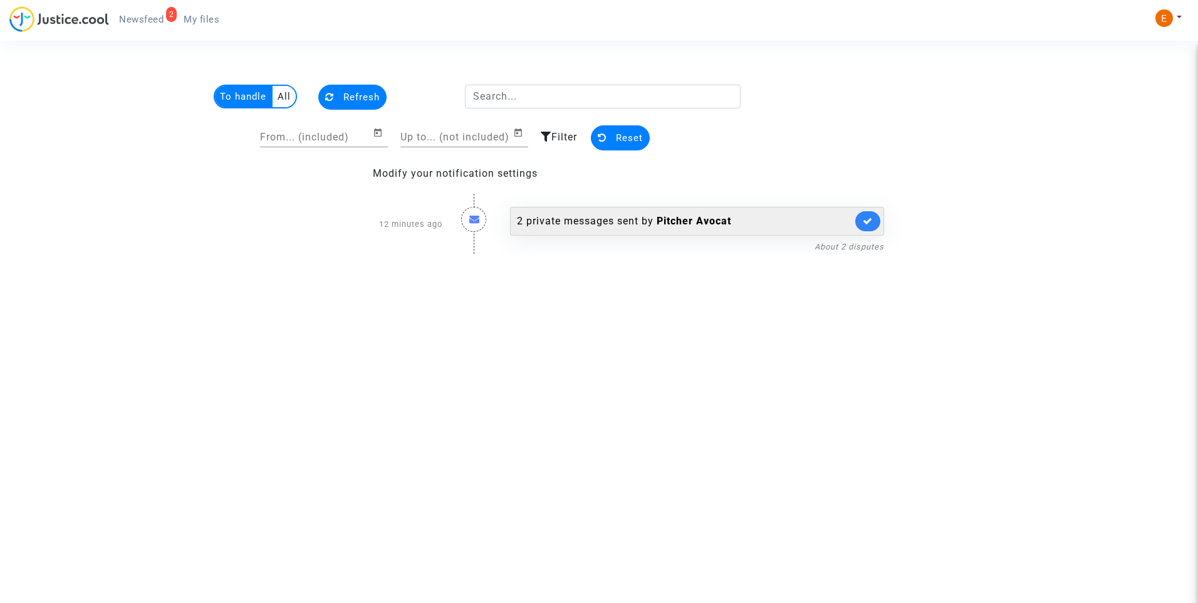
click at [599, 220] on div "2 private messages sent by Pitcher Avocat" at bounding box center [684, 221] width 335 height 15
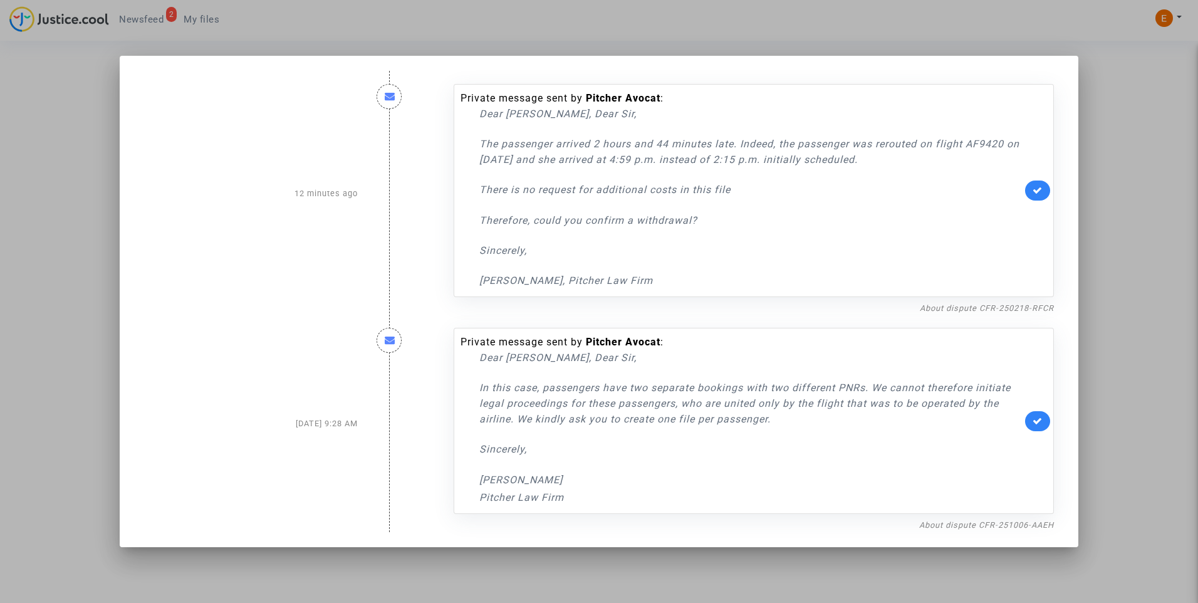
click at [1143, 232] on div at bounding box center [599, 301] width 1198 height 603
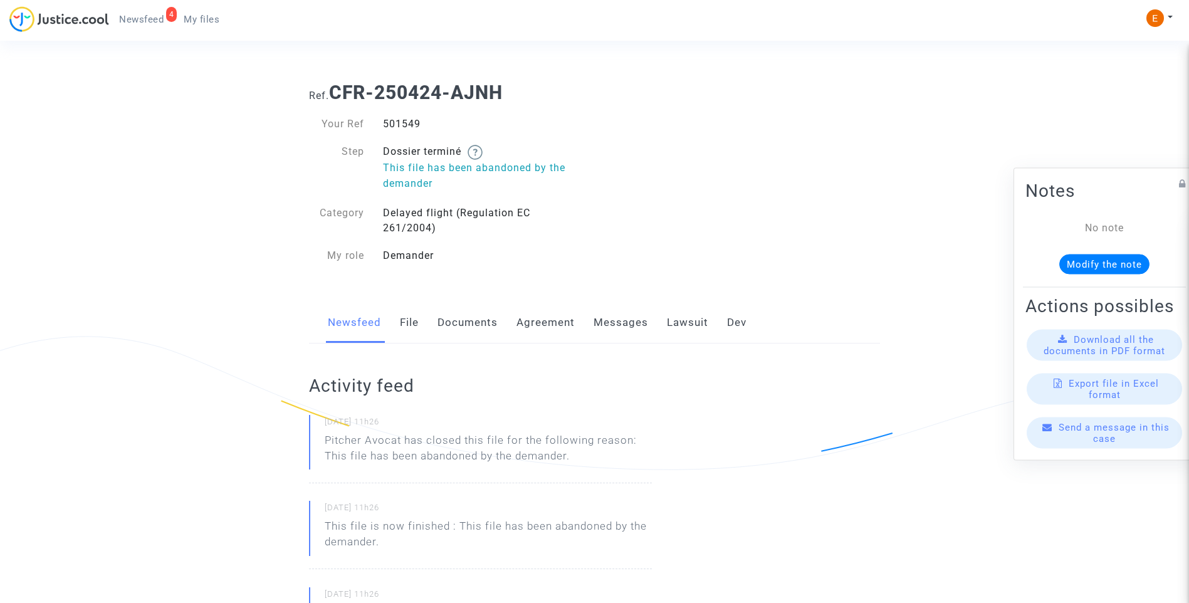
click at [625, 319] on link "Messages" at bounding box center [620, 322] width 55 height 41
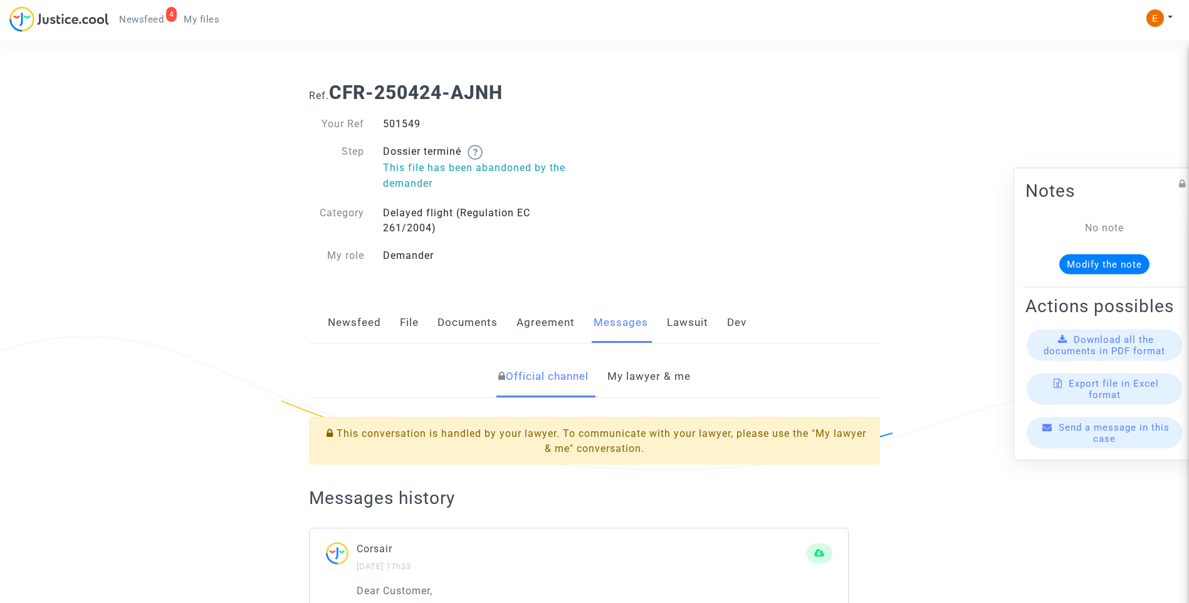
click at [657, 372] on link "My lawyer & me" at bounding box center [648, 376] width 83 height 41
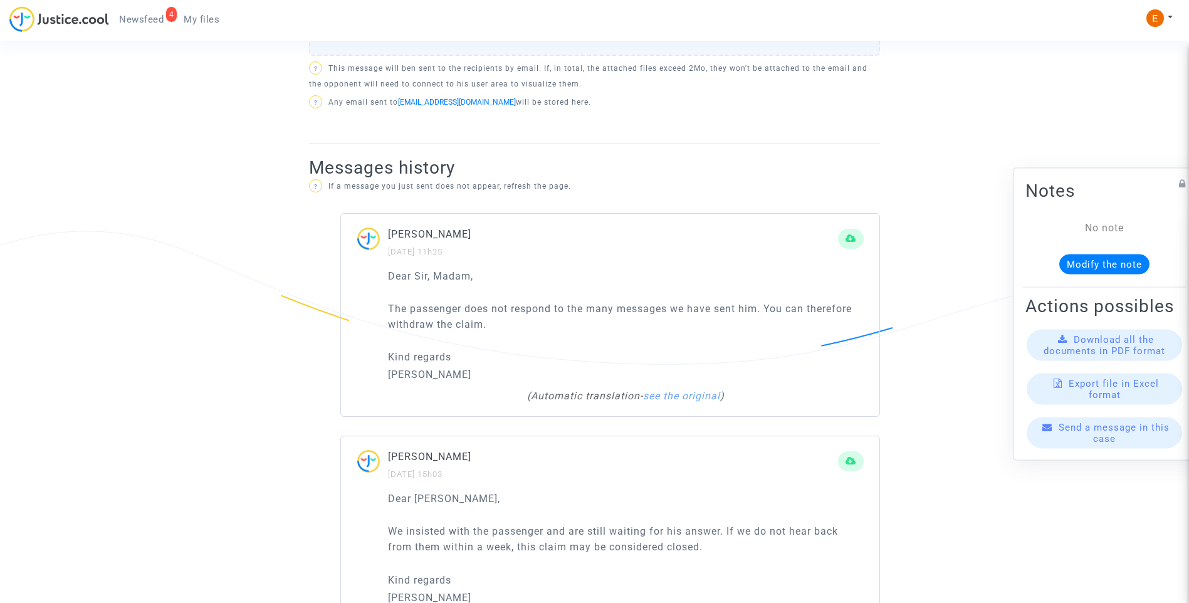
scroll to position [752, 0]
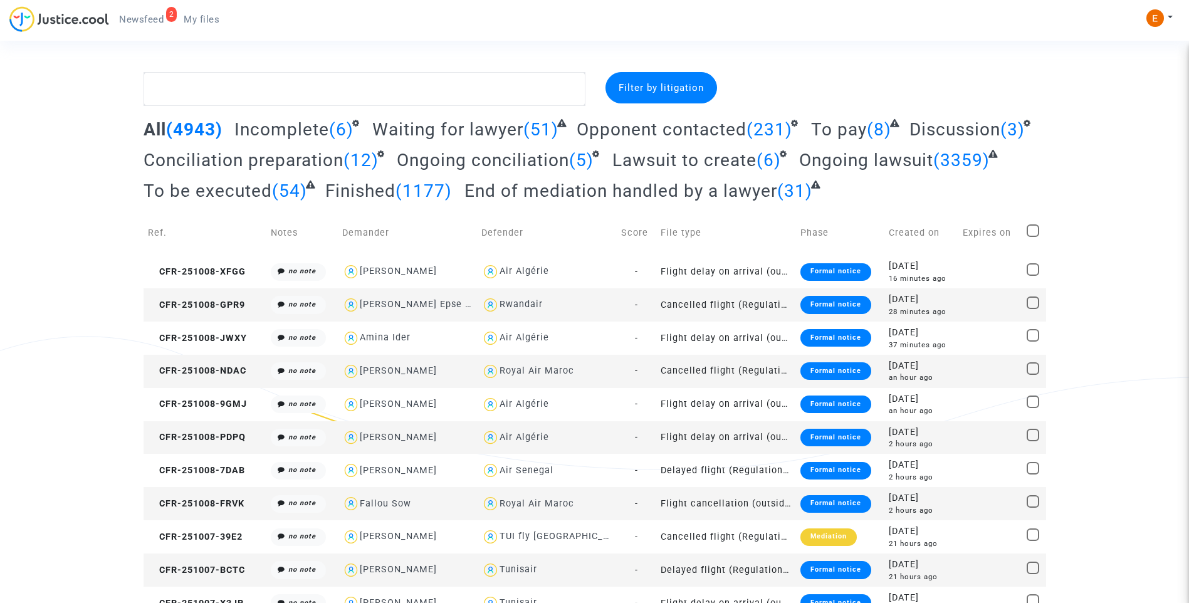
click at [152, 24] on span "Newsfeed" at bounding box center [141, 19] width 44 height 11
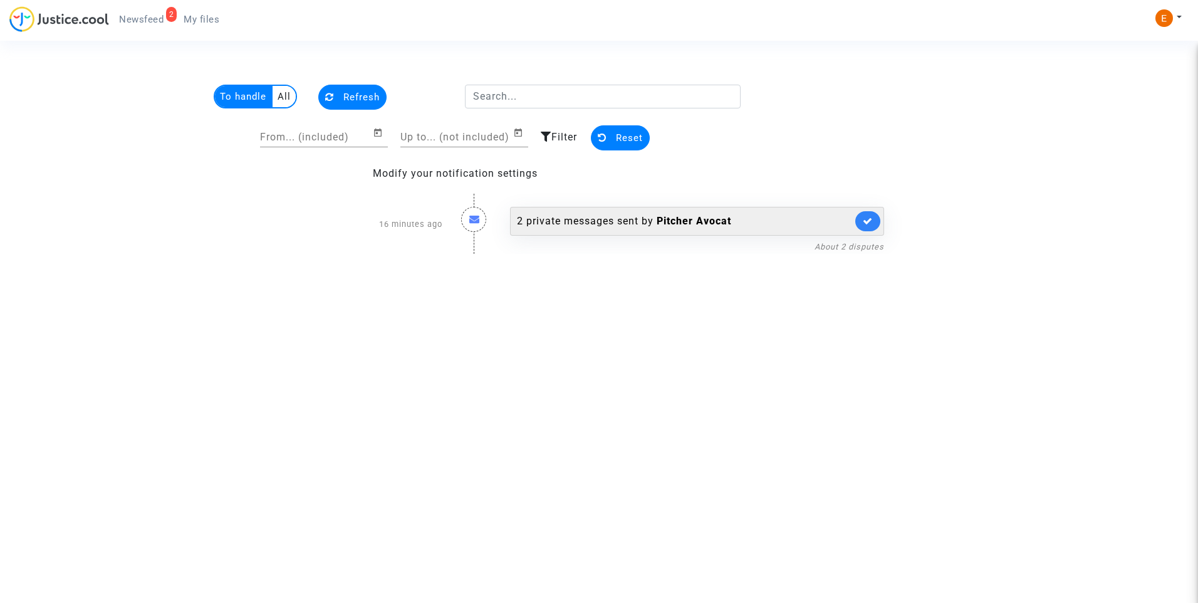
click at [588, 220] on div "2 private messages sent by [PERSON_NAME]" at bounding box center [684, 221] width 335 height 15
